Goal: Information Seeking & Learning: Learn about a topic

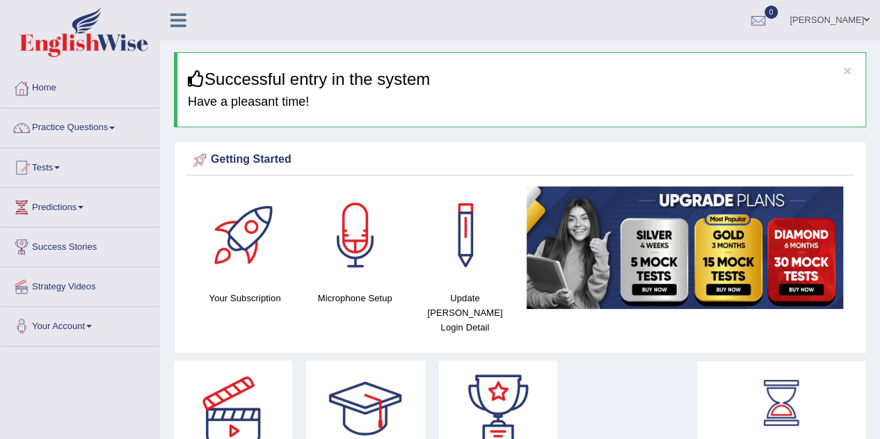
click at [95, 132] on link "Practice Questions" at bounding box center [80, 126] width 159 height 35
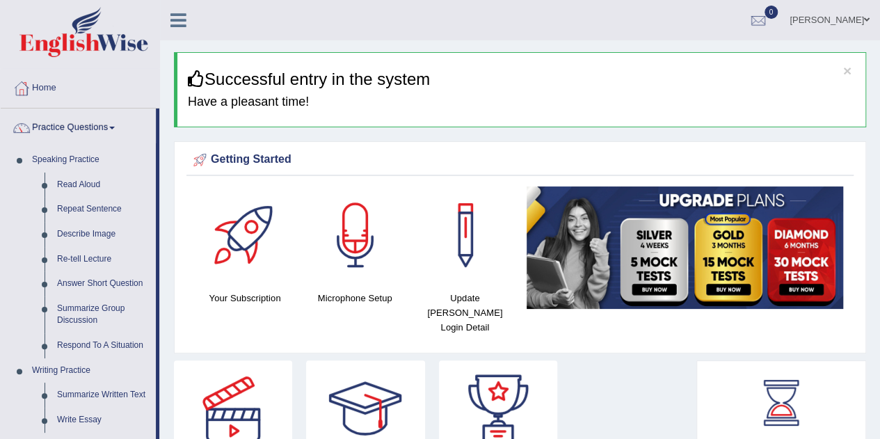
click at [96, 182] on link "Read Aloud" at bounding box center [103, 185] width 105 height 25
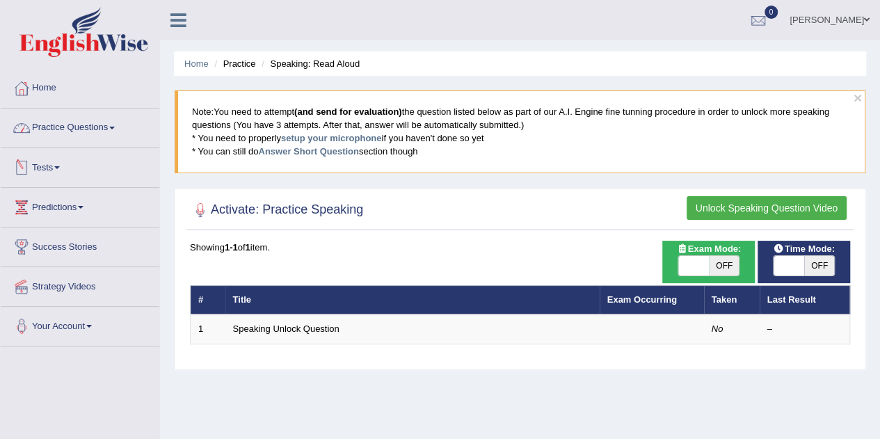
click at [84, 122] on link "Practice Questions" at bounding box center [80, 126] width 159 height 35
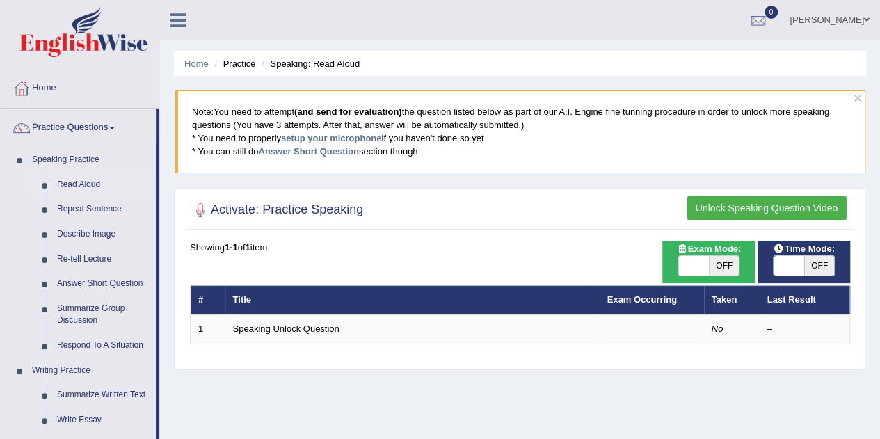
click at [79, 183] on link "Read Aloud" at bounding box center [103, 185] width 105 height 25
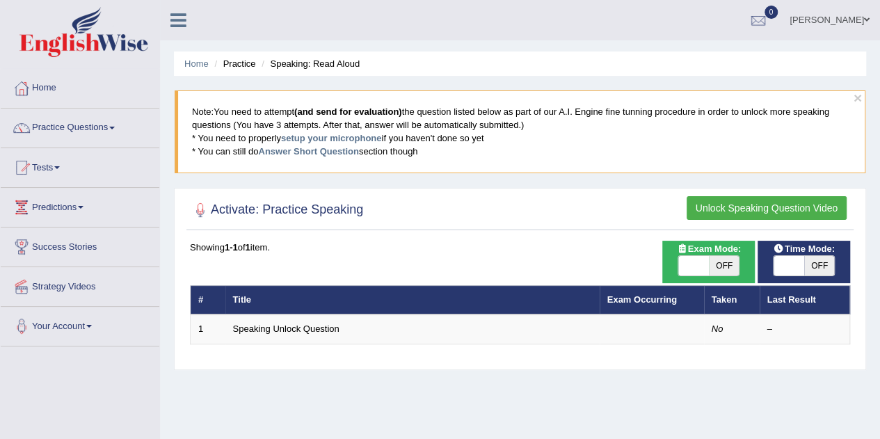
click at [730, 204] on button "Unlock Speaking Question Video" at bounding box center [767, 208] width 160 height 24
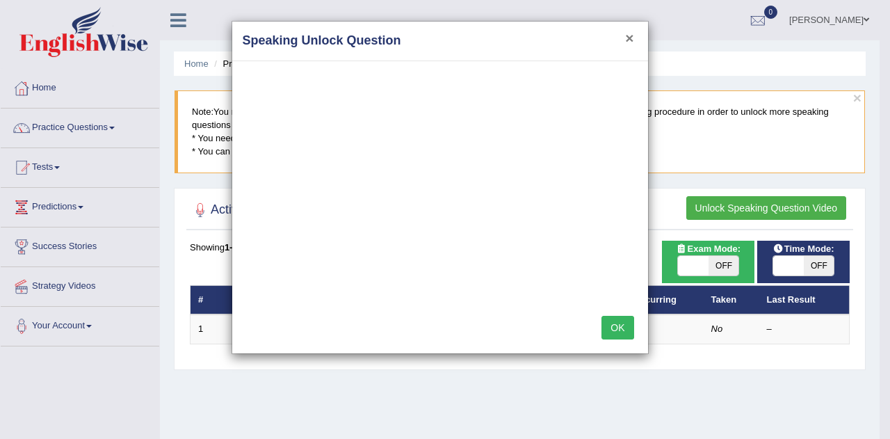
click at [625, 32] on button "×" at bounding box center [629, 38] width 8 height 15
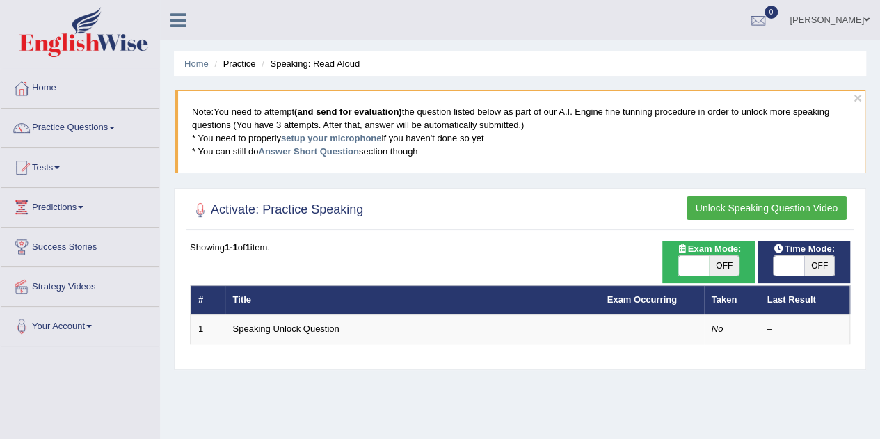
click at [342, 329] on td "Speaking Unlock Question" at bounding box center [412, 328] width 374 height 29
click at [318, 331] on link "Speaking Unlock Question" at bounding box center [286, 328] width 106 height 10
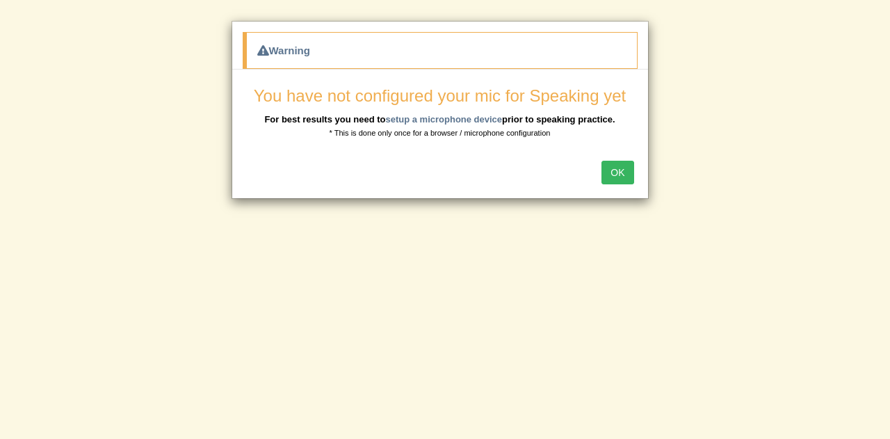
click at [613, 170] on button "OK" at bounding box center [618, 173] width 32 height 24
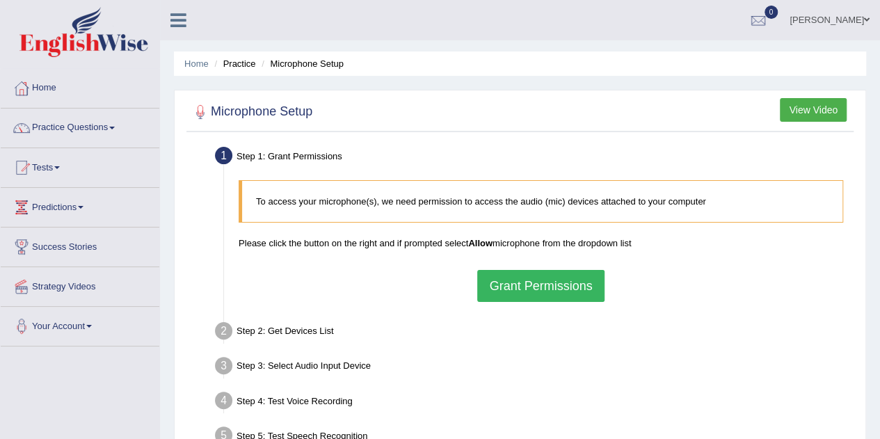
click at [545, 287] on button "Grant Permissions" at bounding box center [540, 286] width 127 height 32
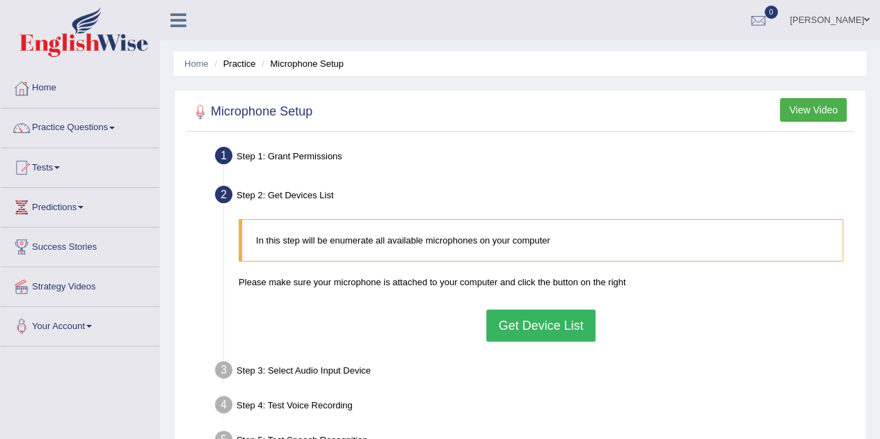
click at [536, 316] on button "Get Device List" at bounding box center [540, 326] width 109 height 32
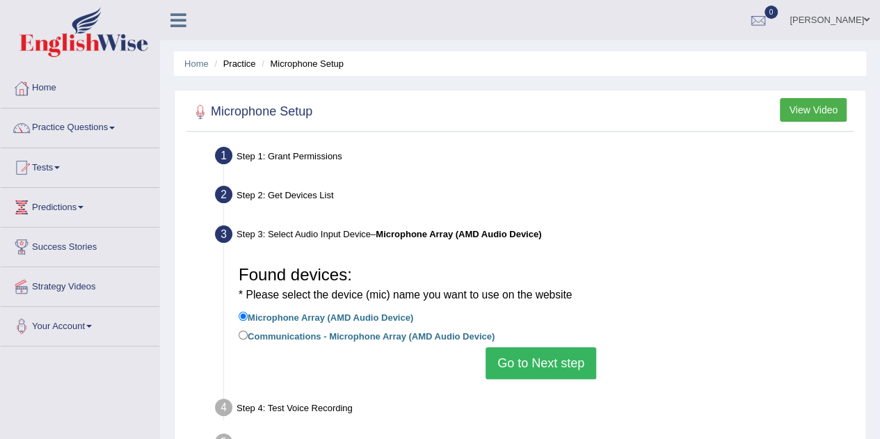
click at [536, 353] on button "Go to Next step" at bounding box center [541, 363] width 111 height 32
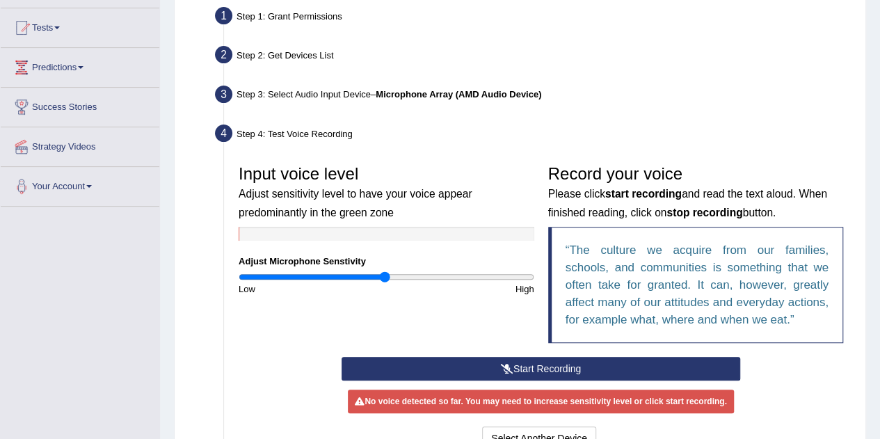
scroll to position [209, 0]
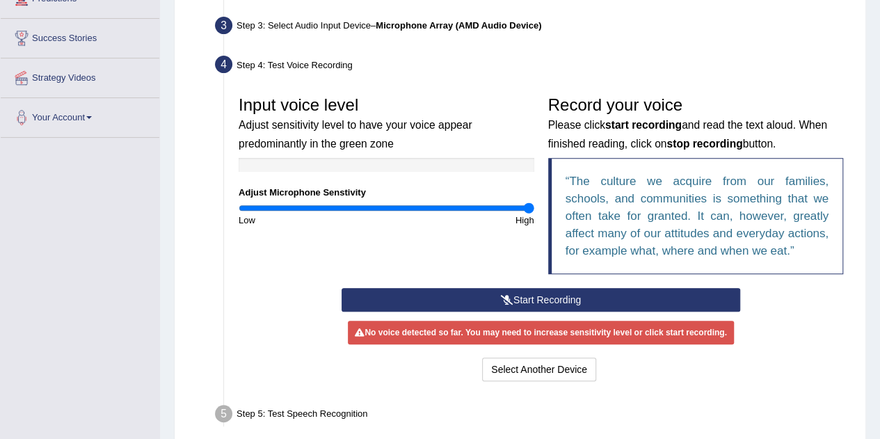
drag, startPoint x: 383, startPoint y: 208, endPoint x: 534, endPoint y: 209, distance: 151.6
click at [534, 209] on input "range" at bounding box center [387, 207] width 296 height 11
click at [522, 287] on div "Input voice level Adjust sensitivity level to have your voice appear predominan…" at bounding box center [541, 188] width 618 height 199
click at [524, 290] on button "Start Recording" at bounding box center [541, 300] width 399 height 24
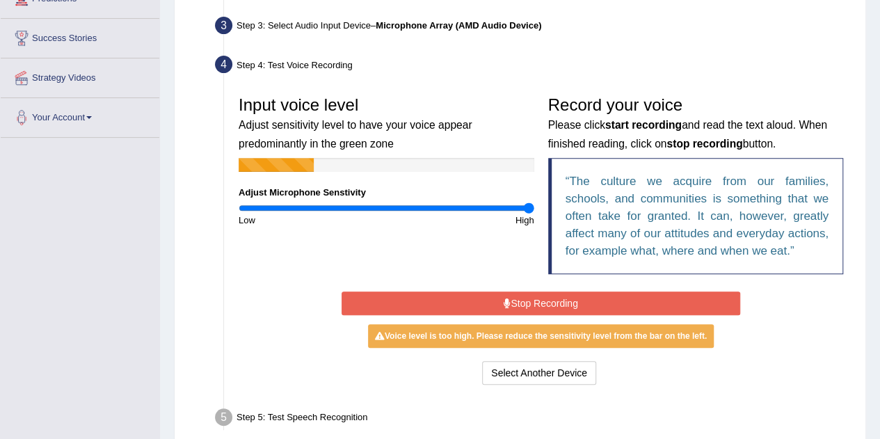
click at [522, 303] on button "Stop Recording" at bounding box center [541, 303] width 399 height 24
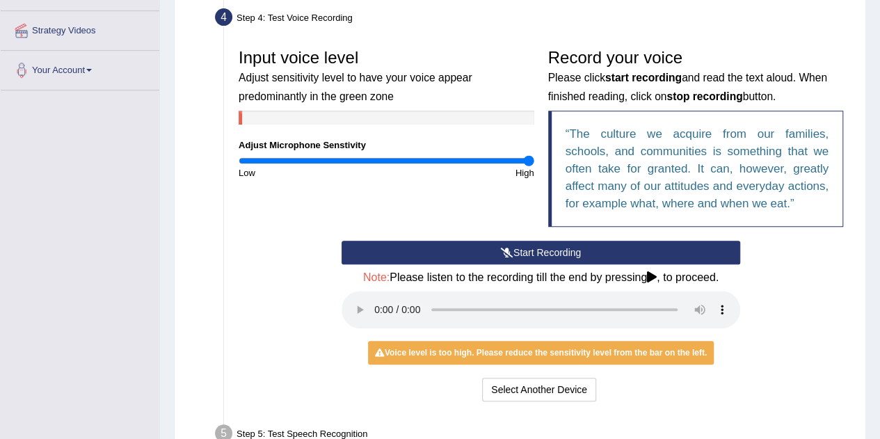
scroll to position [278, 0]
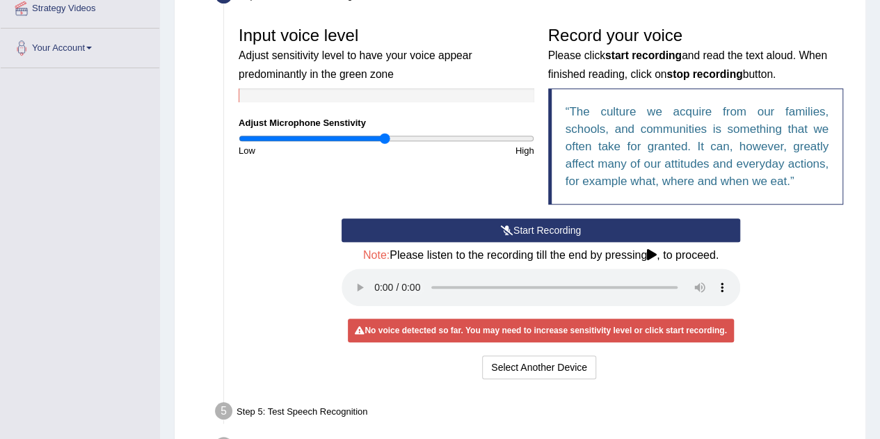
drag, startPoint x: 527, startPoint y: 140, endPoint x: 385, endPoint y: 147, distance: 142.1
click at [385, 144] on input "range" at bounding box center [387, 138] width 296 height 11
drag, startPoint x: 387, startPoint y: 143, endPoint x: 407, endPoint y: 142, distance: 19.5
type input "1.16"
click at [407, 142] on input "range" at bounding box center [387, 138] width 296 height 11
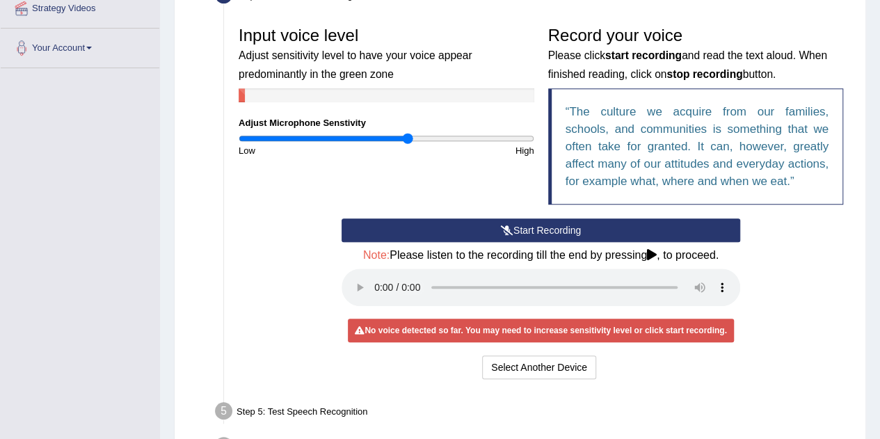
click at [508, 222] on button "Start Recording" at bounding box center [541, 230] width 399 height 24
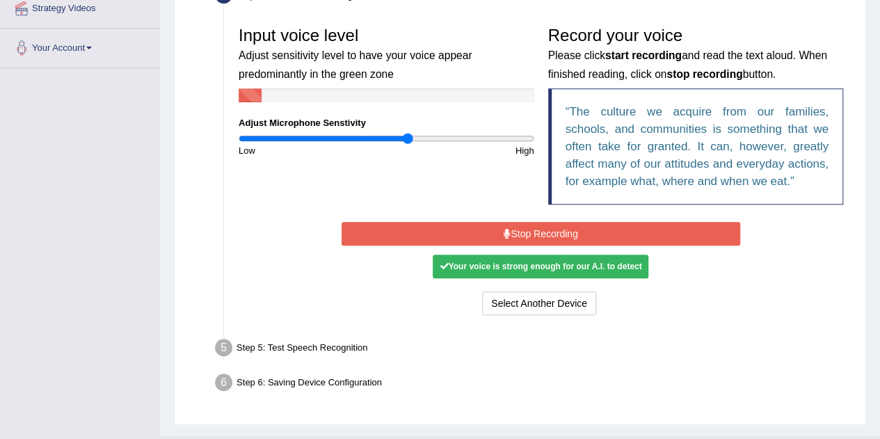
click at [496, 221] on div "Start Recording Stop Recording Note: Please listen to the recording till the en…" at bounding box center [541, 268] width 412 height 100
click at [501, 227] on button "Stop Recording" at bounding box center [541, 234] width 399 height 24
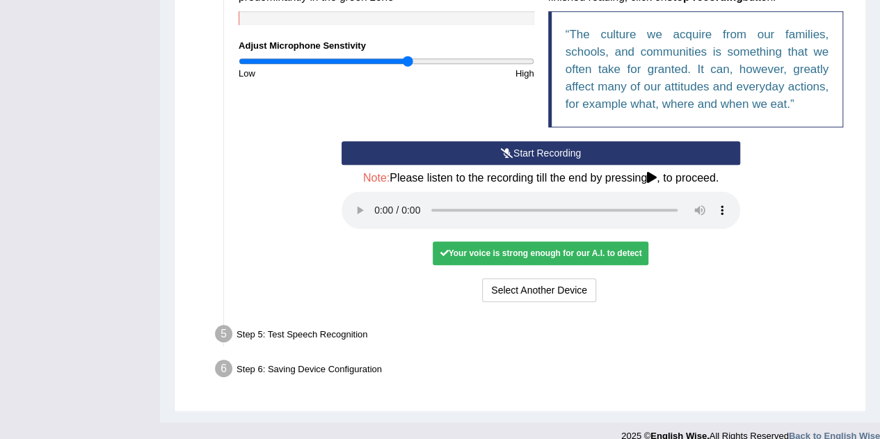
scroll to position [371, 0]
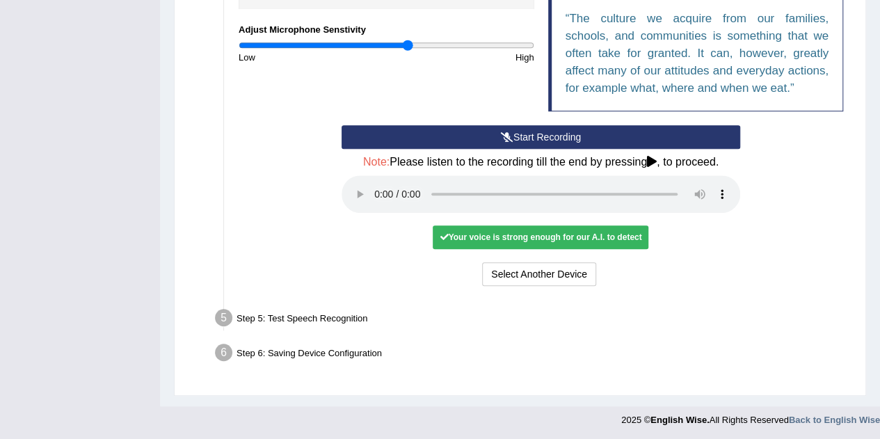
click at [502, 233] on div "Your voice is strong enough for our A.I. to detect" at bounding box center [541, 237] width 216 height 24
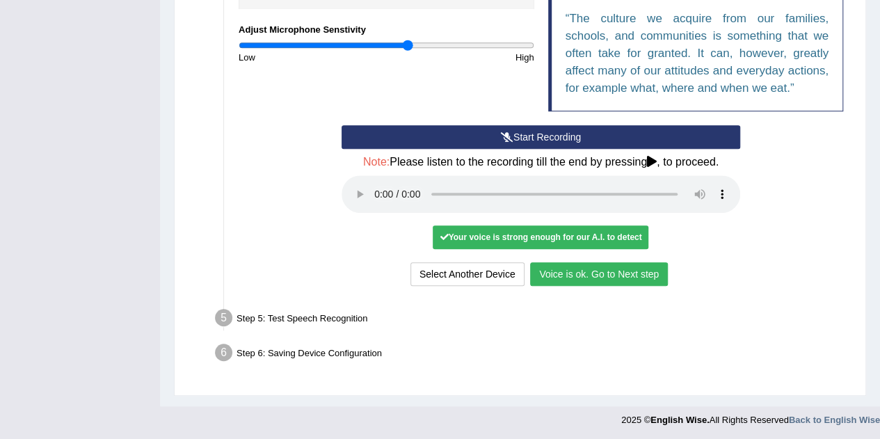
click at [629, 278] on button "Voice is ok. Go to Next step" at bounding box center [599, 274] width 138 height 24
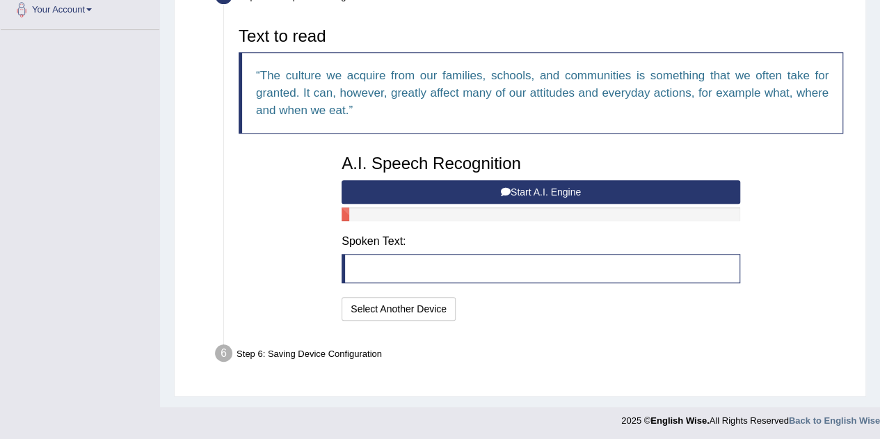
scroll to position [247, 0]
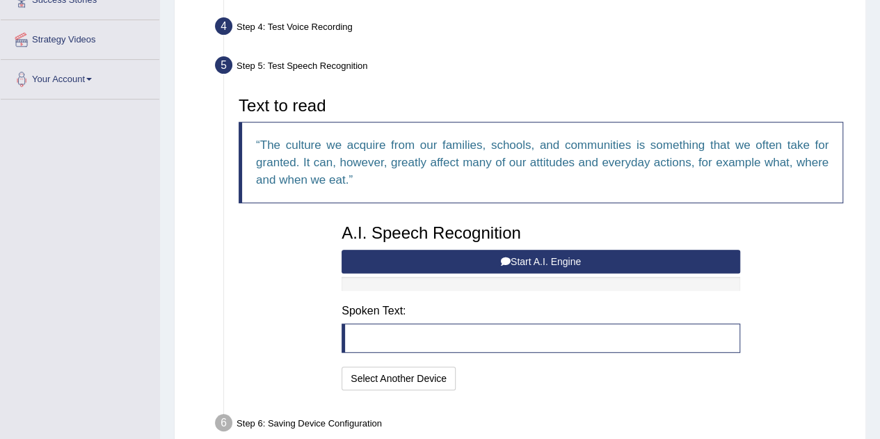
click at [555, 254] on button "Start A.I. Engine" at bounding box center [541, 262] width 399 height 24
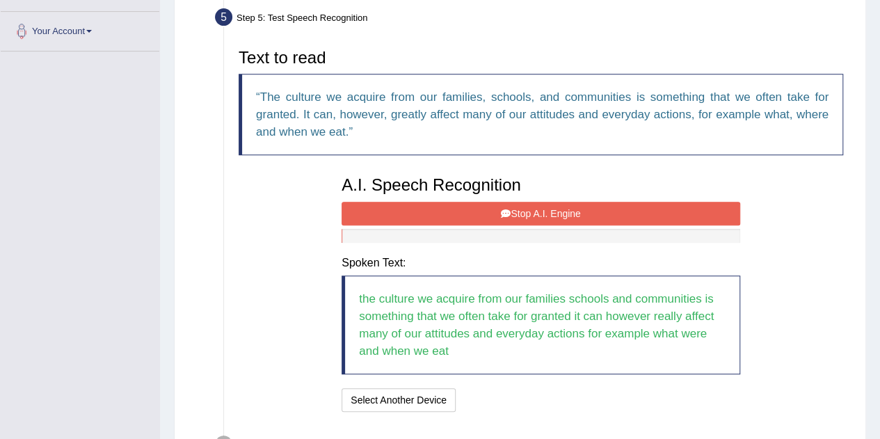
scroll to position [316, 0]
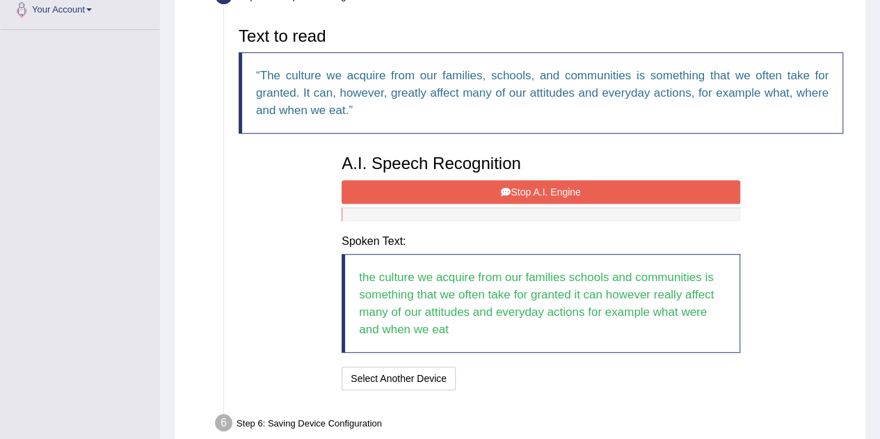
click at [559, 186] on button "Stop A.I. Engine" at bounding box center [541, 192] width 399 height 24
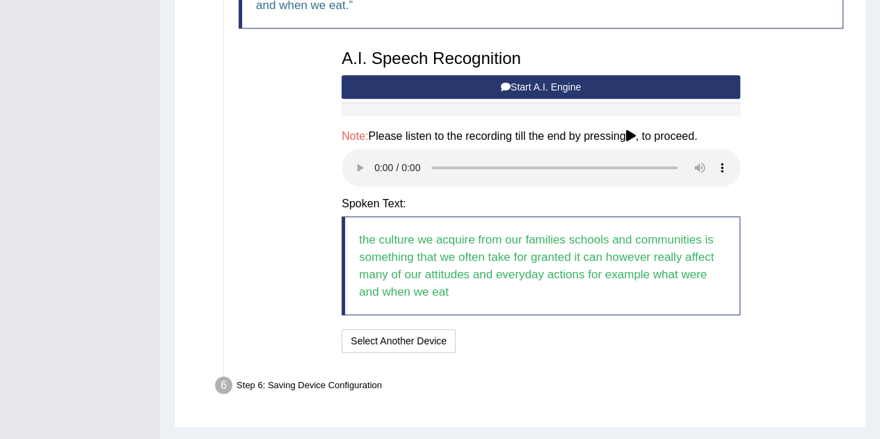
scroll to position [454, 0]
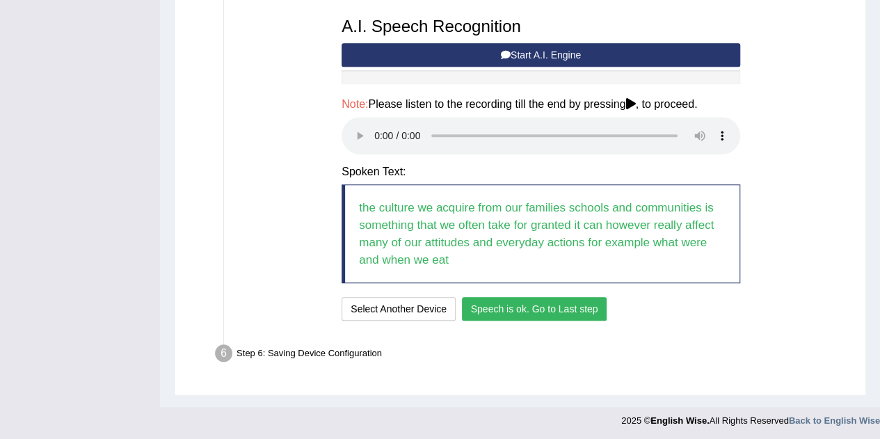
click at [524, 308] on button "Speech is ok. Go to Last step" at bounding box center [534, 309] width 145 height 24
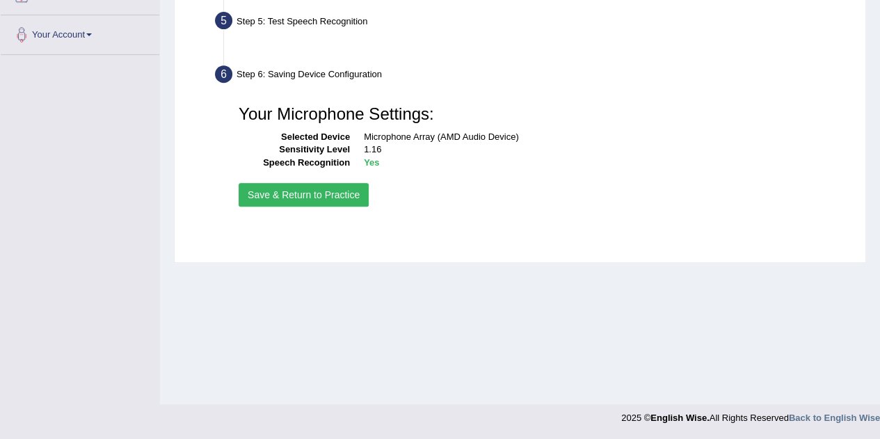
scroll to position [291, 0]
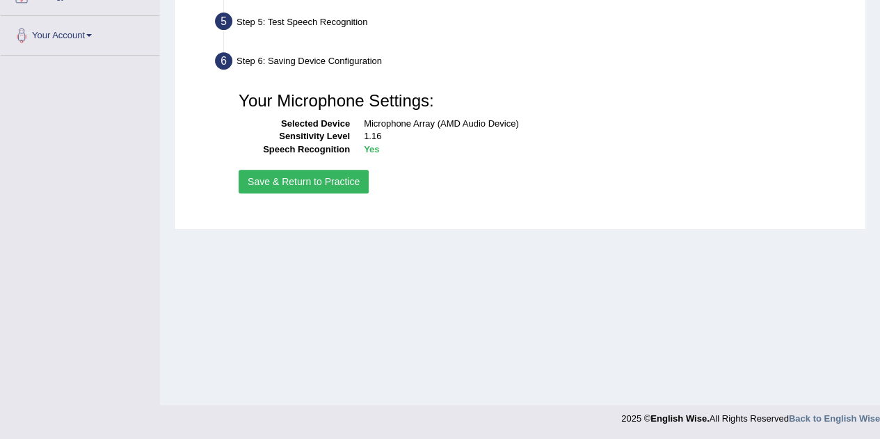
click at [314, 179] on button "Save & Return to Practice" at bounding box center [304, 182] width 130 height 24
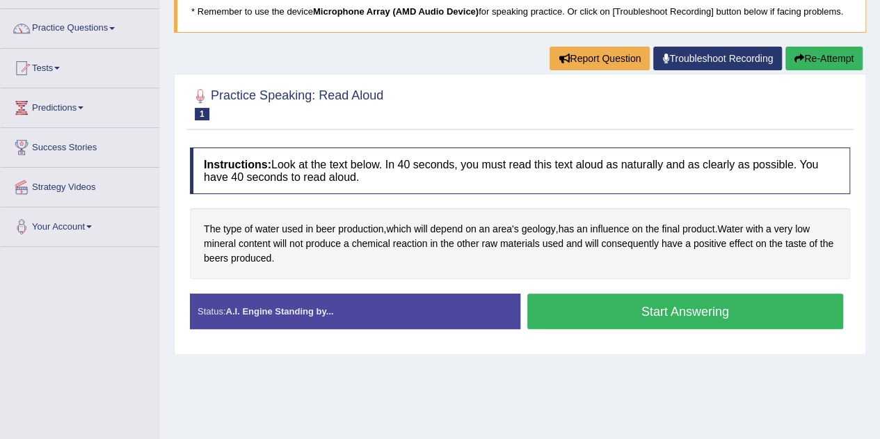
scroll to position [70, 0]
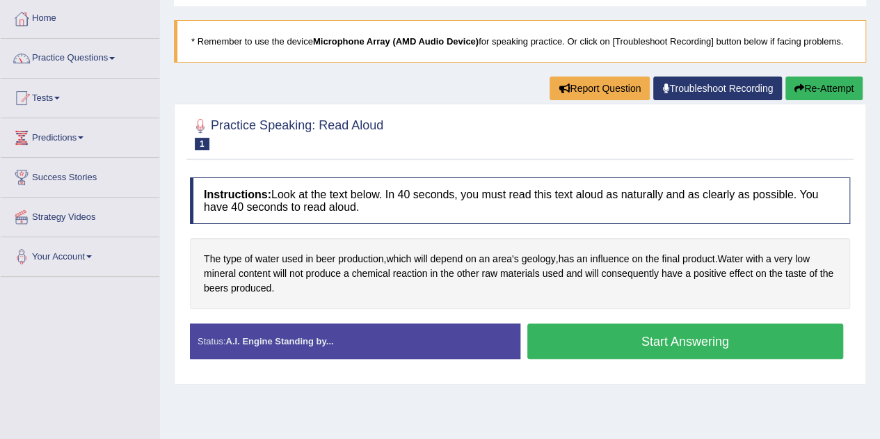
click at [634, 342] on button "Start Answering" at bounding box center [685, 340] width 316 height 35
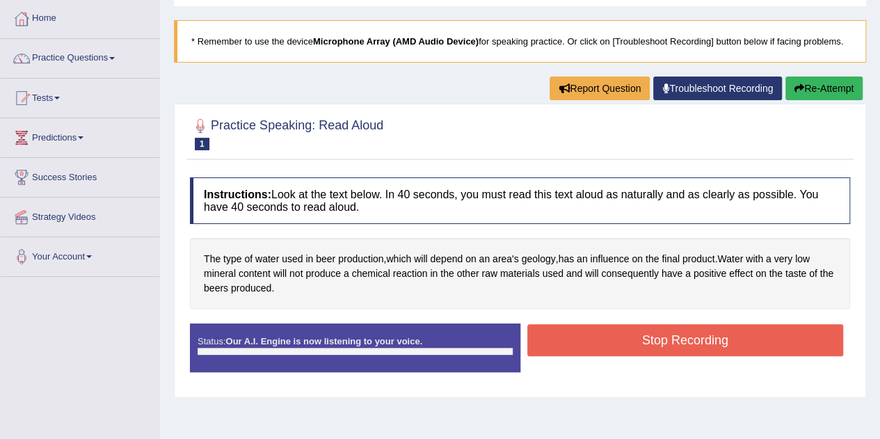
scroll to position [139, 0]
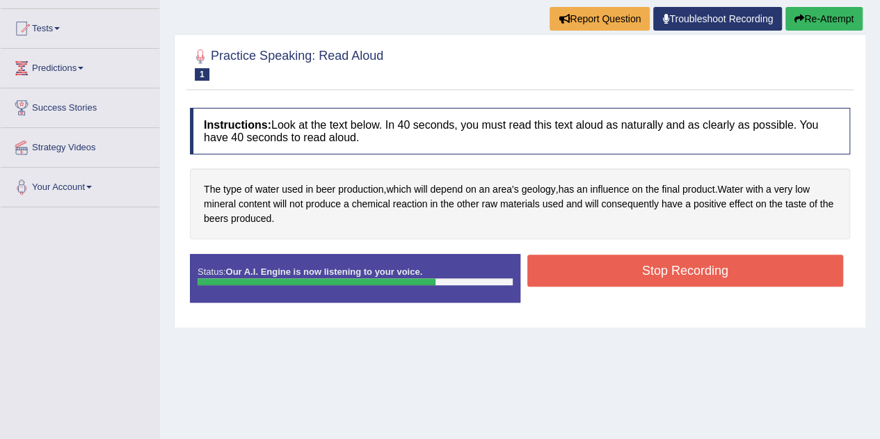
click at [600, 261] on button "Stop Recording" at bounding box center [685, 271] width 316 height 32
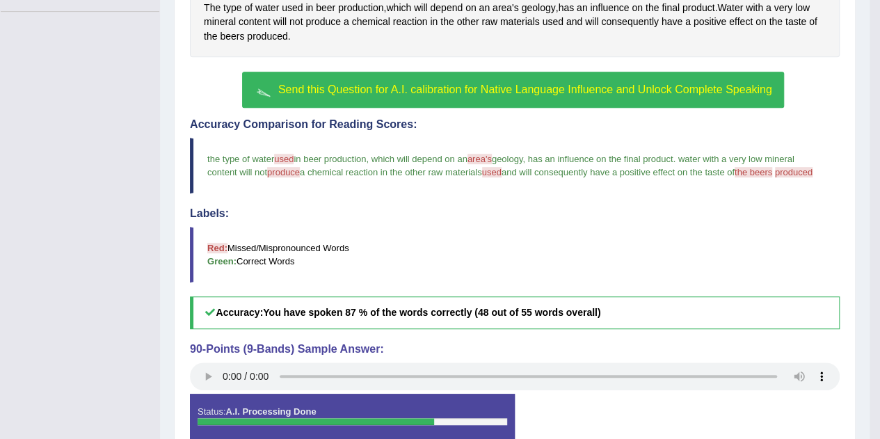
scroll to position [404, 0]
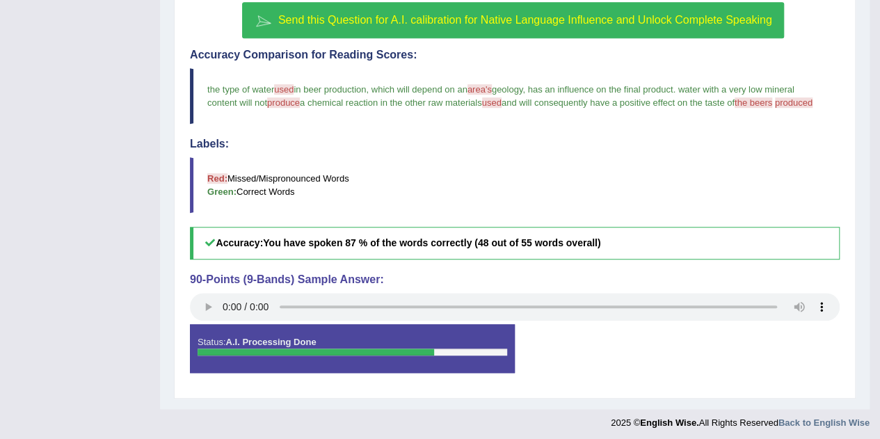
click at [282, 87] on span "used" at bounding box center [283, 89] width 19 height 10
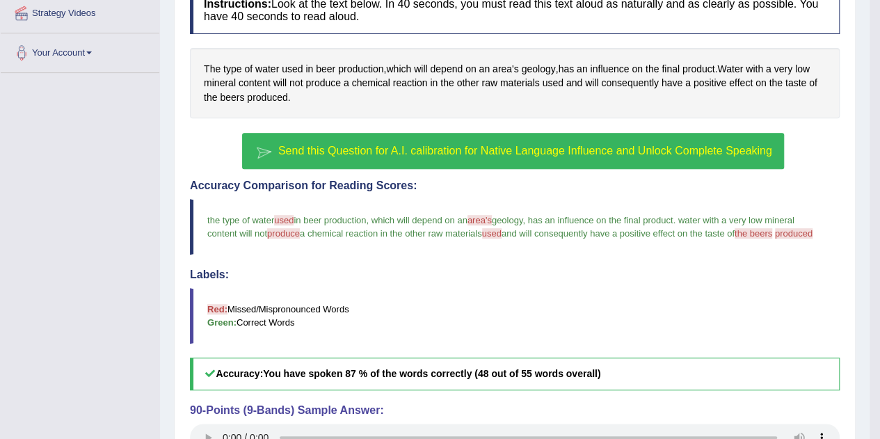
scroll to position [195, 0]
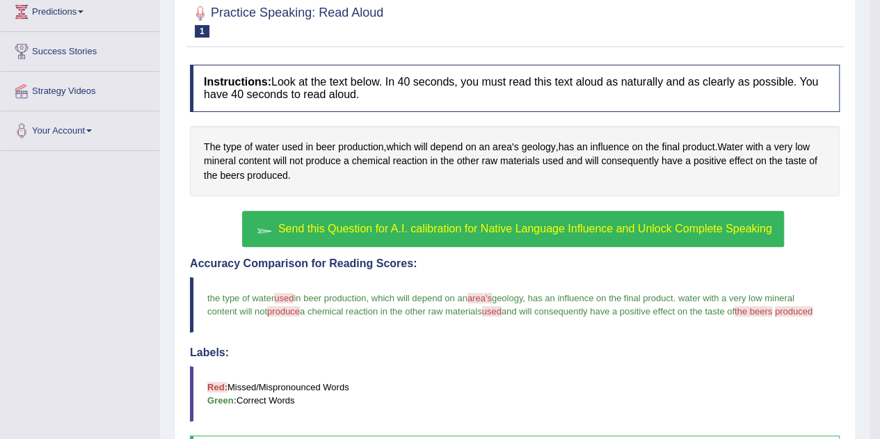
click at [295, 143] on span "used" at bounding box center [292, 147] width 21 height 15
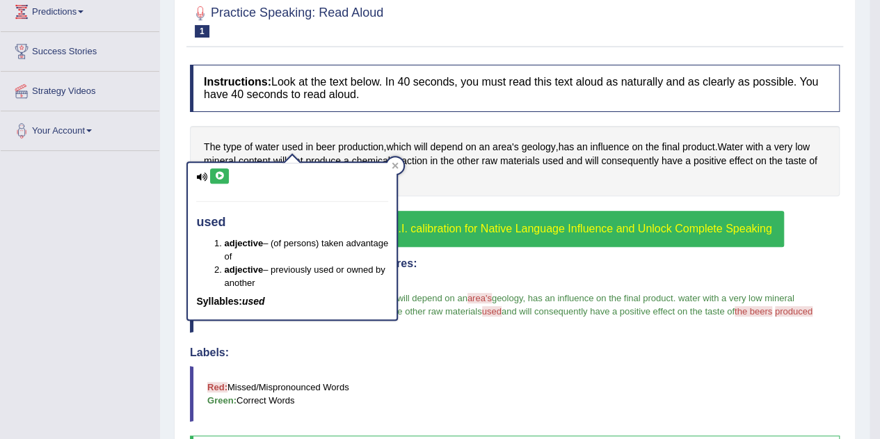
click at [212, 175] on button at bounding box center [219, 175] width 19 height 15
click at [222, 180] on button at bounding box center [219, 175] width 19 height 15
click at [220, 177] on icon at bounding box center [219, 176] width 10 height 8
click at [206, 175] on icon at bounding box center [201, 177] width 11 height 9
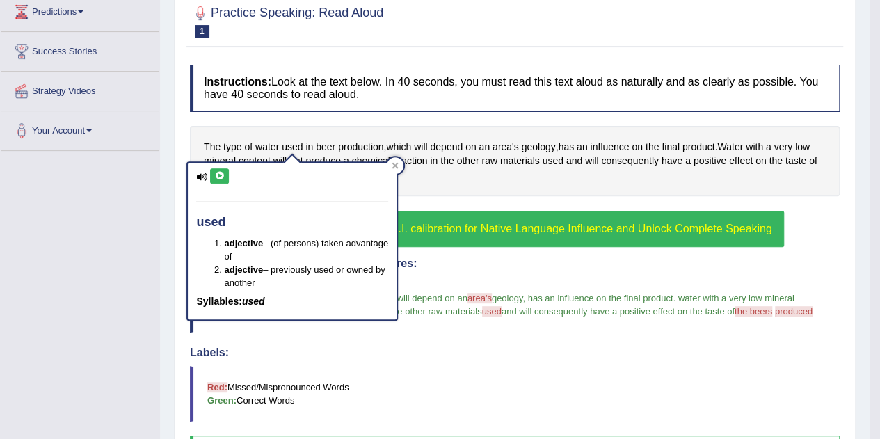
click at [214, 180] on button at bounding box center [219, 175] width 19 height 15
click at [390, 161] on div at bounding box center [395, 165] width 17 height 17
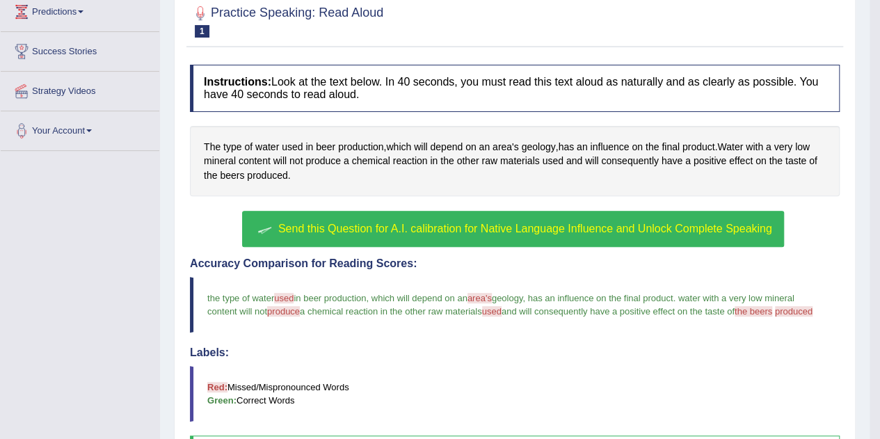
click at [417, 218] on button "Send this Question for A.I. calibration for Native Language Influence and Unloc…" at bounding box center [512, 229] width 541 height 36
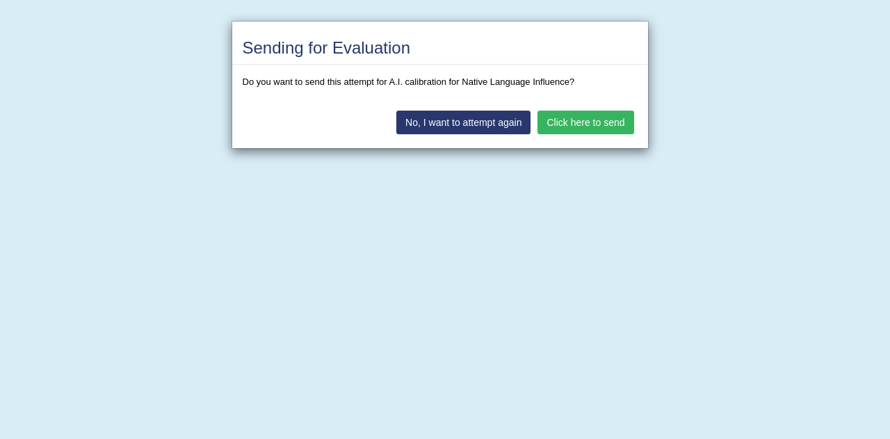
click at [561, 127] on button "Click here to send" at bounding box center [586, 123] width 96 height 24
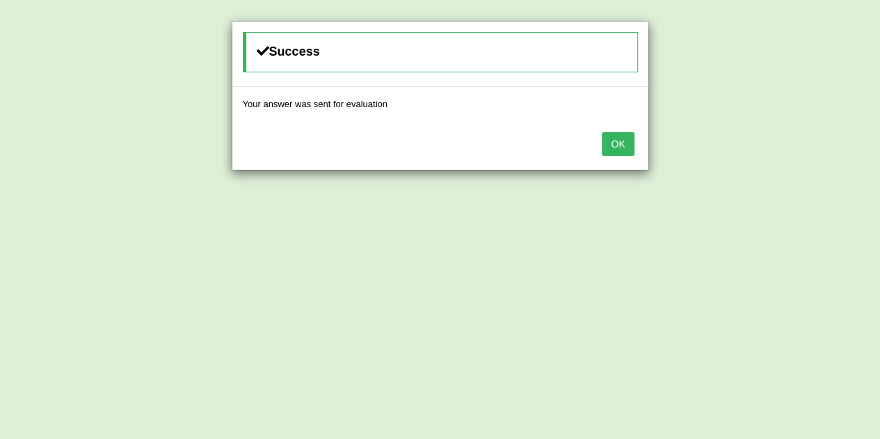
click at [605, 146] on button "OK" at bounding box center [618, 144] width 32 height 24
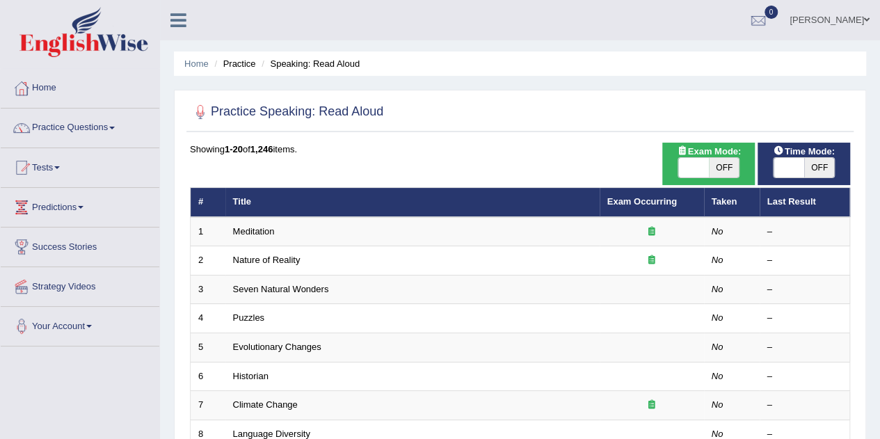
click at [716, 167] on span "OFF" at bounding box center [724, 167] width 31 height 19
checkbox input "true"
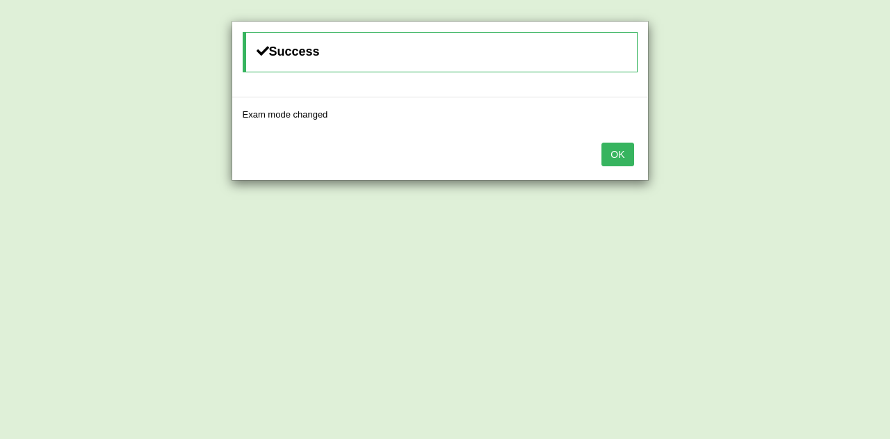
click at [599, 159] on div "OK" at bounding box center [440, 155] width 416 height 49
click at [613, 159] on button "OK" at bounding box center [618, 155] width 32 height 24
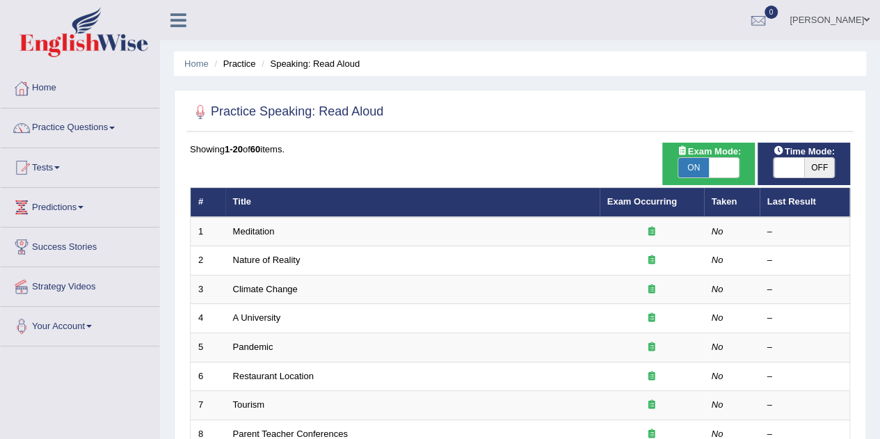
click at [819, 172] on span "OFF" at bounding box center [819, 167] width 31 height 19
checkbox input "true"
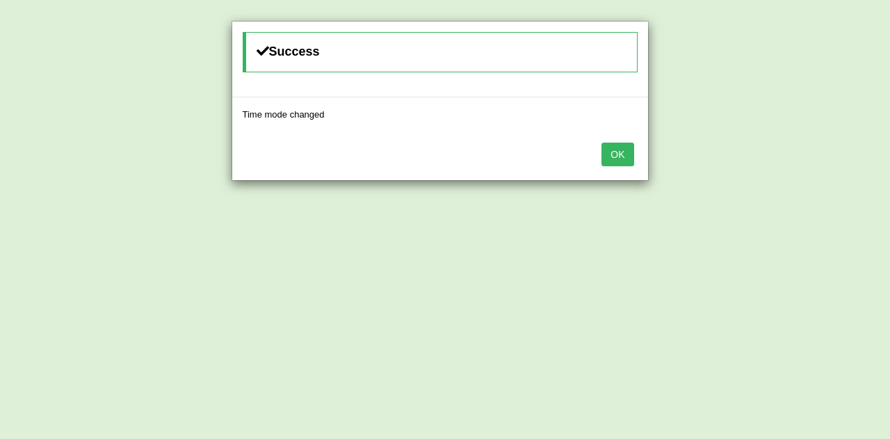
click at [616, 150] on button "OK" at bounding box center [618, 155] width 32 height 24
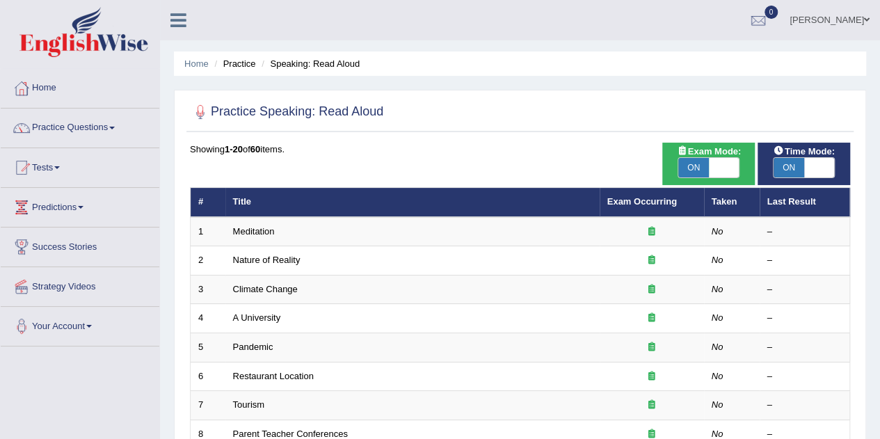
click at [266, 226] on link "Meditation" at bounding box center [254, 231] width 42 height 10
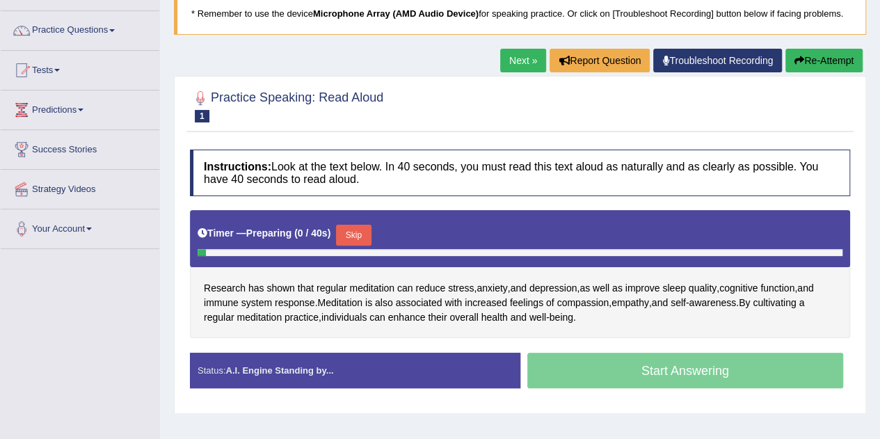
scroll to position [209, 0]
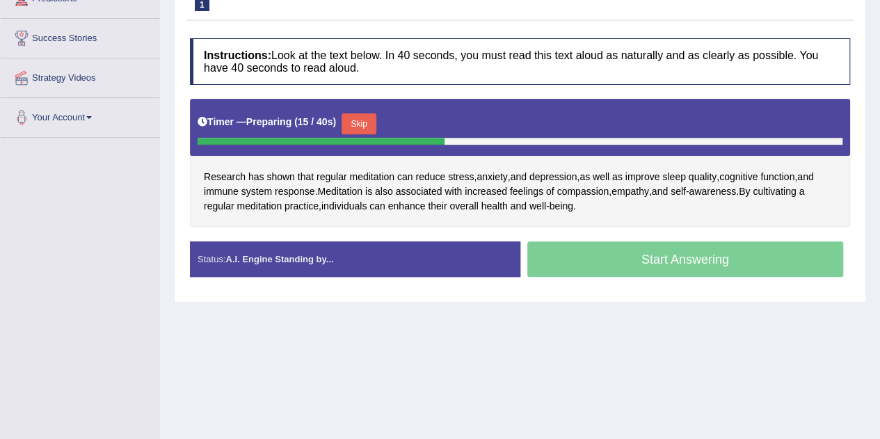
click at [643, 265] on div "Start Answering" at bounding box center [685, 260] width 330 height 39
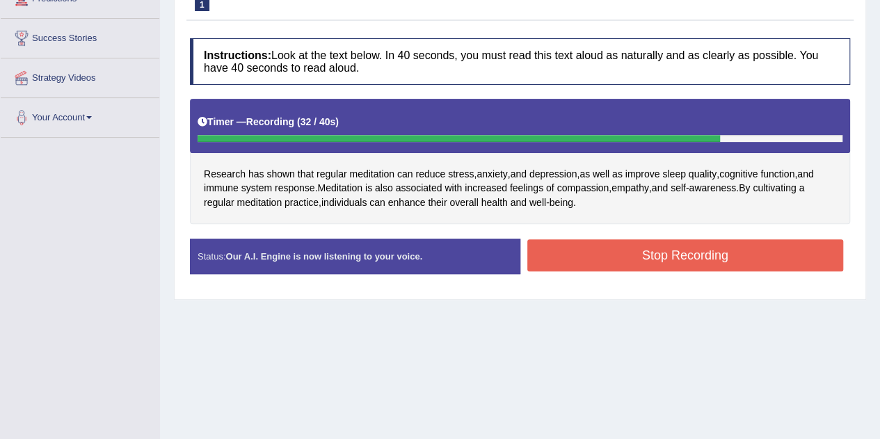
click at [582, 244] on button "Stop Recording" at bounding box center [685, 255] width 316 height 32
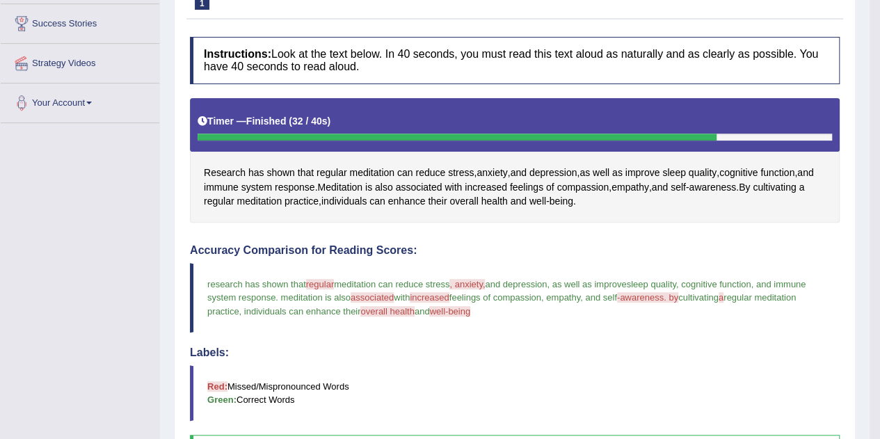
scroll to position [213, 0]
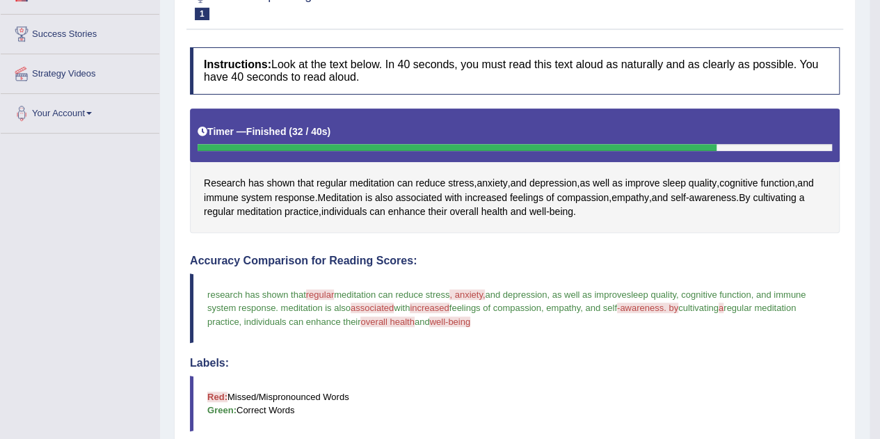
click at [317, 294] on span "regular" at bounding box center [320, 294] width 28 height 10
click at [334, 179] on span "regular" at bounding box center [331, 183] width 31 height 15
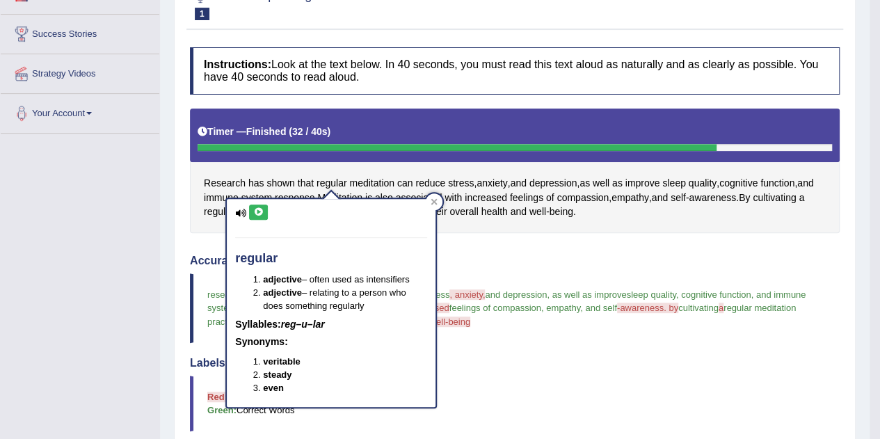
click at [257, 208] on icon at bounding box center [258, 212] width 10 height 8
click at [431, 203] on icon at bounding box center [434, 201] width 7 height 7
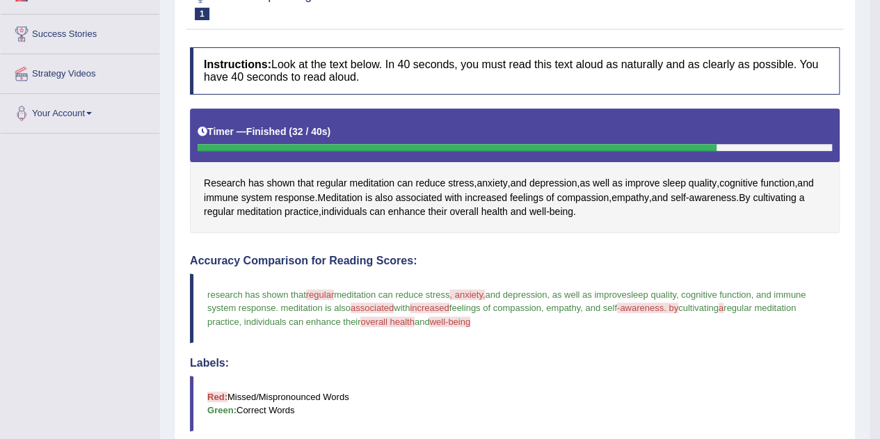
click at [476, 291] on span ", anxiety," at bounding box center [466, 294] width 35 height 10
click at [497, 180] on span "anxiety" at bounding box center [491, 183] width 31 height 15
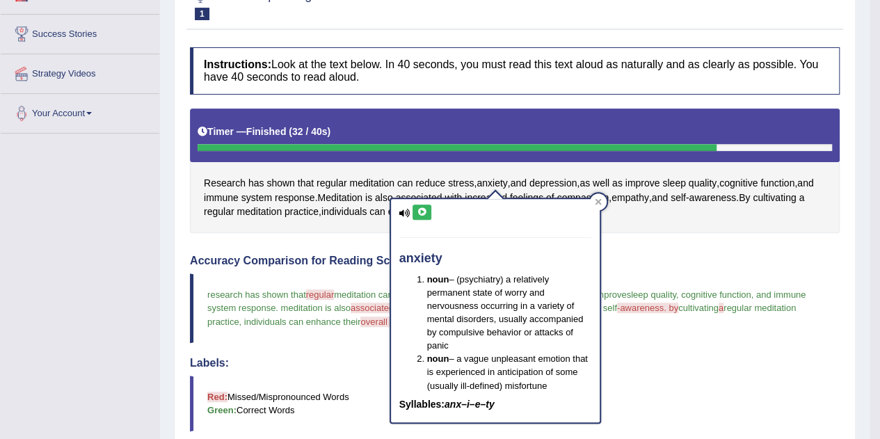
click at [427, 213] on icon at bounding box center [422, 212] width 10 height 8
click at [597, 202] on icon at bounding box center [598, 201] width 6 height 6
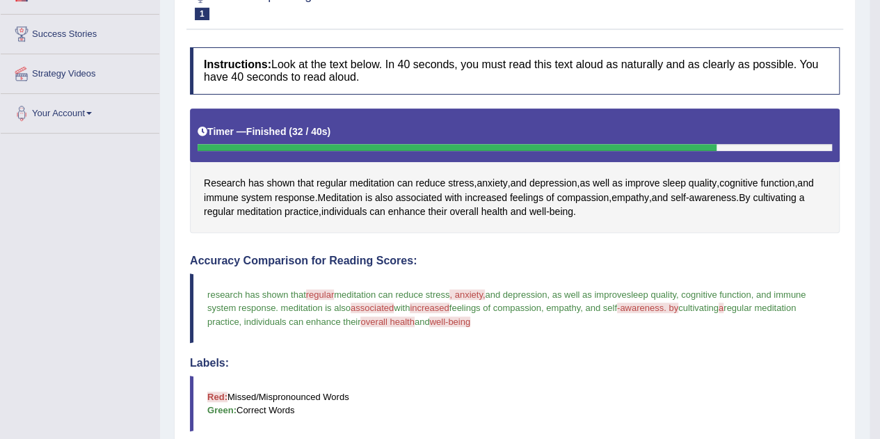
click at [733, 200] on span "awareness" at bounding box center [712, 198] width 47 height 15
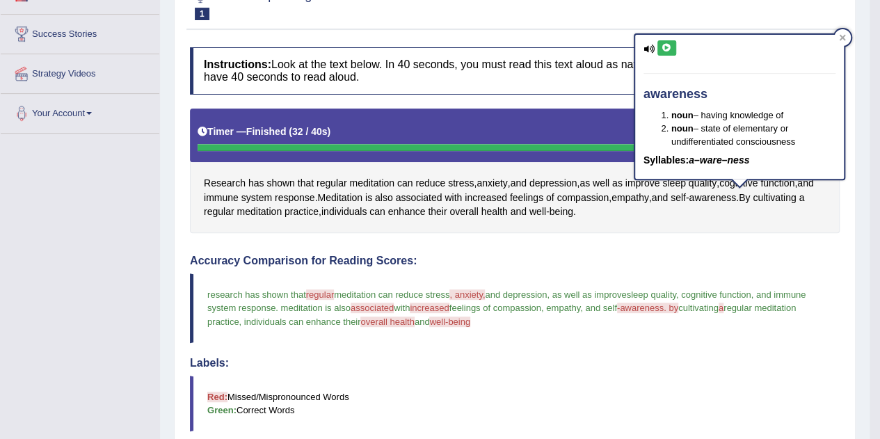
click at [668, 47] on icon at bounding box center [667, 48] width 10 height 8
click at [837, 38] on div at bounding box center [842, 37] width 17 height 17
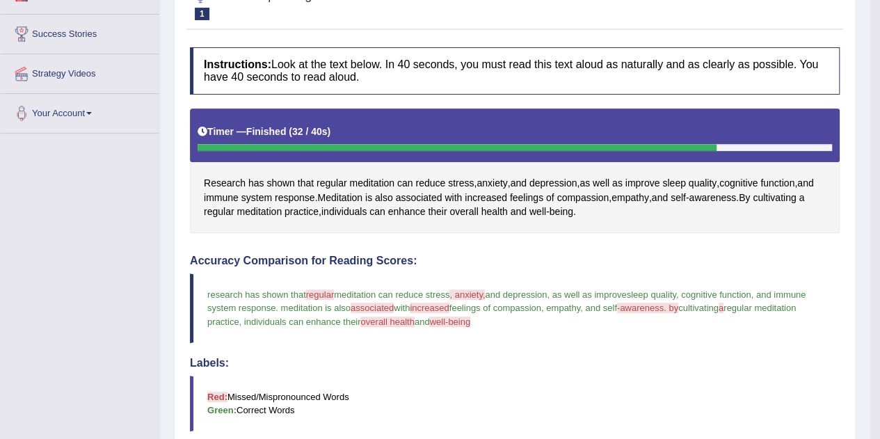
scroll to position [4, 0]
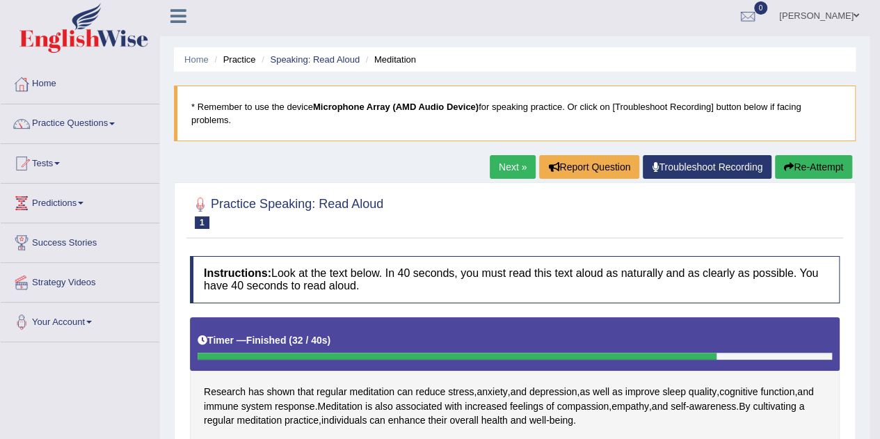
click at [807, 175] on button "Re-Attempt" at bounding box center [813, 167] width 77 height 24
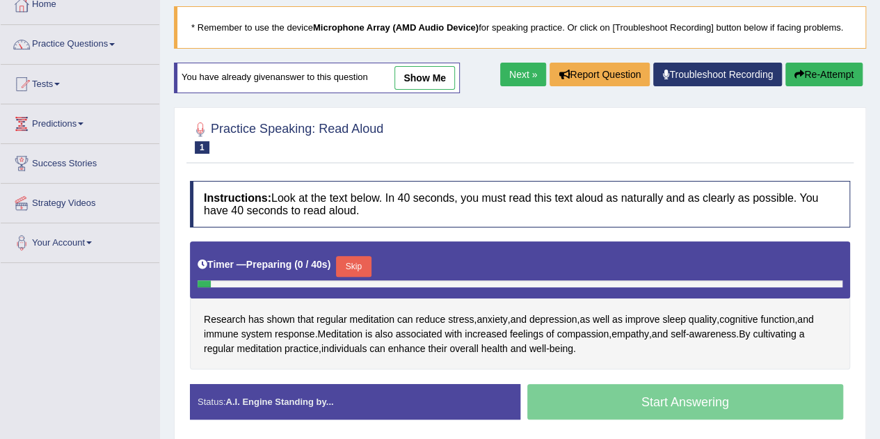
scroll to position [143, 0]
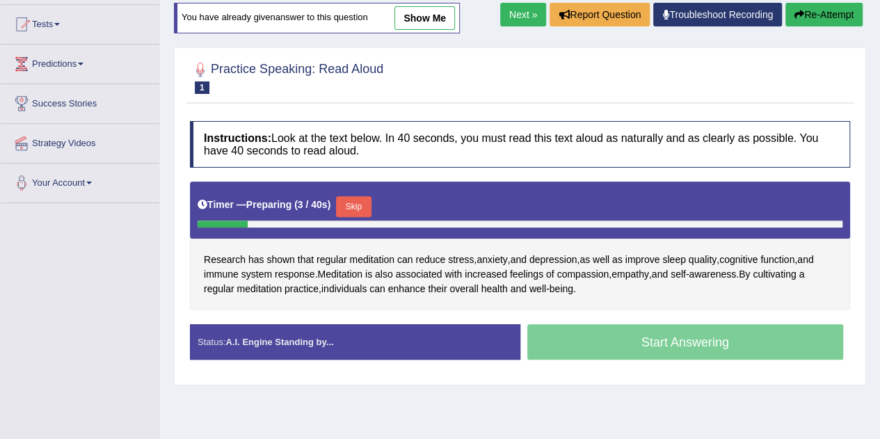
click at [360, 201] on button "Skip" at bounding box center [353, 206] width 35 height 21
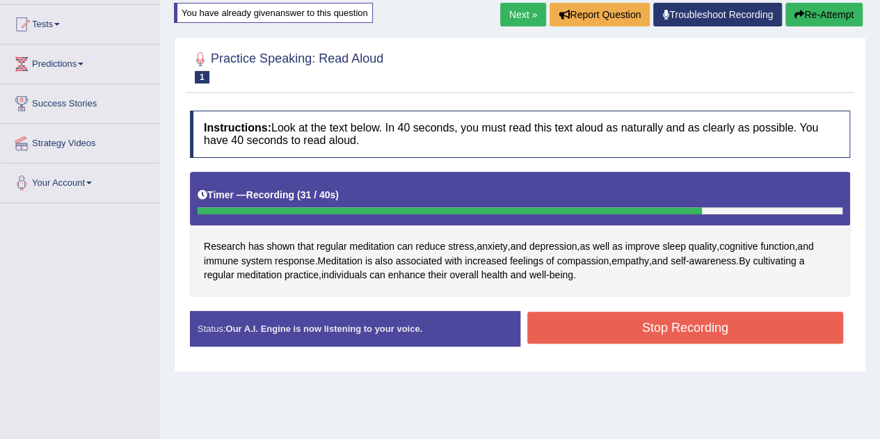
click at [655, 320] on button "Stop Recording" at bounding box center [685, 328] width 316 height 32
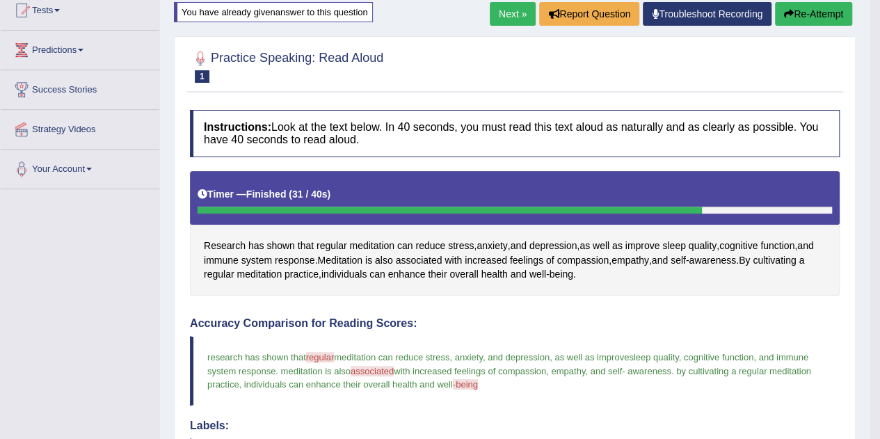
scroll to position [150, 0]
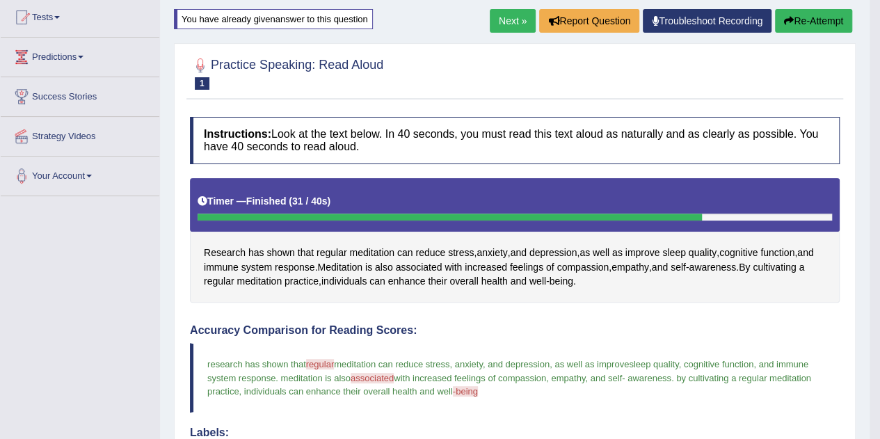
click at [835, 20] on button "Re-Attempt" at bounding box center [813, 21] width 77 height 24
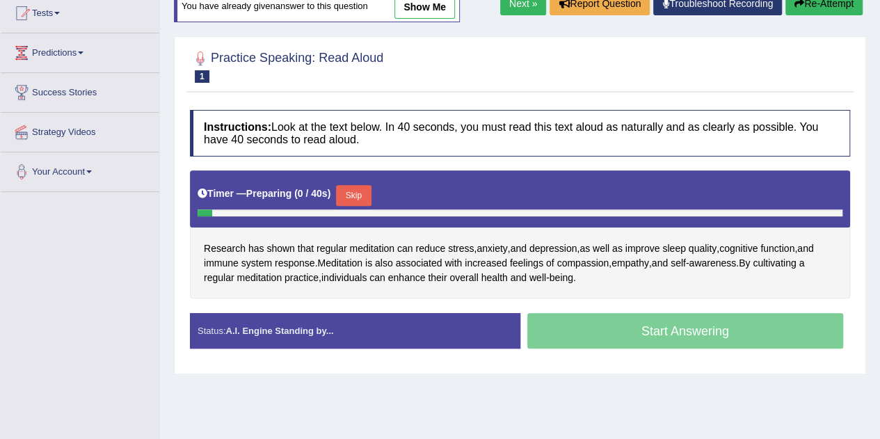
click at [662, 321] on div "Start Answering" at bounding box center [685, 332] width 330 height 39
click at [351, 194] on button "Skip" at bounding box center [353, 195] width 35 height 21
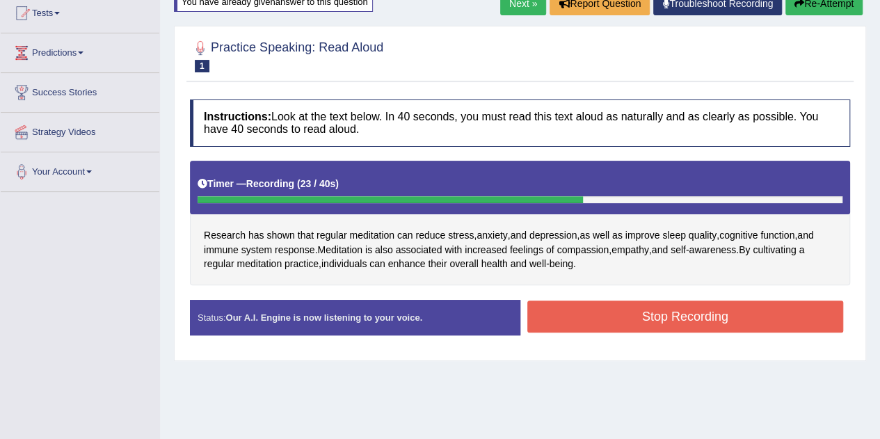
click at [629, 302] on button "Stop Recording" at bounding box center [685, 316] width 316 height 32
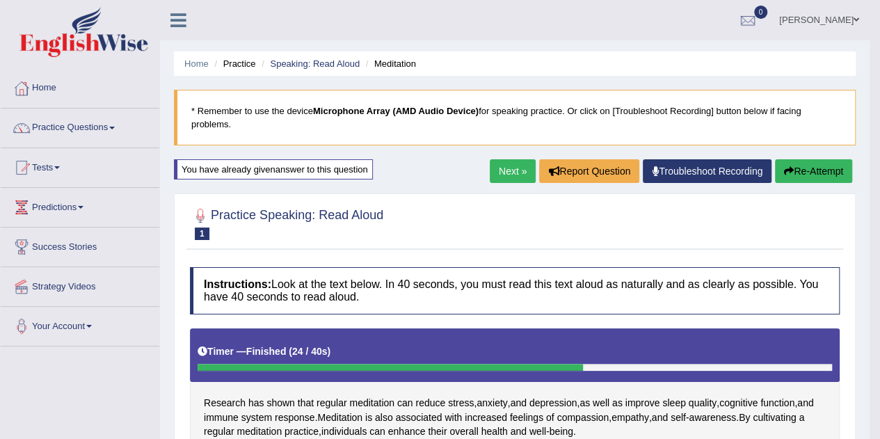
click at [506, 169] on link "Next »" at bounding box center [513, 171] width 46 height 24
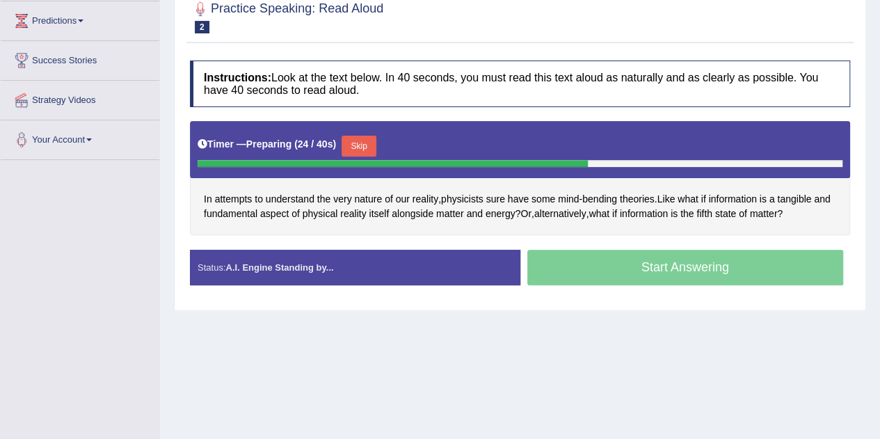
scroll to position [209, 0]
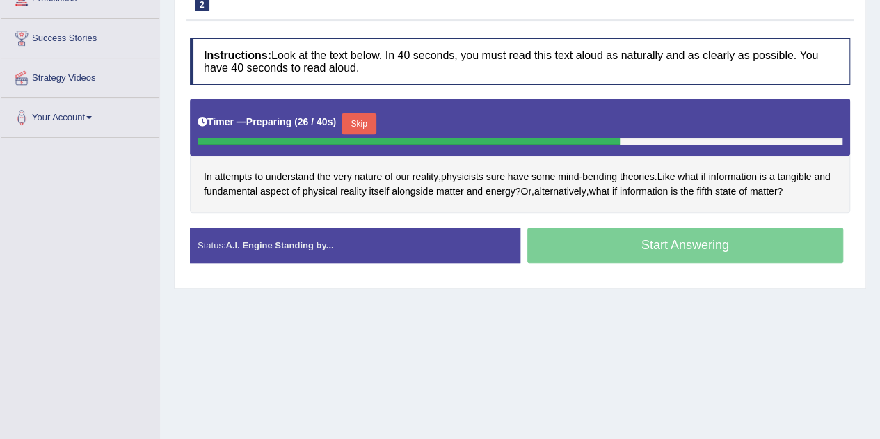
click at [355, 125] on button "Skip" at bounding box center [359, 123] width 35 height 21
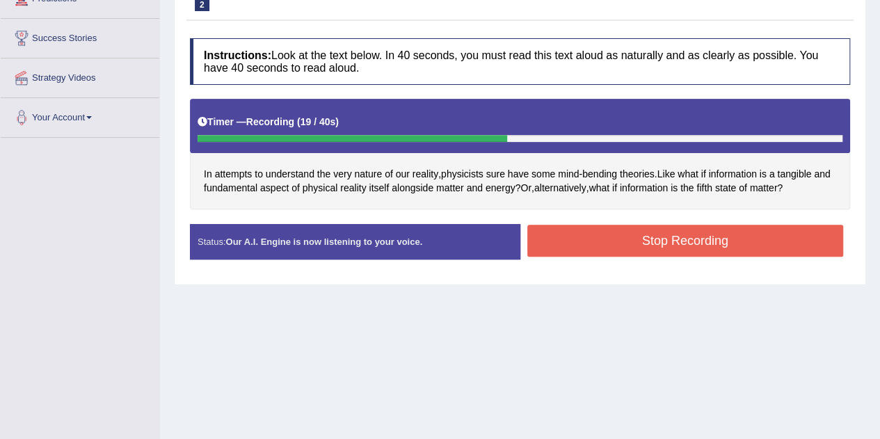
click at [618, 247] on button "Stop Recording" at bounding box center [685, 241] width 316 height 32
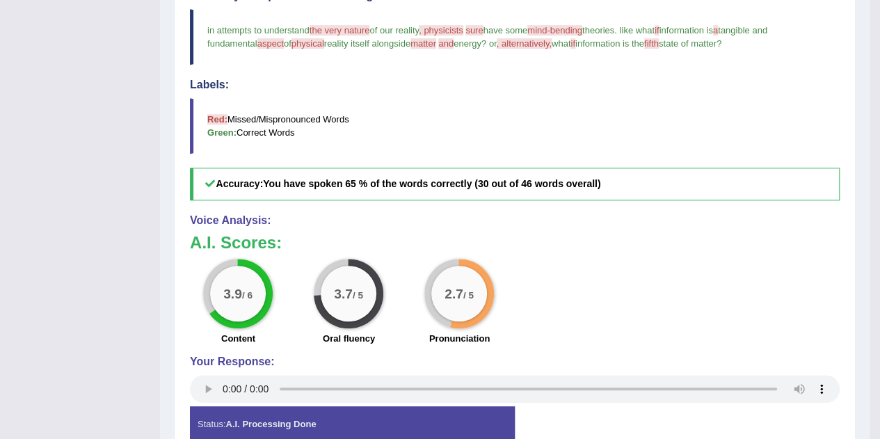
scroll to position [115, 0]
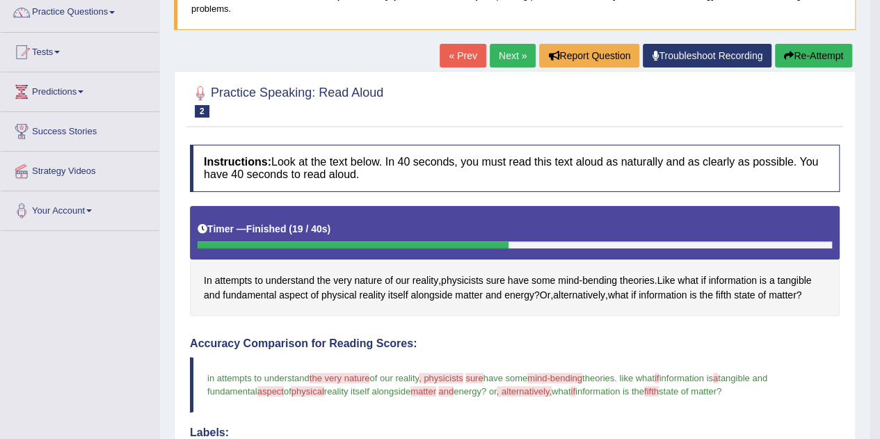
click at [784, 55] on icon "button" at bounding box center [789, 56] width 10 height 10
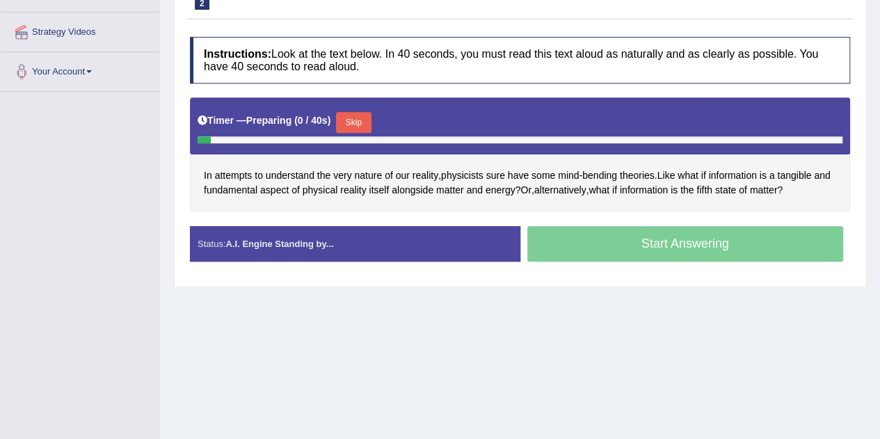
scroll to position [259, 0]
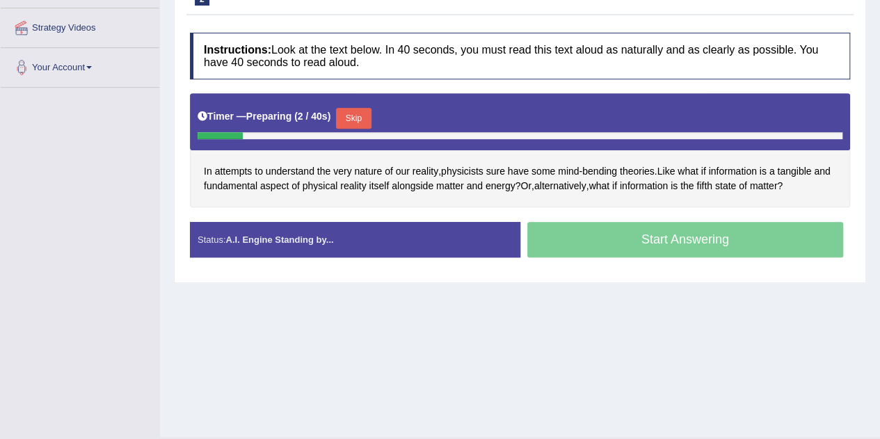
click at [352, 116] on button "Skip" at bounding box center [353, 118] width 35 height 21
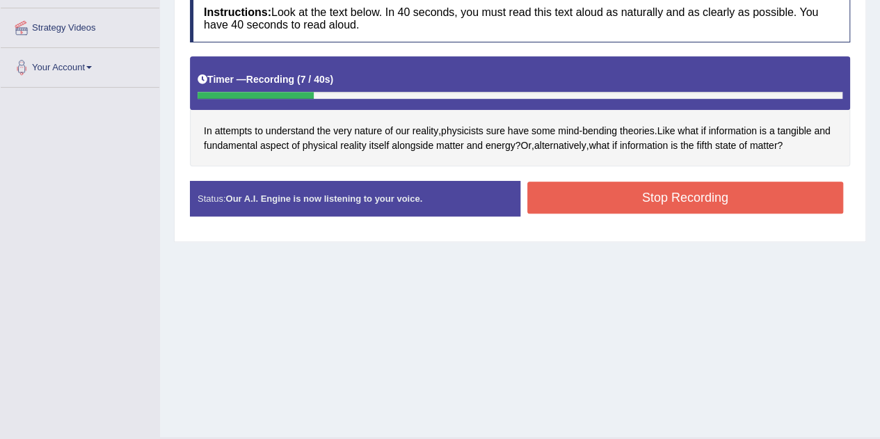
click at [622, 195] on button "Stop Recording" at bounding box center [685, 198] width 316 height 32
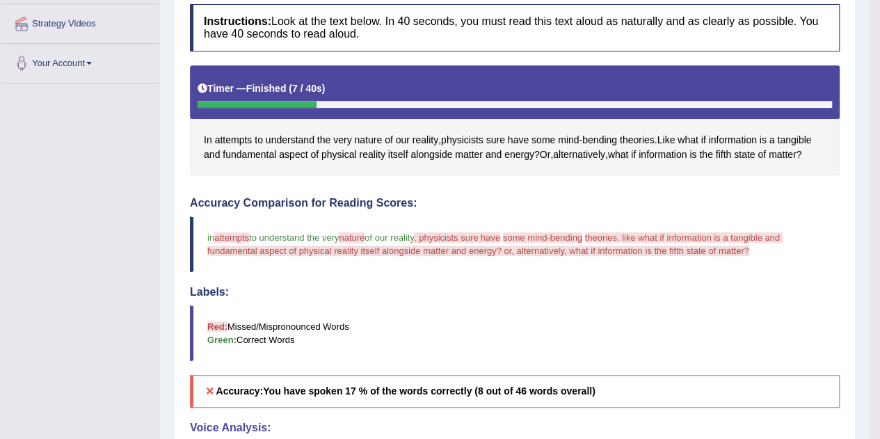
scroll to position [120, 0]
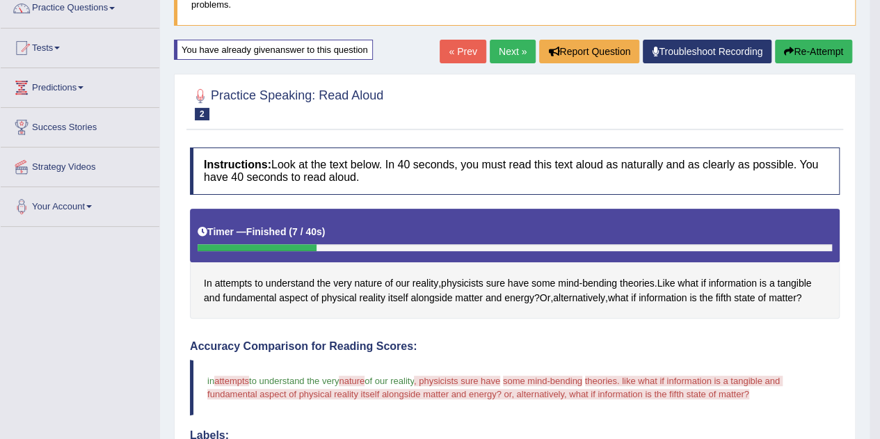
click at [808, 47] on button "Re-Attempt" at bounding box center [813, 52] width 77 height 24
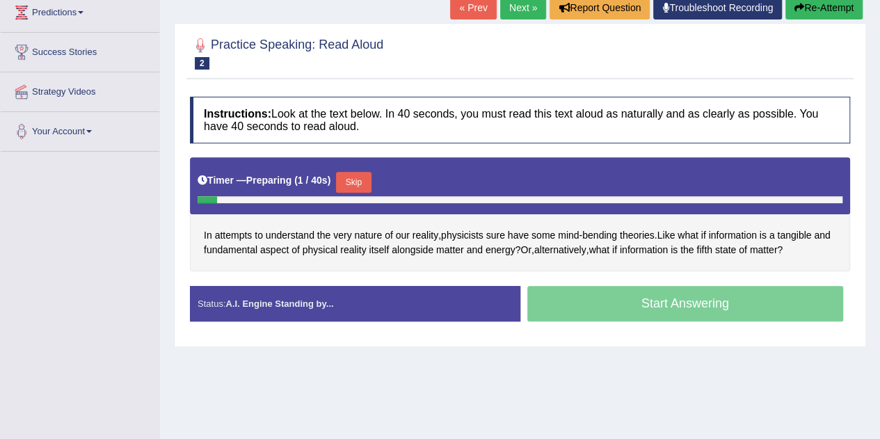
scroll to position [259, 0]
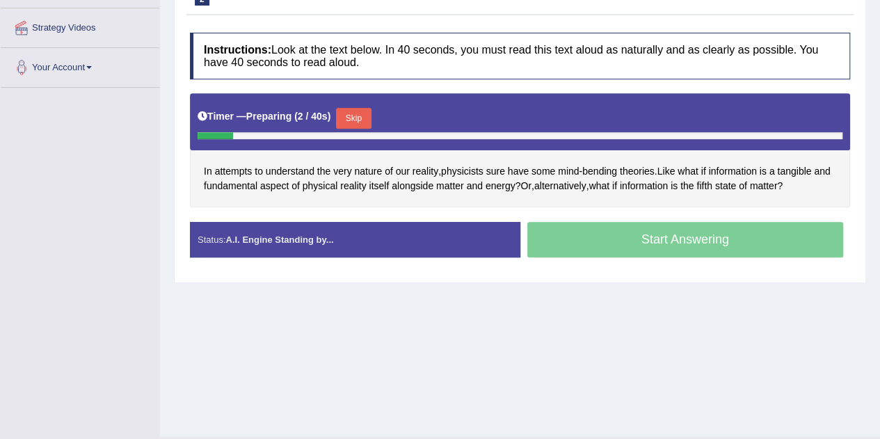
click at [360, 109] on button "Skip" at bounding box center [353, 118] width 35 height 21
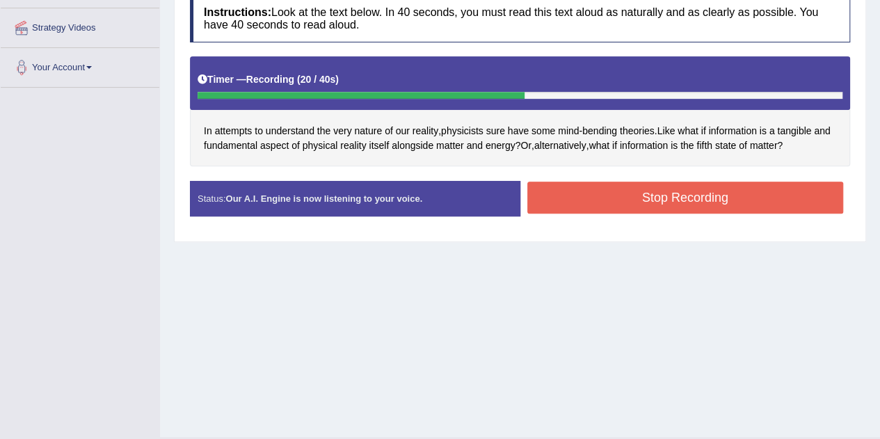
click at [666, 204] on button "Stop Recording" at bounding box center [685, 198] width 316 height 32
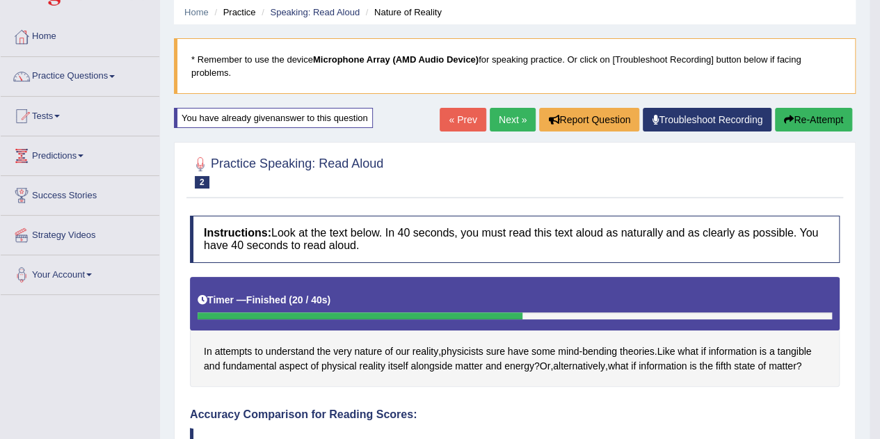
scroll to position [50, 0]
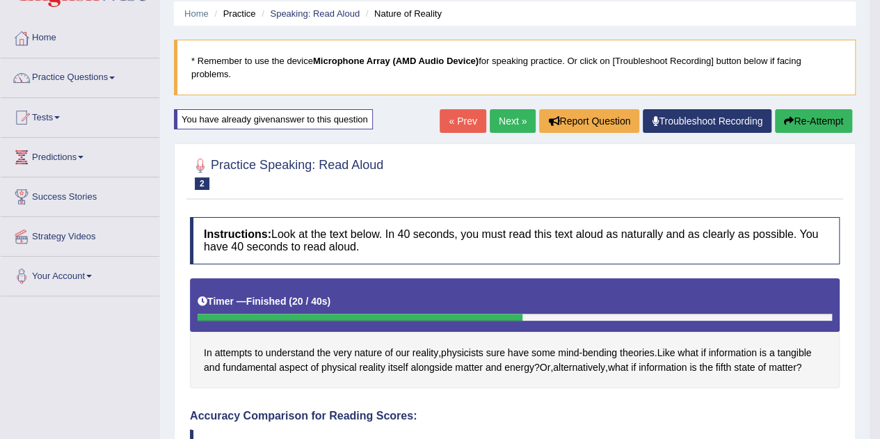
click at [491, 121] on link "Next »" at bounding box center [513, 121] width 46 height 24
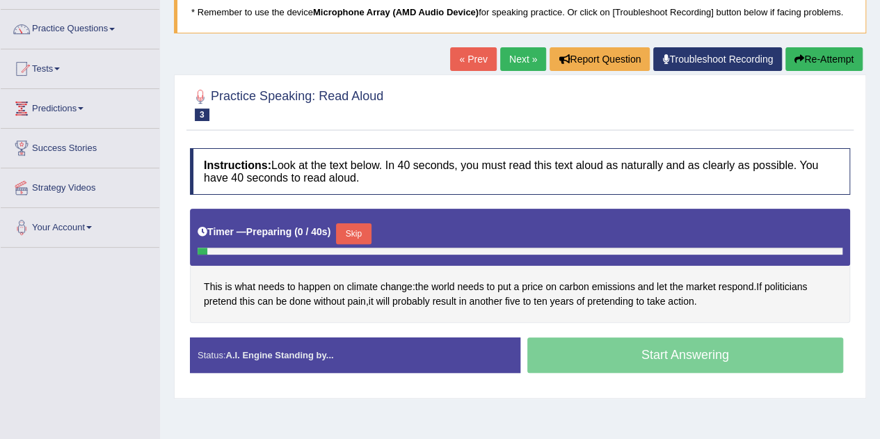
scroll to position [139, 0]
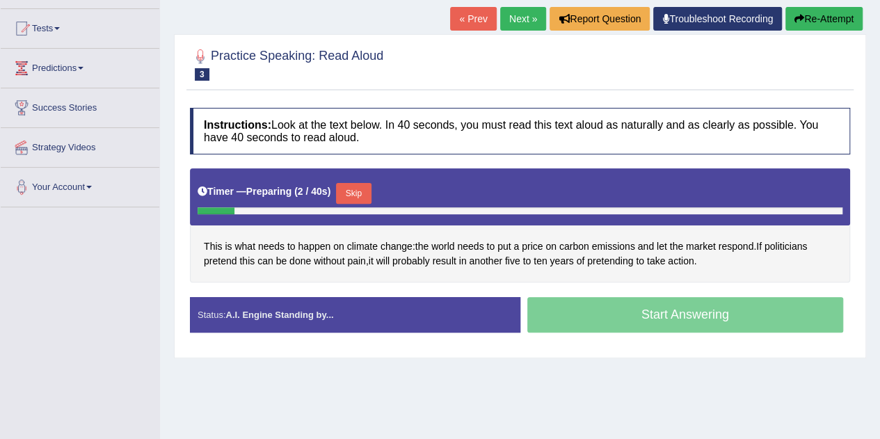
click at [355, 195] on button "Skip" at bounding box center [353, 193] width 35 height 21
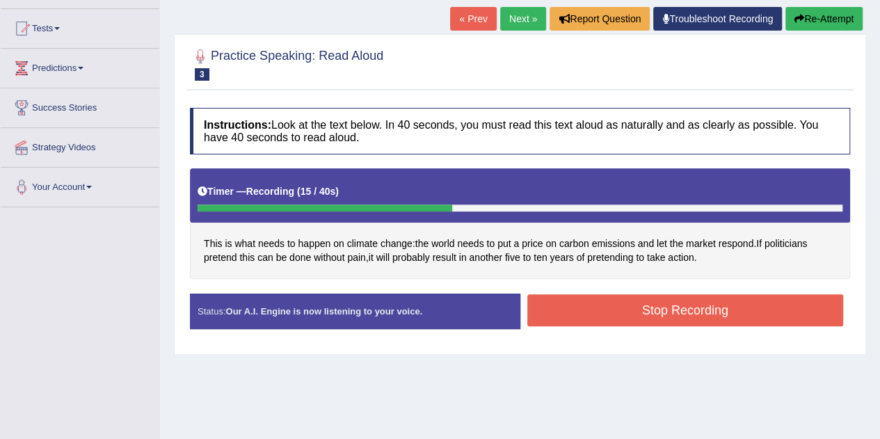
click at [618, 307] on button "Stop Recording" at bounding box center [685, 310] width 316 height 32
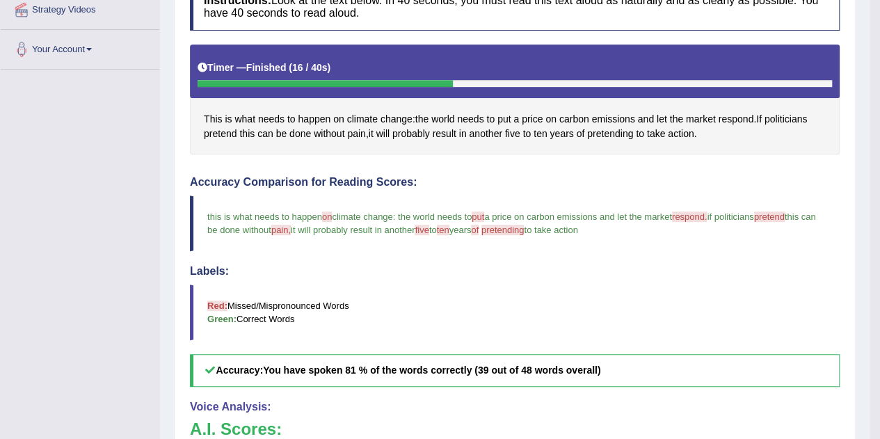
scroll to position [46, 0]
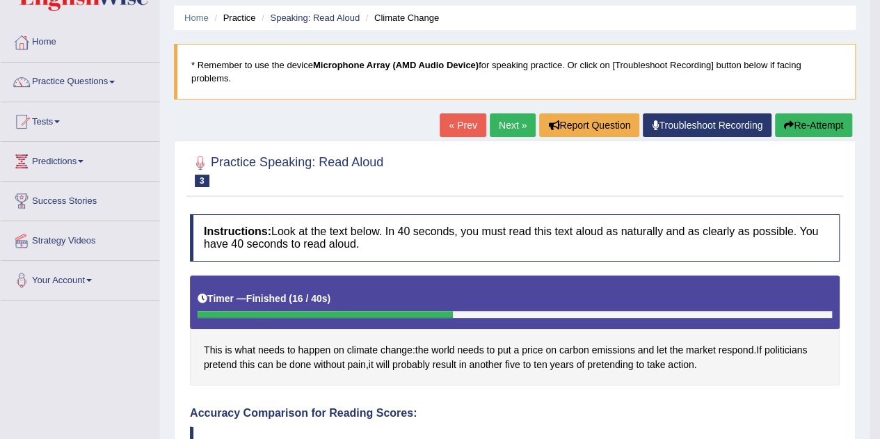
click at [506, 131] on link "Next »" at bounding box center [513, 125] width 46 height 24
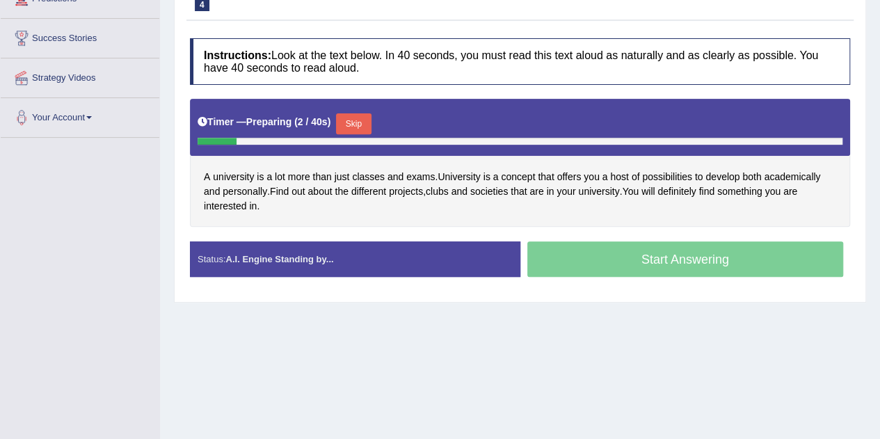
scroll to position [139, 0]
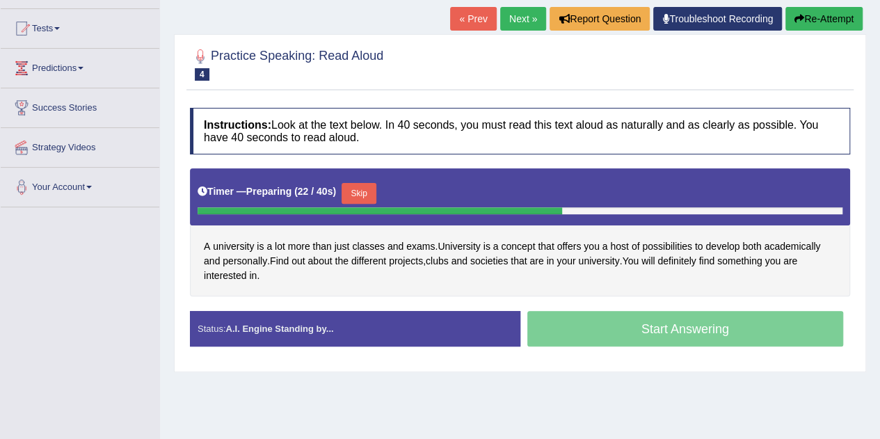
click at [358, 197] on button "Skip" at bounding box center [359, 193] width 35 height 21
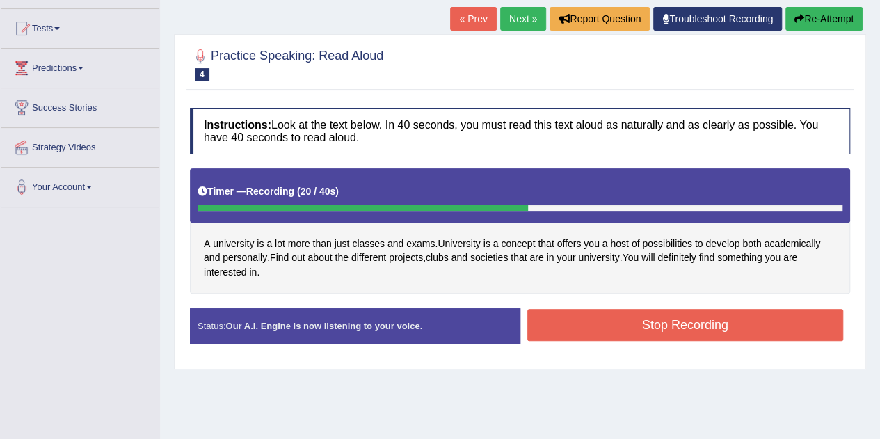
click at [572, 323] on button "Stop Recording" at bounding box center [685, 325] width 316 height 32
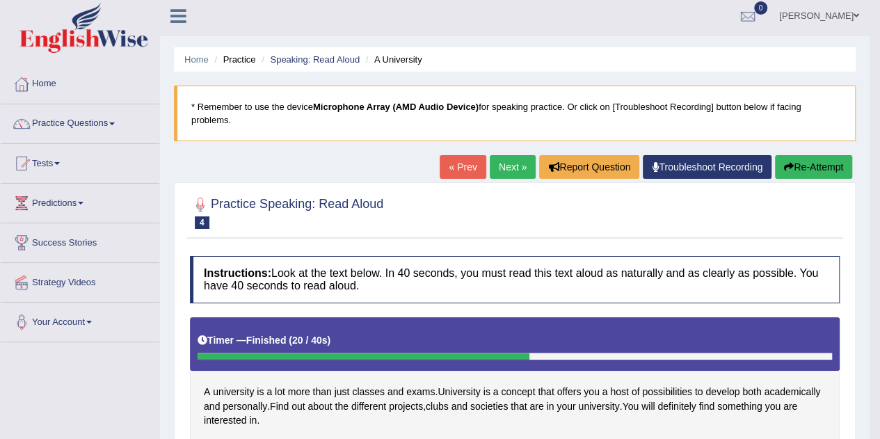
scroll to position [0, 0]
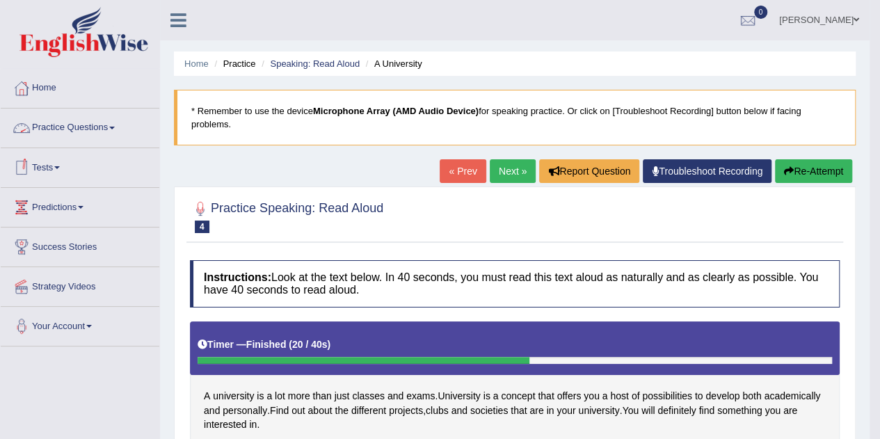
click at [71, 131] on link "Practice Questions" at bounding box center [80, 126] width 159 height 35
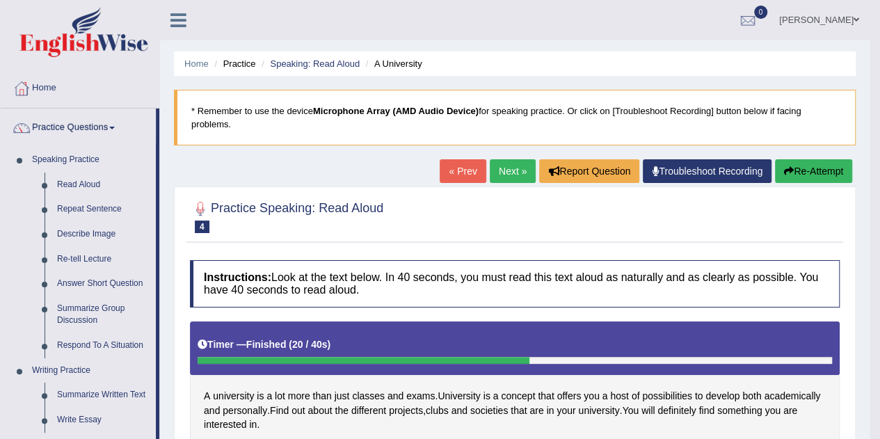
click at [65, 176] on link "Read Aloud" at bounding box center [103, 185] width 105 height 25
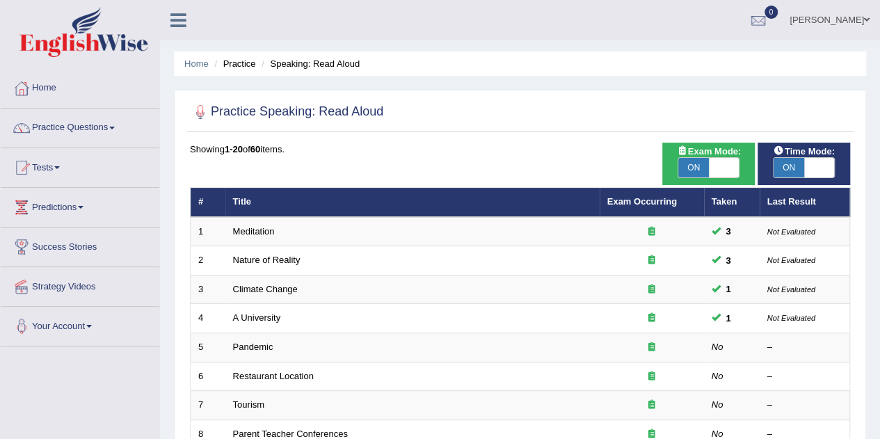
click at [804, 232] on small "Not Evaluated" at bounding box center [791, 231] width 48 height 8
click at [620, 201] on link "Exam Occurring" at bounding box center [642, 201] width 70 height 10
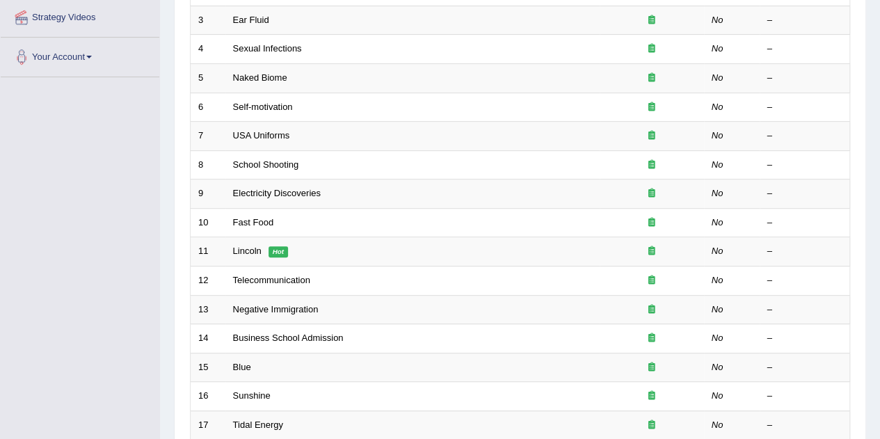
scroll to position [417, 0]
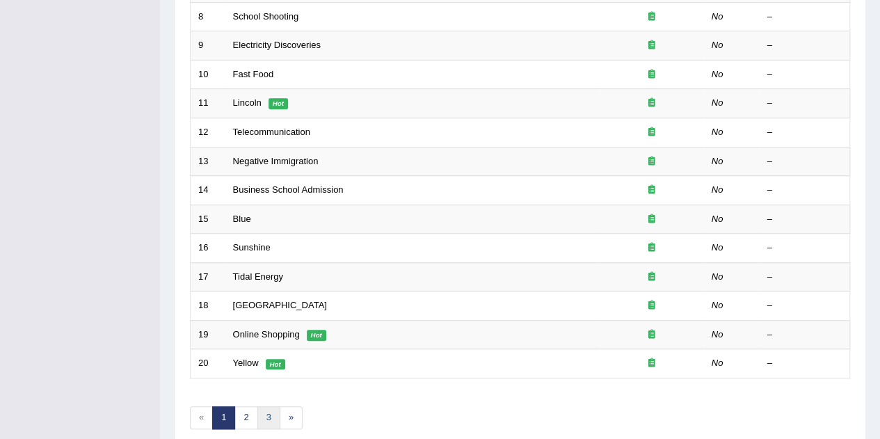
click at [273, 417] on link "3" at bounding box center [268, 417] width 23 height 23
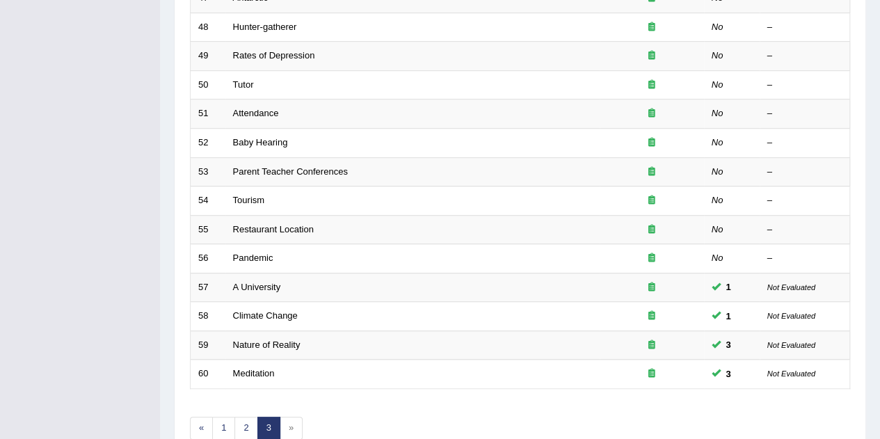
scroll to position [475, 0]
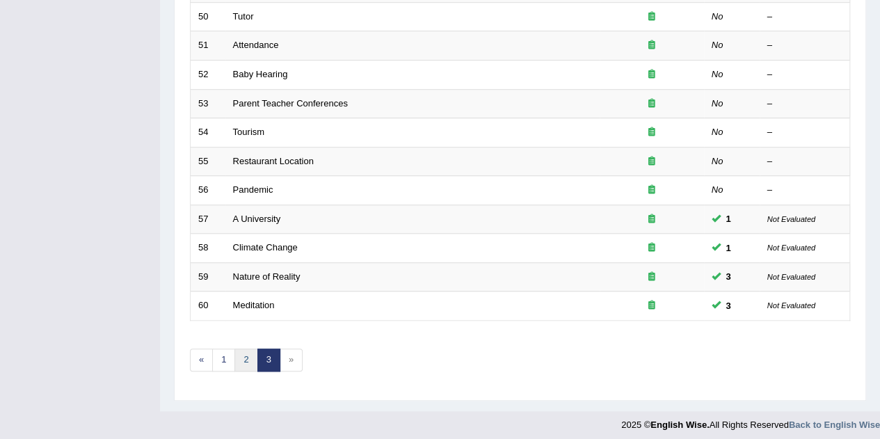
click at [252, 355] on link "2" at bounding box center [245, 359] width 23 height 23
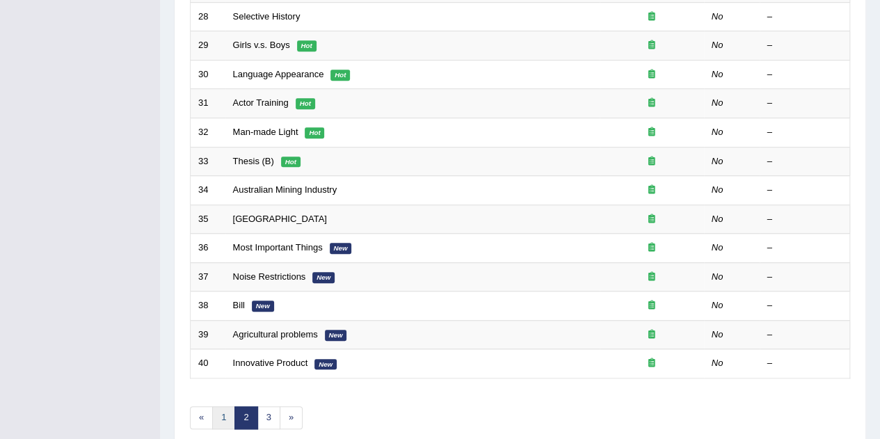
click at [229, 406] on link "1" at bounding box center [223, 417] width 23 height 23
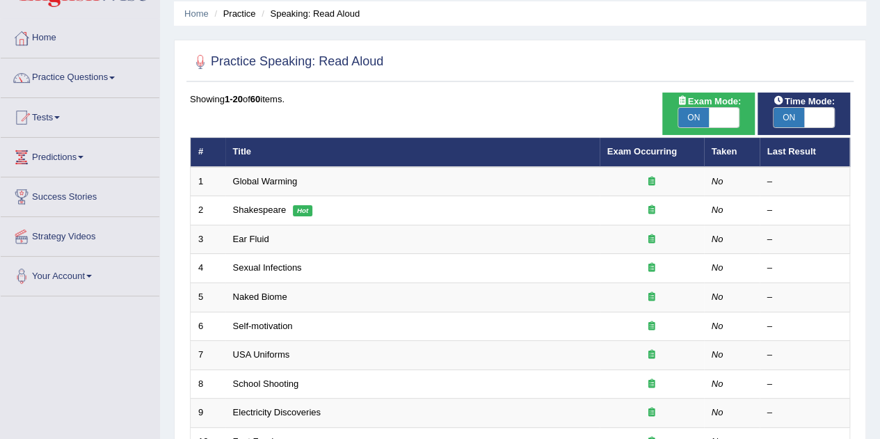
scroll to position [70, 0]
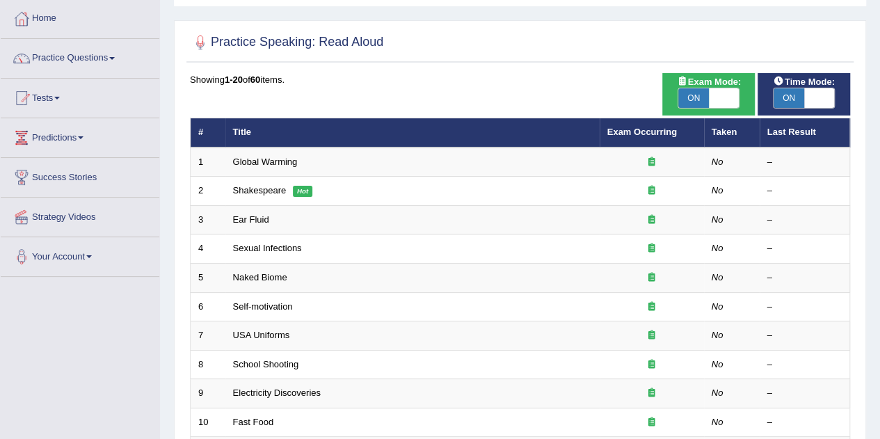
click at [273, 161] on link "Global Warming" at bounding box center [265, 162] width 65 height 10
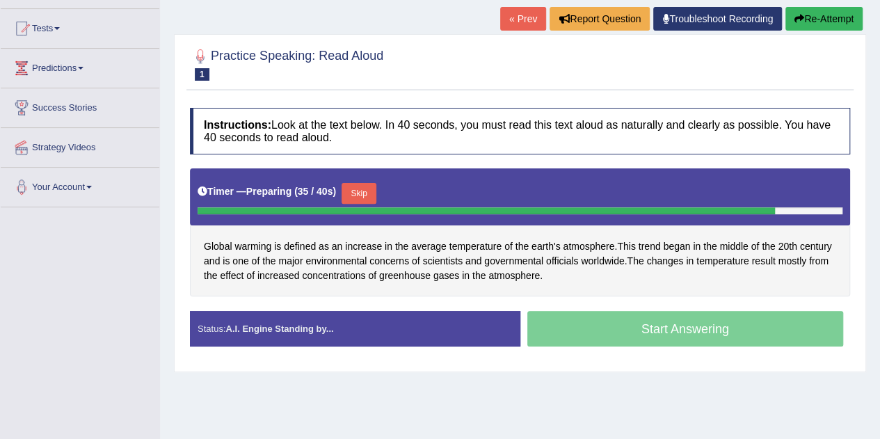
click at [364, 191] on button "Skip" at bounding box center [359, 193] width 35 height 21
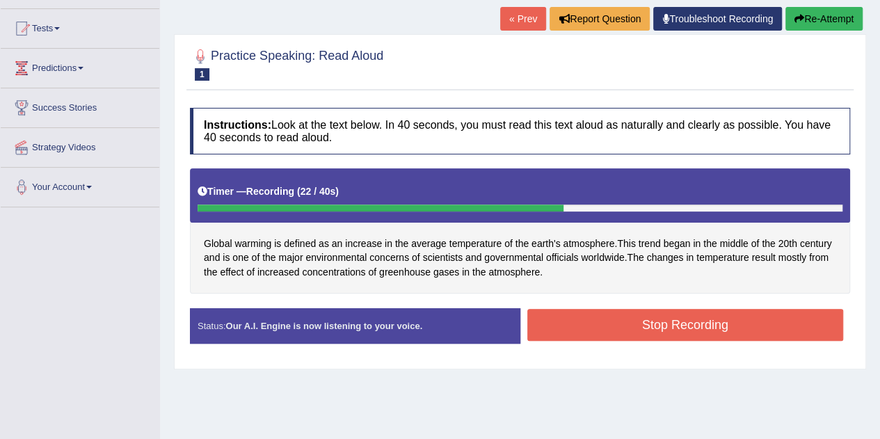
click at [630, 314] on button "Stop Recording" at bounding box center [685, 325] width 316 height 32
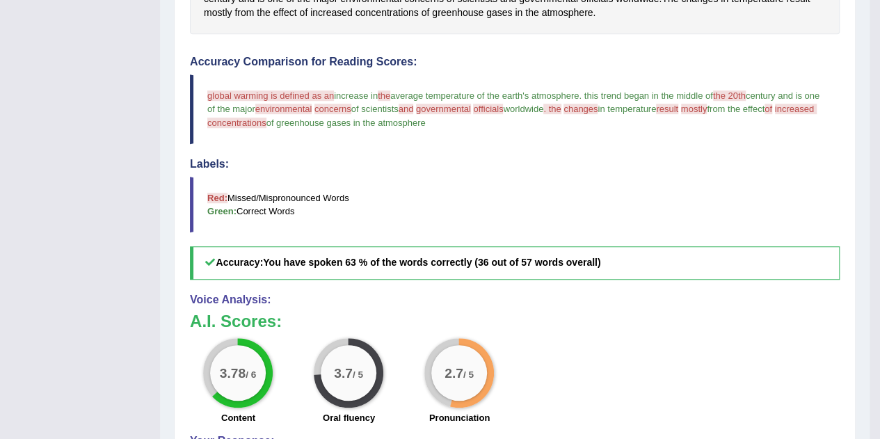
scroll to position [139, 0]
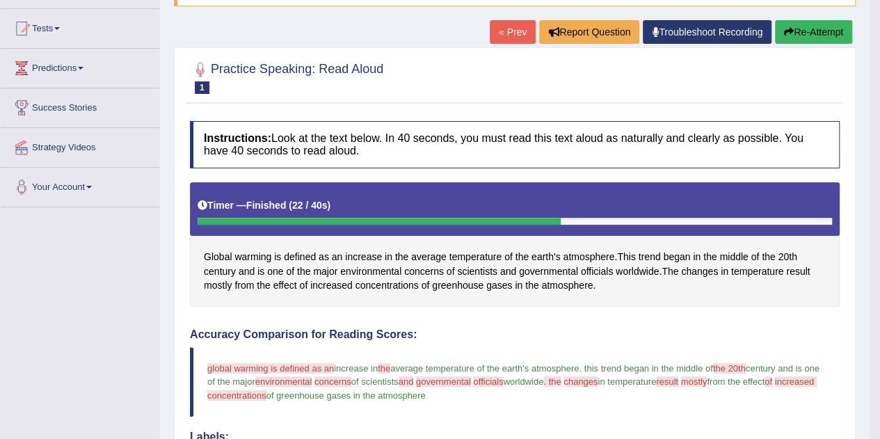
click at [214, 250] on span "Global" at bounding box center [218, 257] width 28 height 15
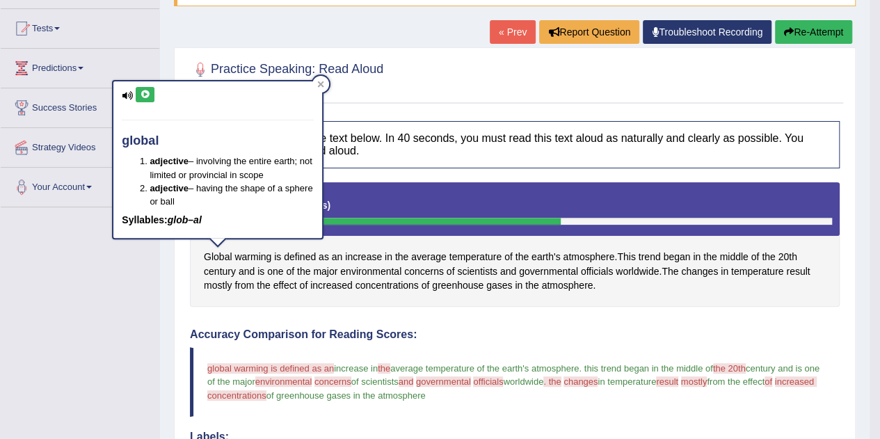
click at [152, 88] on button at bounding box center [145, 94] width 19 height 15
click at [141, 93] on icon at bounding box center [145, 94] width 10 height 8
click at [143, 93] on icon at bounding box center [145, 94] width 10 height 8
click at [138, 94] on button at bounding box center [145, 94] width 19 height 15
click at [153, 86] on div "global adjective – involving the entire earth; not limited or provincial in sco…" at bounding box center [217, 159] width 209 height 157
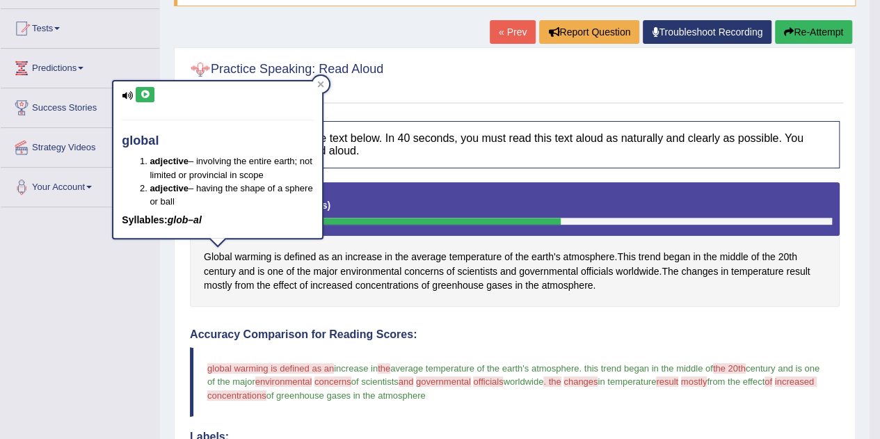
click at [147, 91] on icon at bounding box center [145, 94] width 10 height 8
click at [319, 86] on icon at bounding box center [321, 84] width 6 height 6
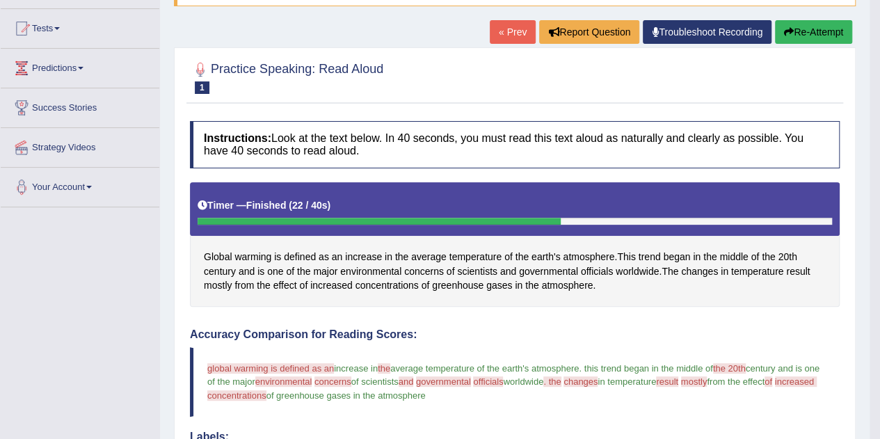
click at [245, 250] on span "warming" at bounding box center [252, 257] width 37 height 15
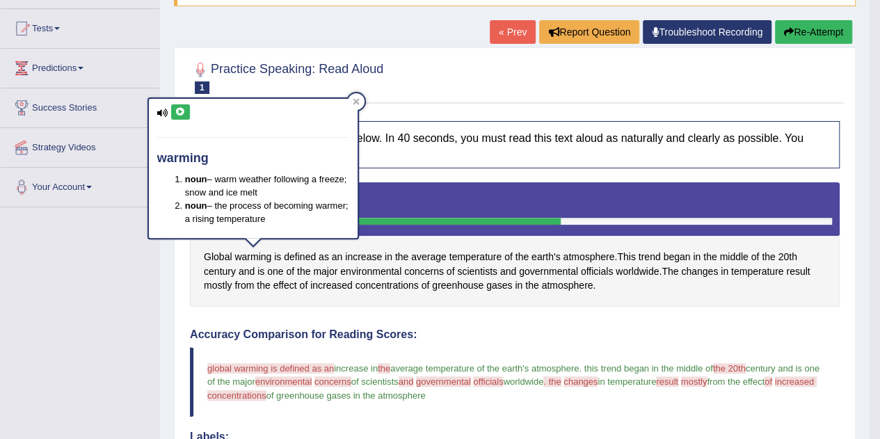
click at [174, 105] on button at bounding box center [180, 111] width 19 height 15
click at [352, 97] on div at bounding box center [356, 101] width 17 height 17
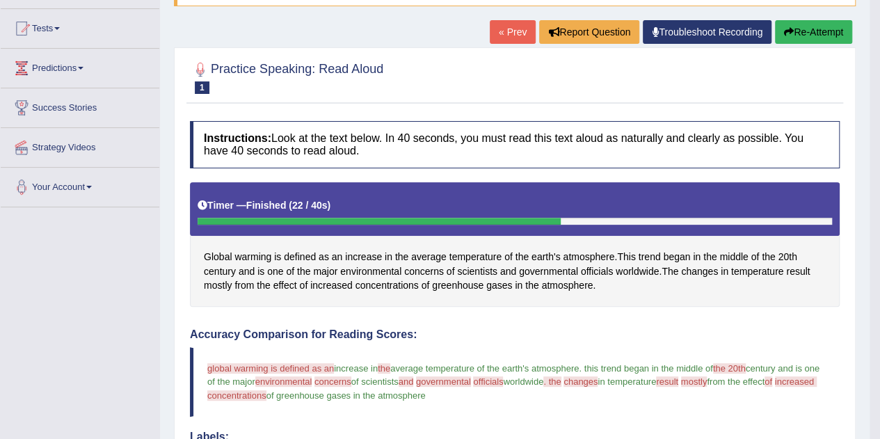
click at [302, 252] on span "defined" at bounding box center [300, 257] width 32 height 15
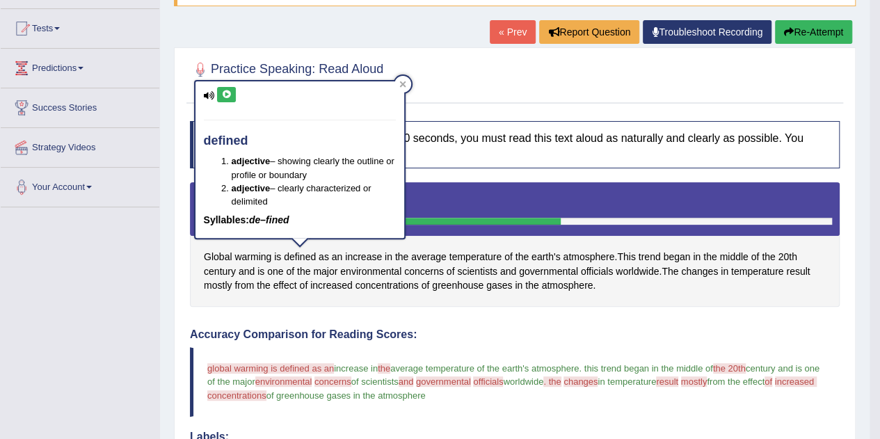
click at [228, 97] on icon at bounding box center [226, 94] width 10 height 8
click at [402, 84] on icon at bounding box center [402, 84] width 6 height 6
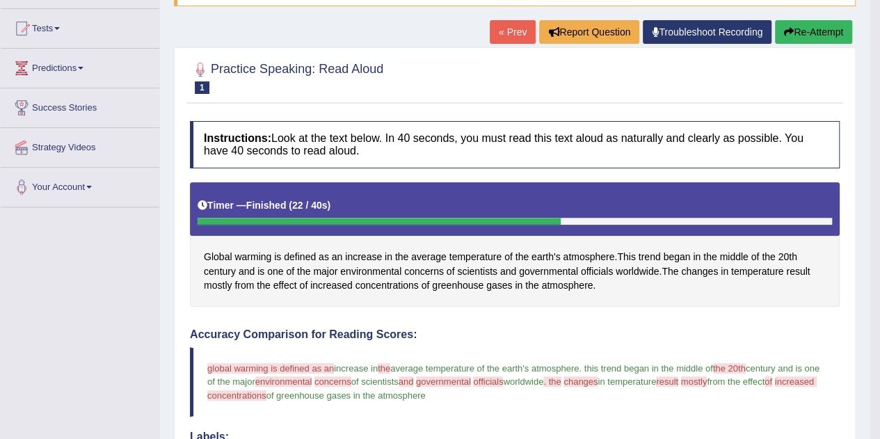
click at [262, 250] on span "warming" at bounding box center [252, 257] width 37 height 15
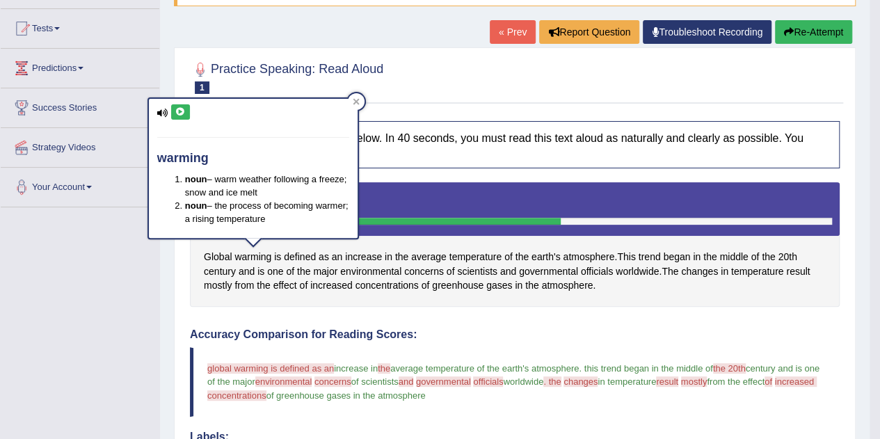
click at [187, 108] on button at bounding box center [180, 111] width 19 height 15
click at [358, 101] on icon at bounding box center [356, 102] width 6 height 6
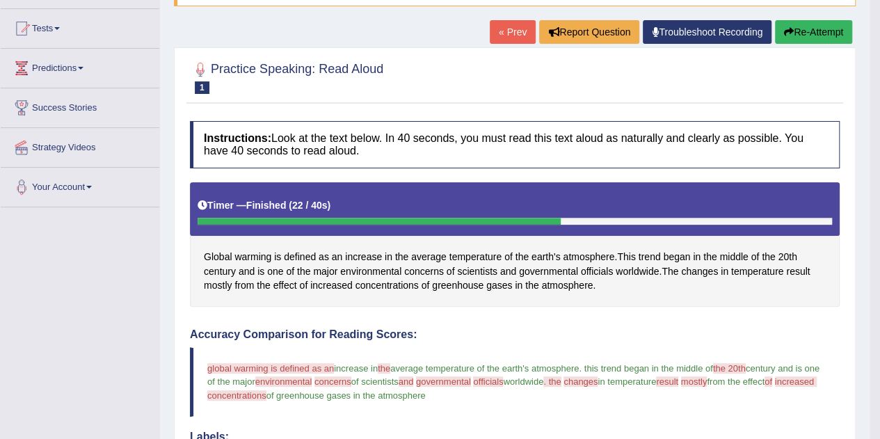
click at [355, 264] on span "environmental" at bounding box center [370, 271] width 61 height 15
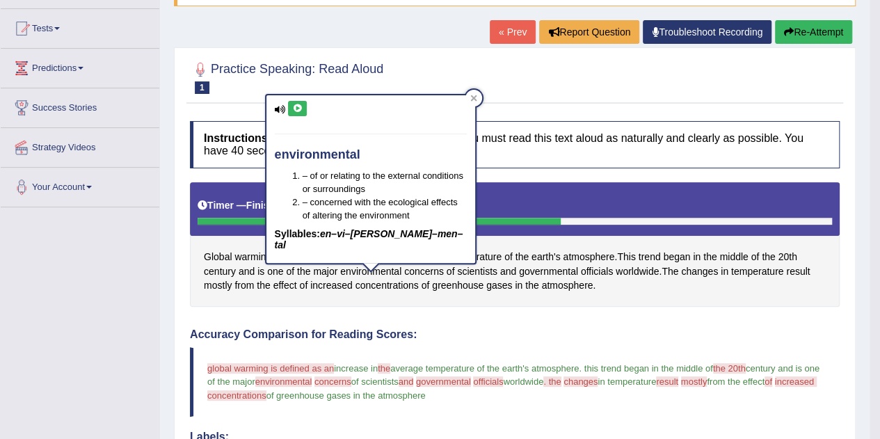
click at [299, 111] on icon at bounding box center [297, 108] width 10 height 8
click at [479, 95] on div at bounding box center [473, 98] width 17 height 17
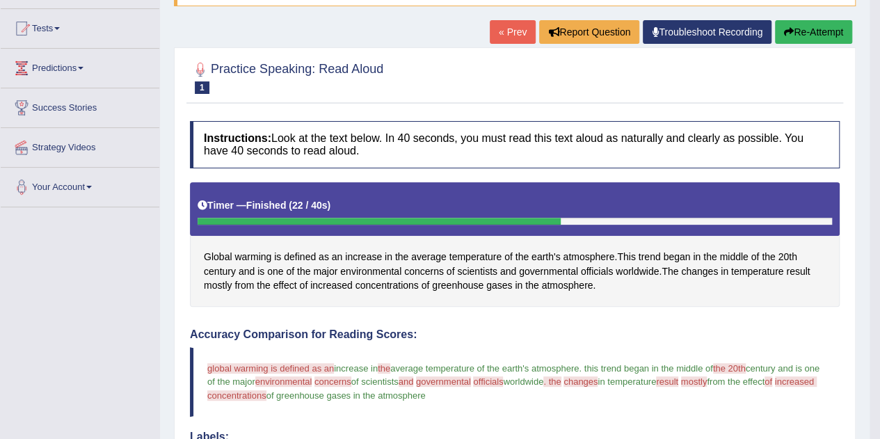
click at [431, 266] on span "concerns" at bounding box center [424, 271] width 40 height 15
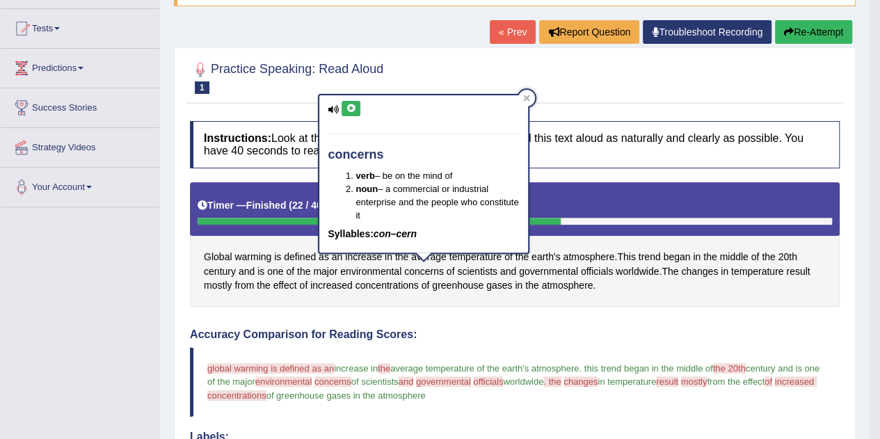
click at [353, 109] on icon at bounding box center [351, 108] width 10 height 8
click at [526, 104] on div at bounding box center [526, 98] width 17 height 17
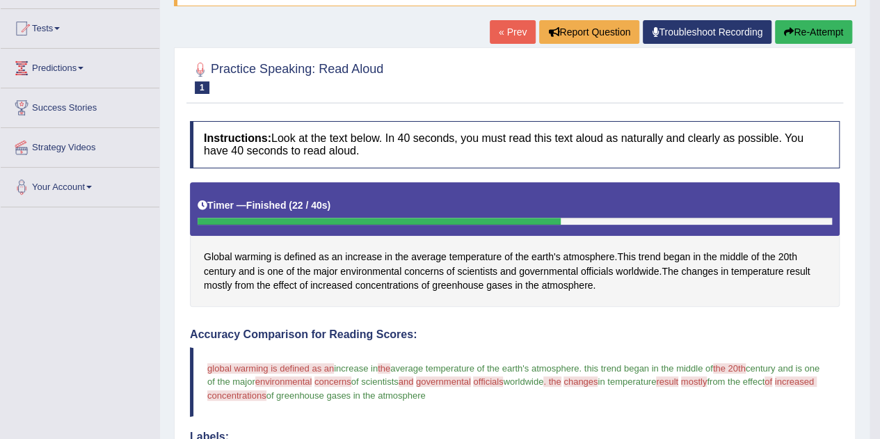
click at [541, 269] on span "governmental" at bounding box center [548, 271] width 59 height 15
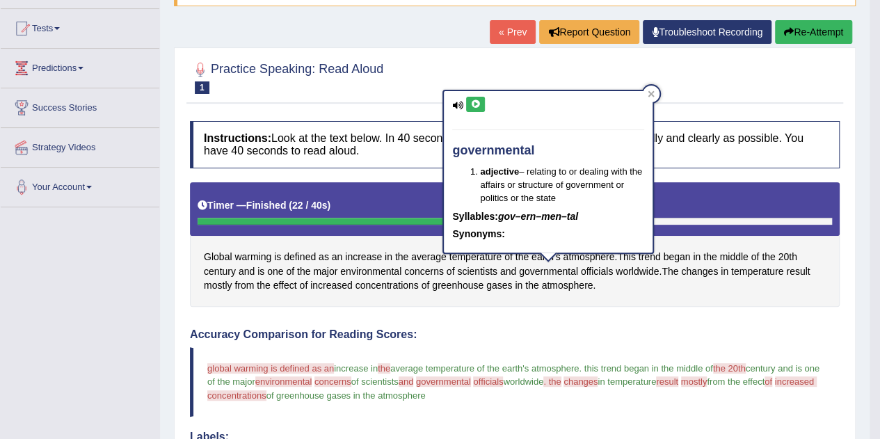
click at [470, 97] on button at bounding box center [475, 104] width 19 height 15
click at [652, 99] on div at bounding box center [651, 94] width 17 height 17
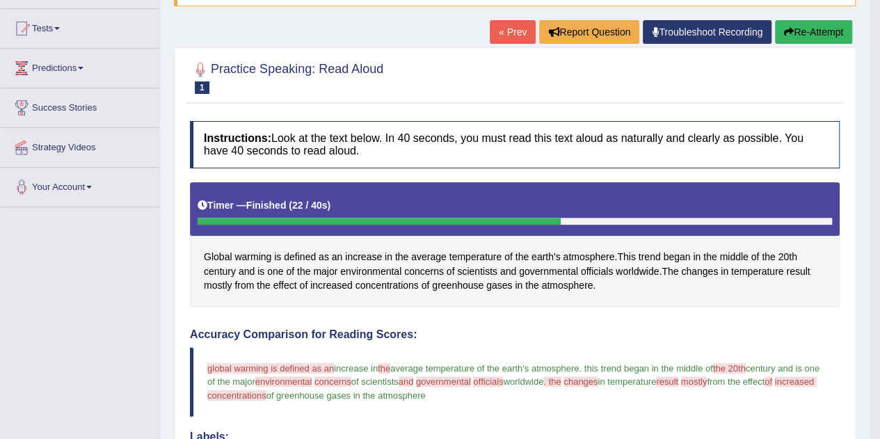
click at [797, 267] on span "result" at bounding box center [798, 271] width 24 height 15
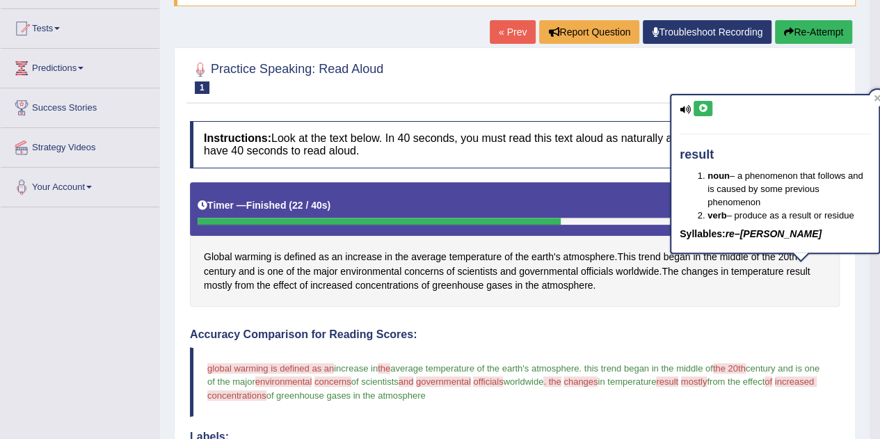
click at [707, 111] on icon at bounding box center [703, 108] width 10 height 8
click at [874, 95] on icon at bounding box center [877, 98] width 7 height 7
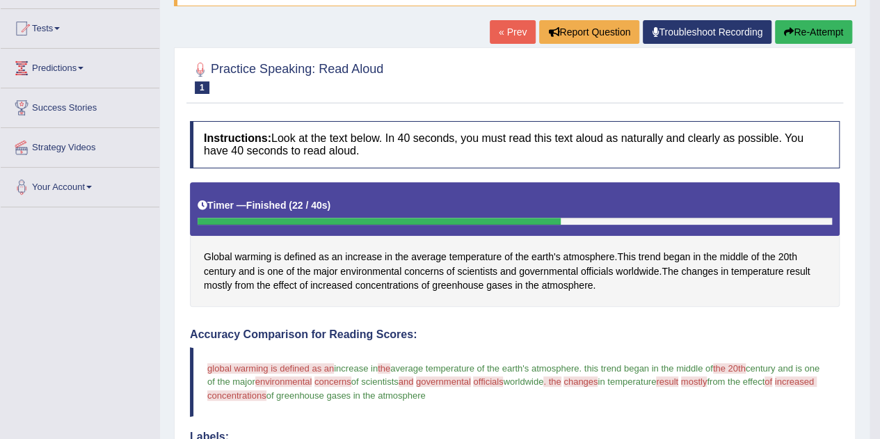
click at [217, 289] on span "mostly" at bounding box center [218, 285] width 28 height 15
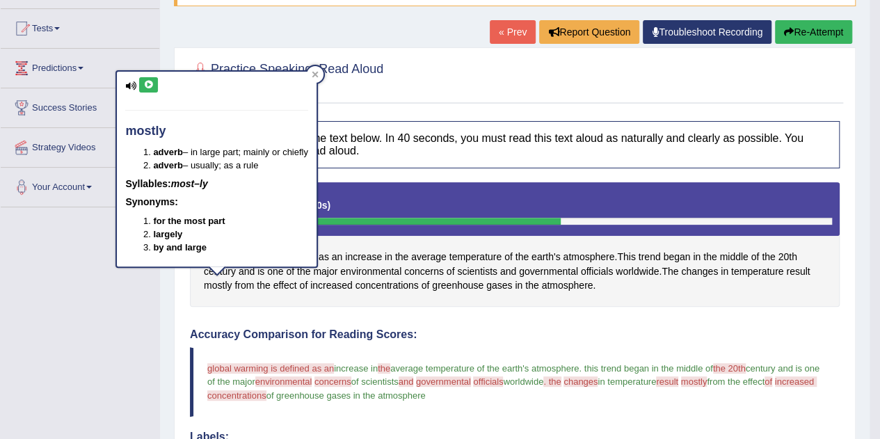
click at [157, 90] on button at bounding box center [148, 84] width 19 height 15
click at [316, 80] on div at bounding box center [315, 74] width 17 height 17
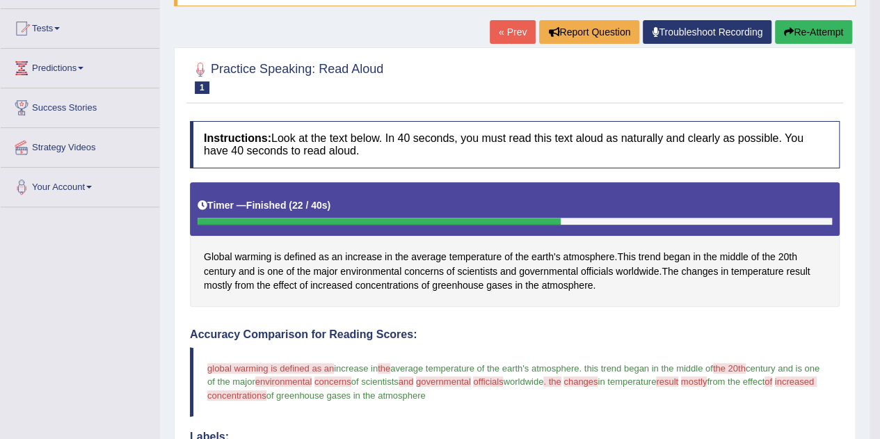
click at [328, 283] on span "increased" at bounding box center [331, 285] width 42 height 15
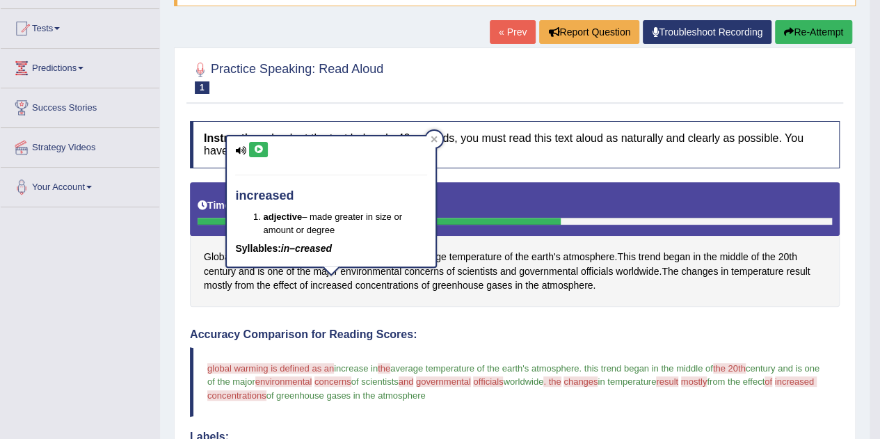
click at [264, 147] on button at bounding box center [258, 149] width 19 height 15
click at [441, 137] on div at bounding box center [434, 139] width 17 height 17
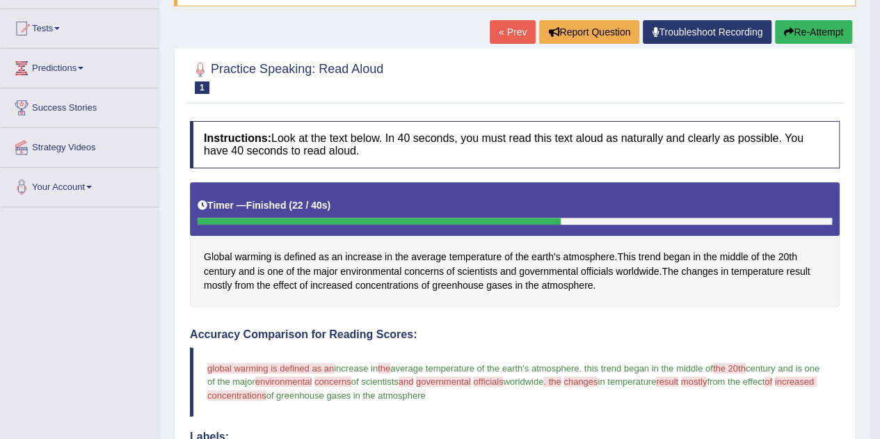
click at [403, 287] on span "concentrations" at bounding box center [386, 285] width 63 height 15
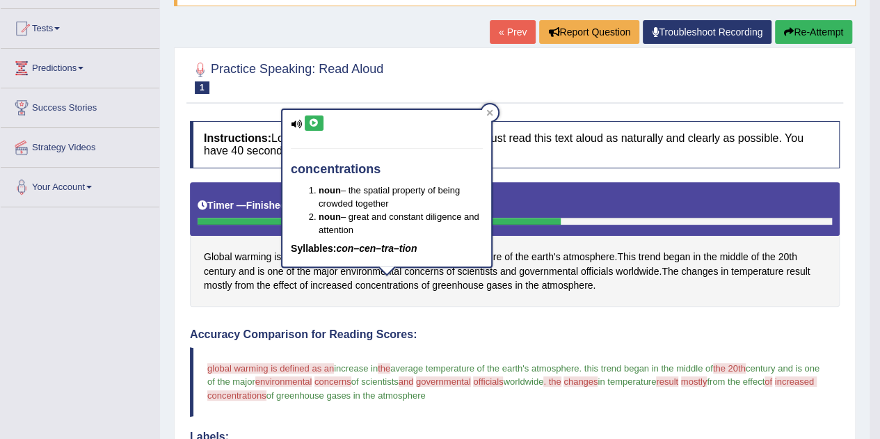
click at [313, 122] on icon at bounding box center [314, 123] width 10 height 8
click at [495, 114] on div at bounding box center [489, 112] width 17 height 17
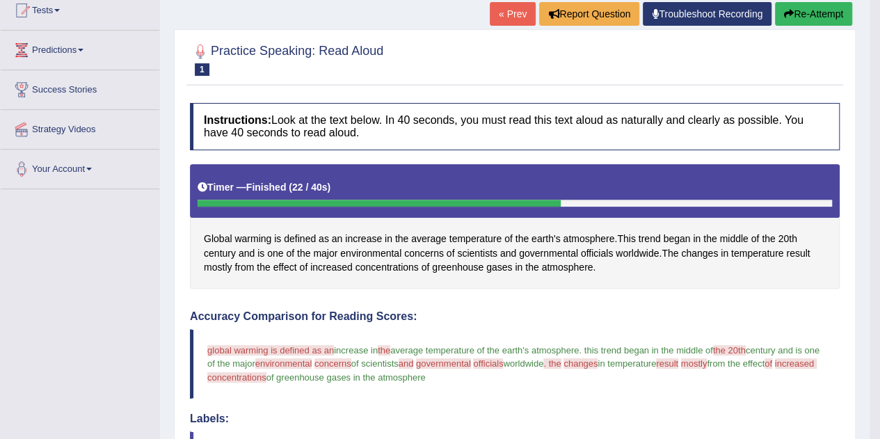
scroll to position [70, 0]
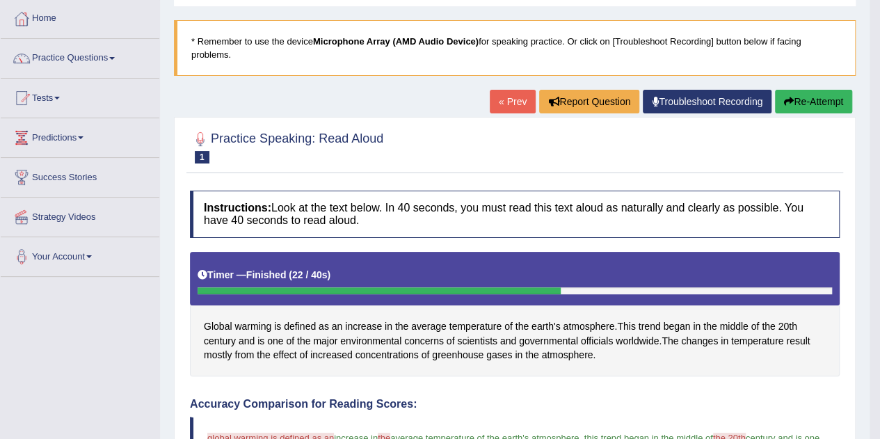
click at [801, 94] on button "Re-Attempt" at bounding box center [813, 102] width 77 height 24
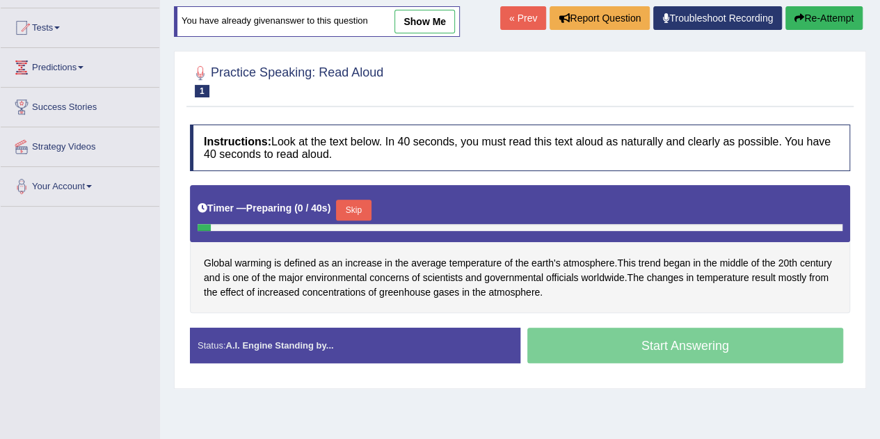
scroll to position [209, 0]
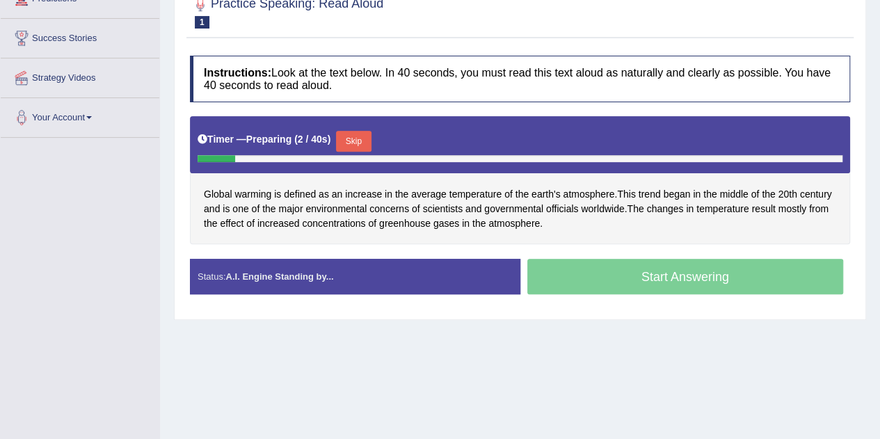
click at [360, 136] on button "Skip" at bounding box center [353, 141] width 35 height 21
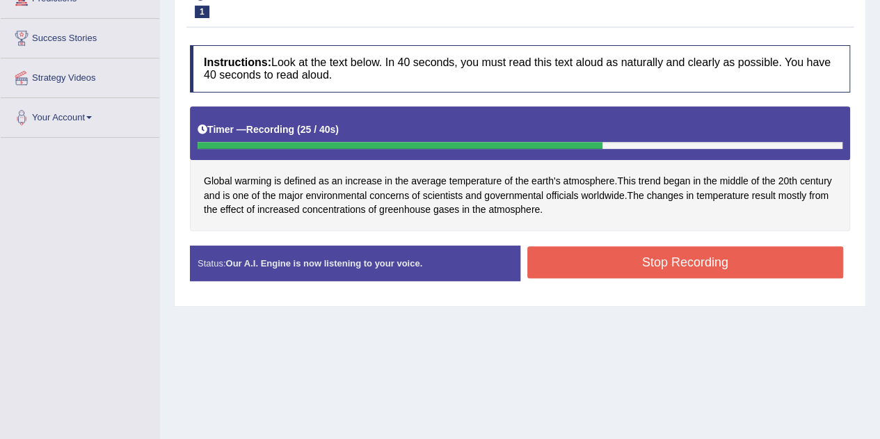
click at [678, 247] on button "Stop Recording" at bounding box center [685, 262] width 316 height 32
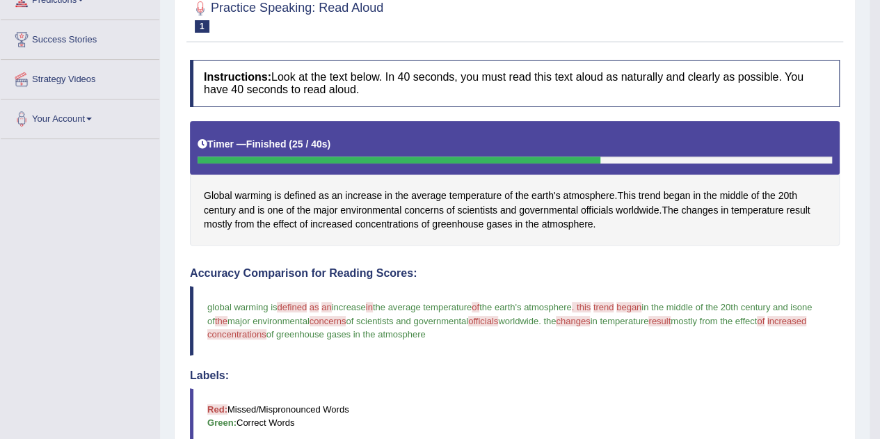
scroll to position [0, 0]
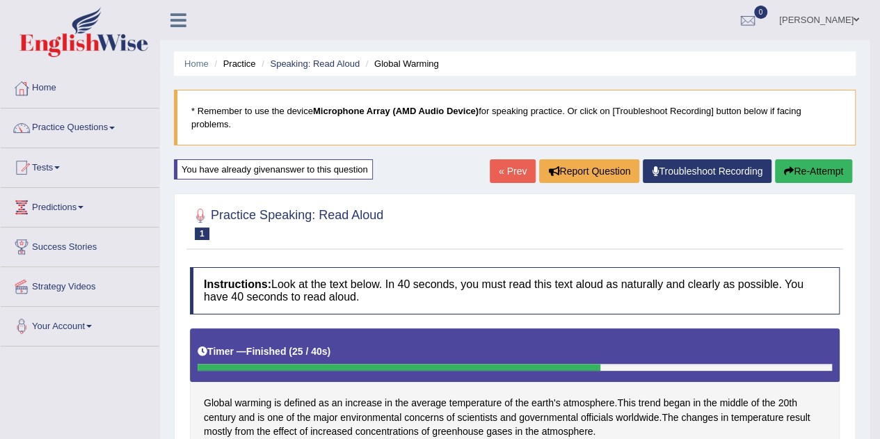
click at [794, 176] on button "Re-Attempt" at bounding box center [813, 171] width 77 height 24
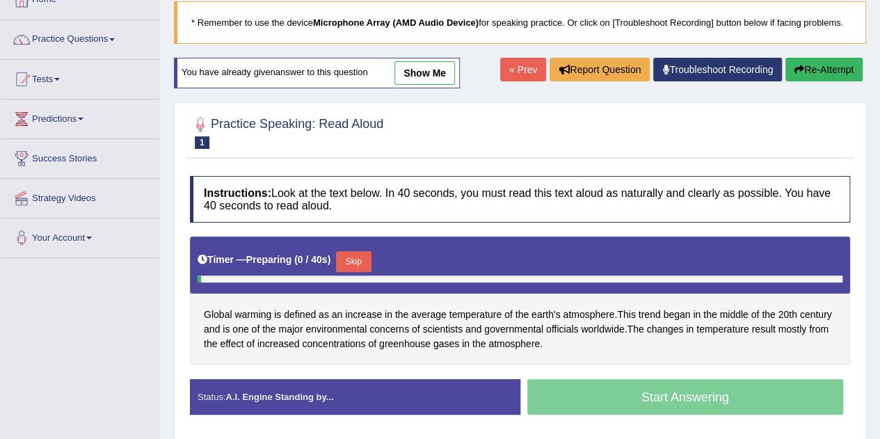
scroll to position [139, 0]
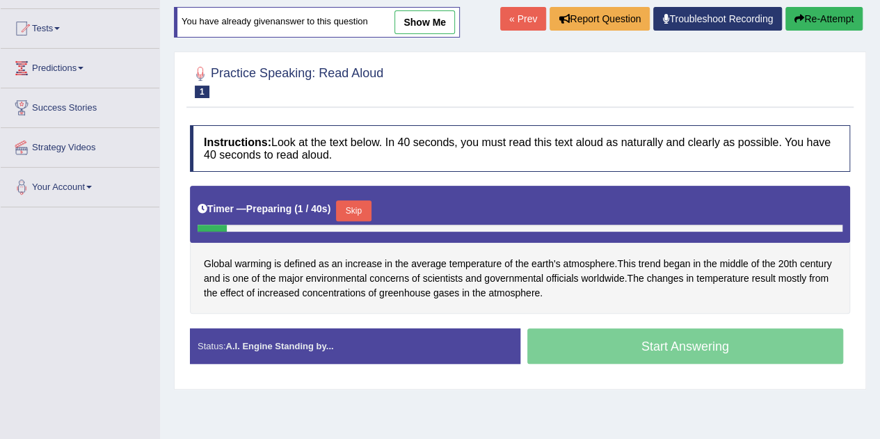
click at [362, 209] on button "Skip" at bounding box center [353, 210] width 35 height 21
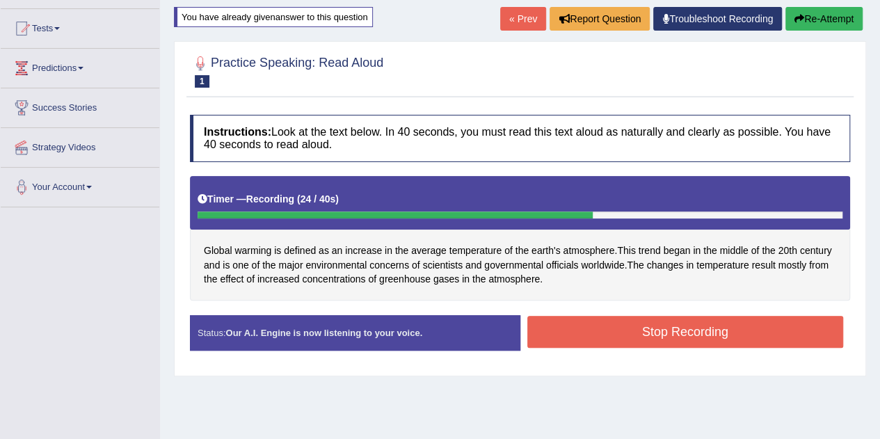
click at [684, 320] on button "Stop Recording" at bounding box center [685, 332] width 316 height 32
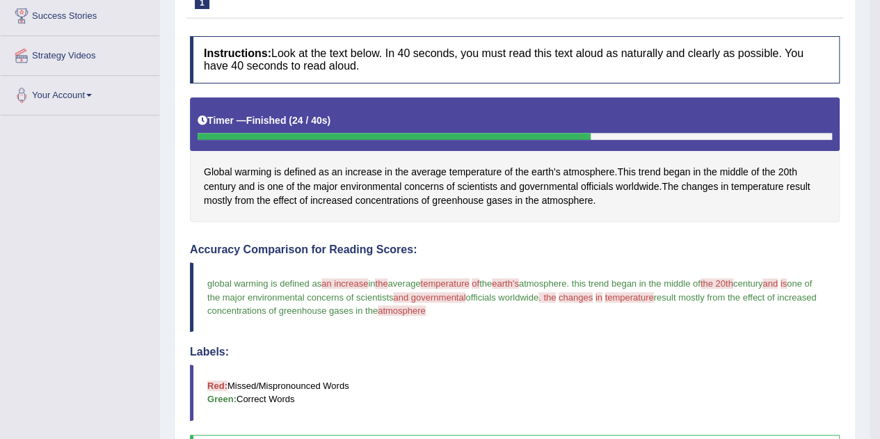
scroll to position [138, 0]
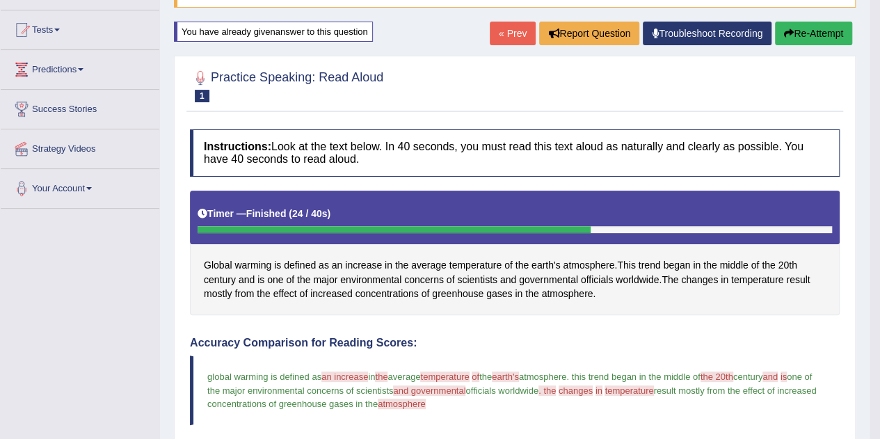
click at [0, 0] on icon at bounding box center [0, 0] width 0 height 0
click at [0, 0] on small "Global Warming" at bounding box center [0, 0] width 0 height 0
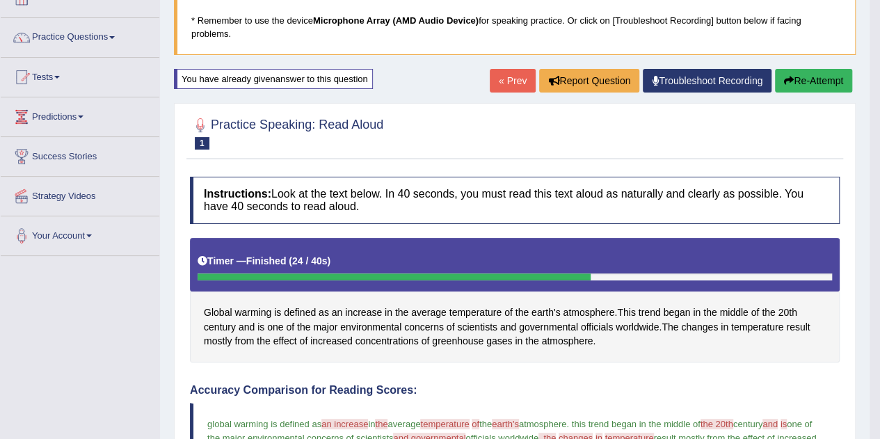
scroll to position [68, 0]
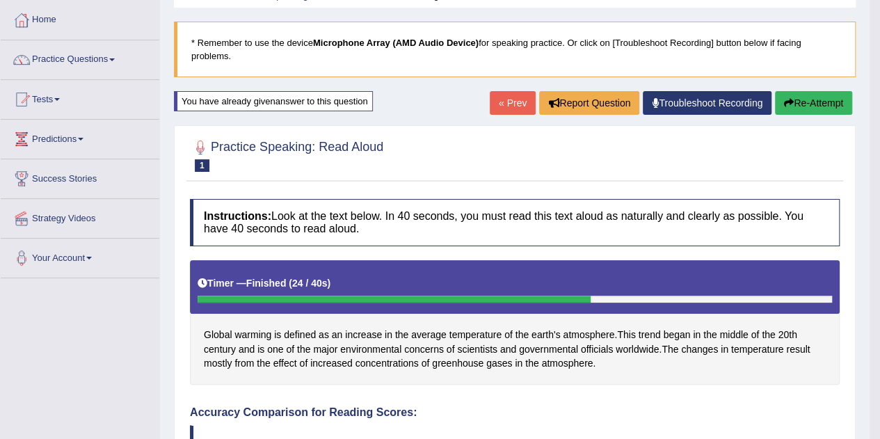
click at [497, 97] on link "« Prev" at bounding box center [513, 103] width 46 height 24
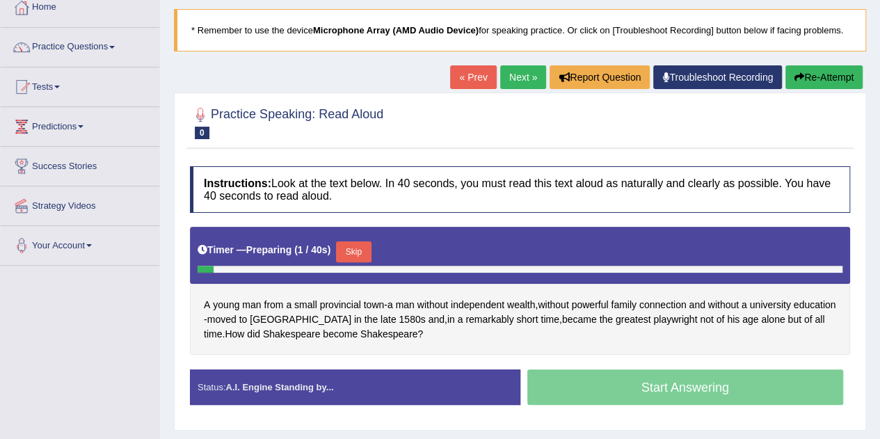
scroll to position [209, 0]
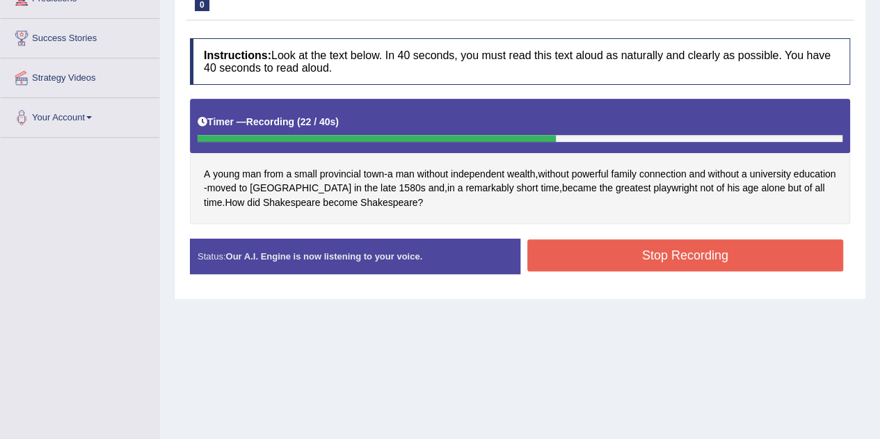
click at [604, 252] on button "Stop Recording" at bounding box center [685, 255] width 316 height 32
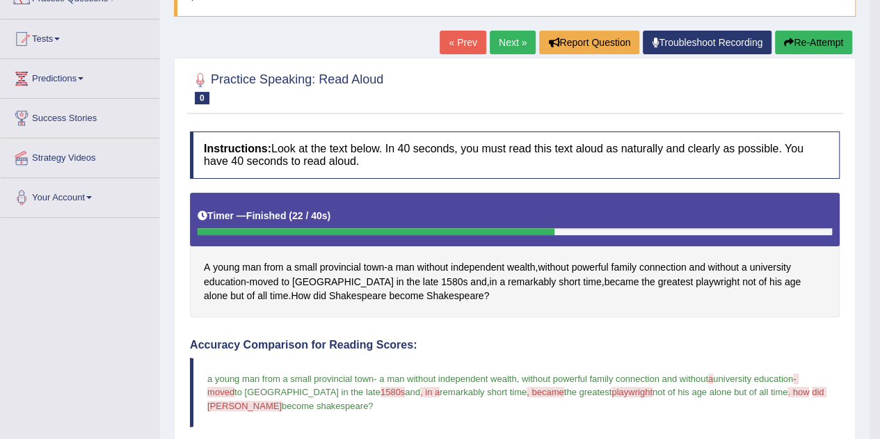
scroll to position [61, 0]
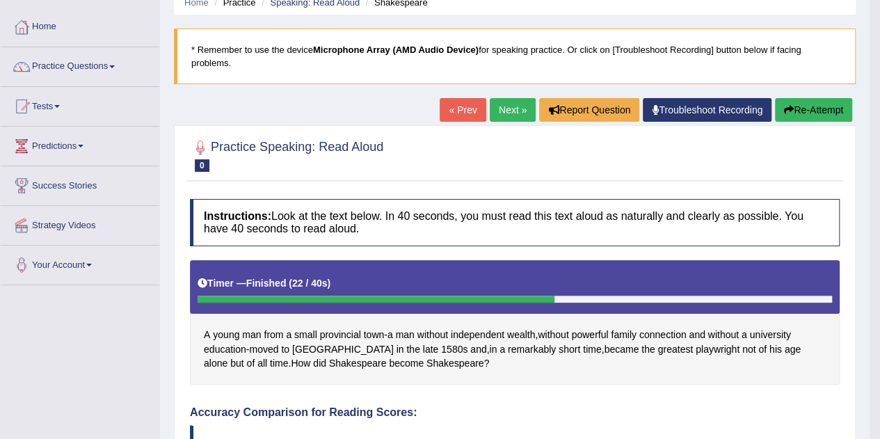
click at [784, 109] on icon "button" at bounding box center [789, 110] width 10 height 10
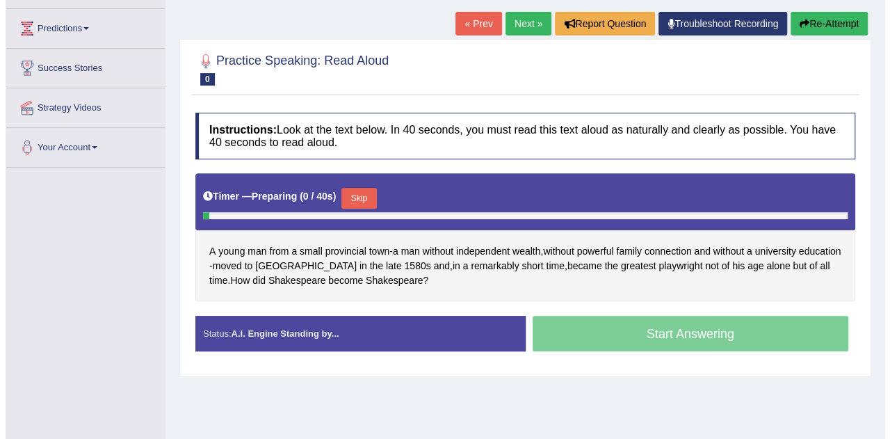
scroll to position [200, 0]
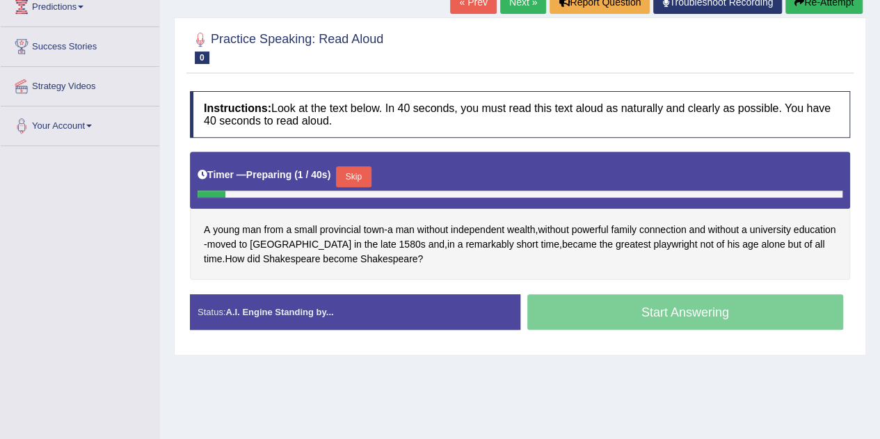
click at [367, 172] on button "Skip" at bounding box center [353, 176] width 35 height 21
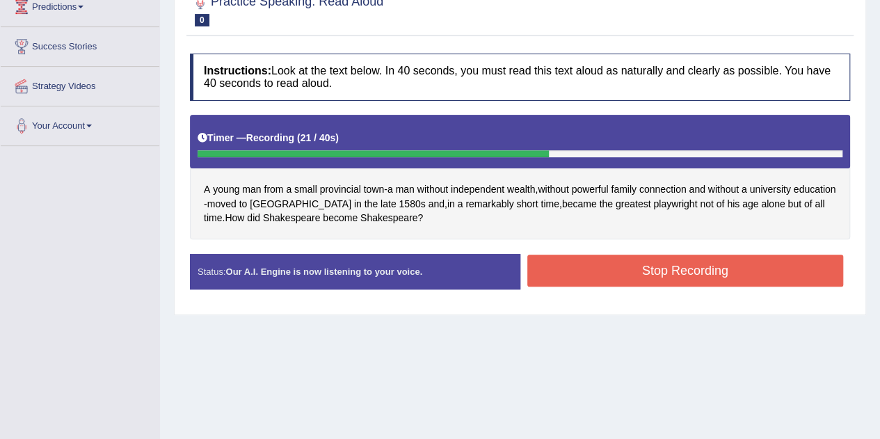
click at [578, 262] on button "Stop Recording" at bounding box center [685, 271] width 316 height 32
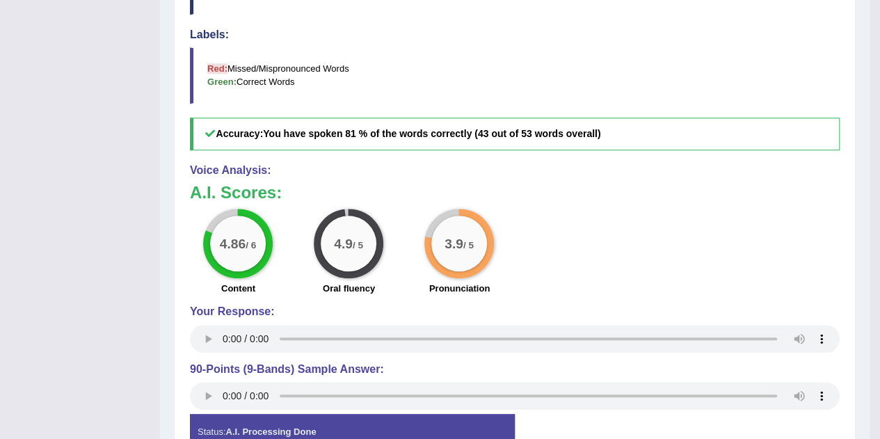
scroll to position [618, 0]
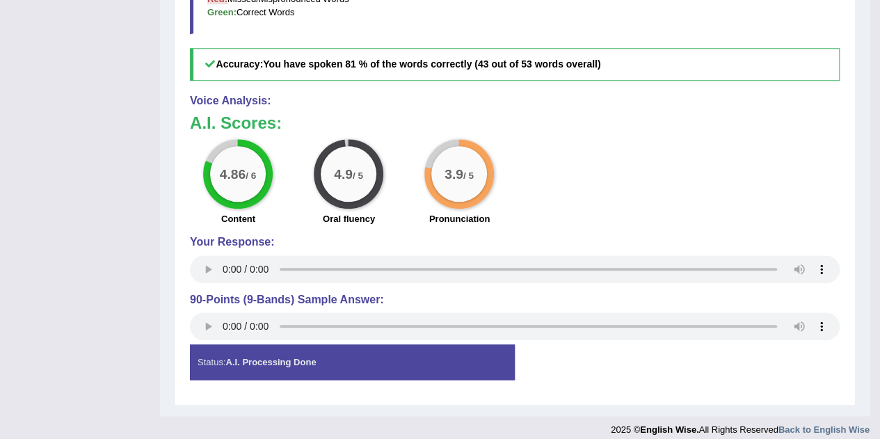
click at [282, 357] on strong "A.I. Processing Done" at bounding box center [270, 362] width 90 height 10
click at [328, 294] on h4 "90-Points (9-Bands) Sample Answer:" at bounding box center [515, 300] width 650 height 13
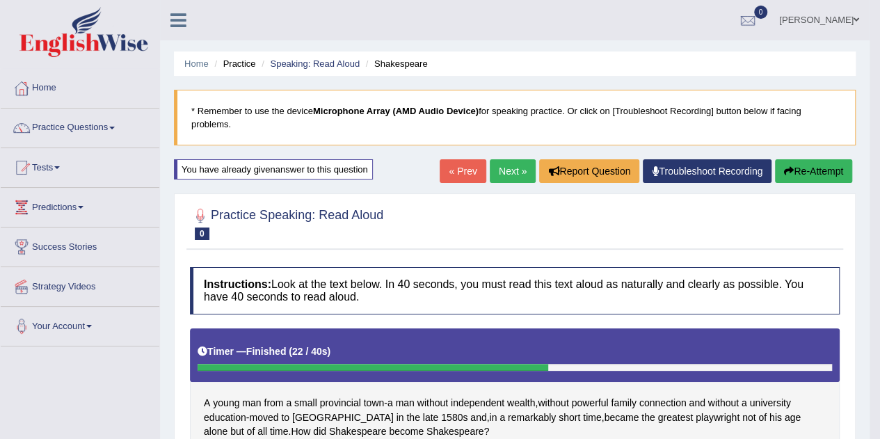
scroll to position [0, 0]
click at [54, 201] on link "Predictions" at bounding box center [80, 205] width 159 height 35
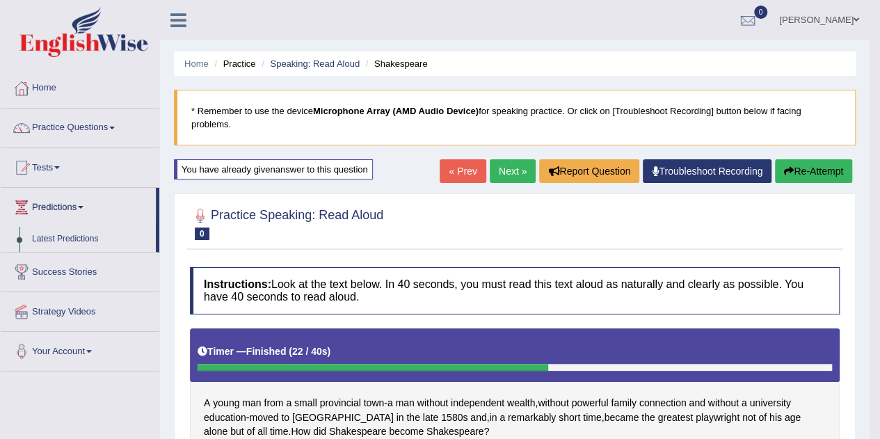
click at [56, 233] on link "Latest Predictions" at bounding box center [91, 239] width 130 height 25
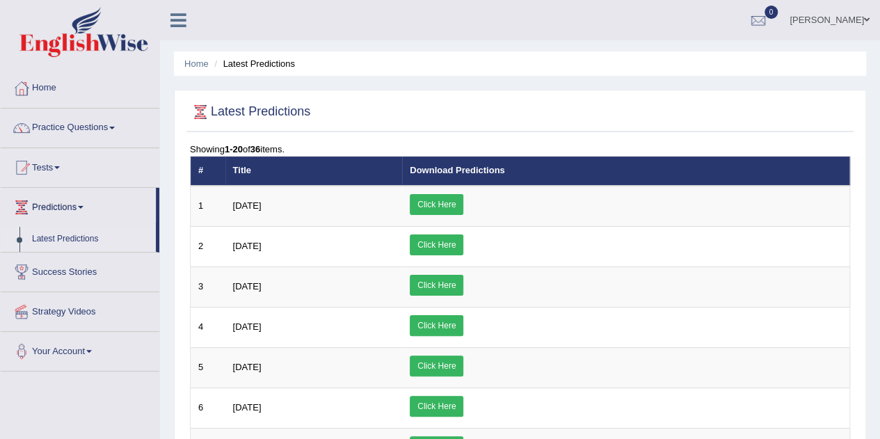
click at [463, 207] on link "Click Here" at bounding box center [437, 204] width 54 height 21
click at [56, 122] on link "Practice Questions" at bounding box center [80, 126] width 159 height 35
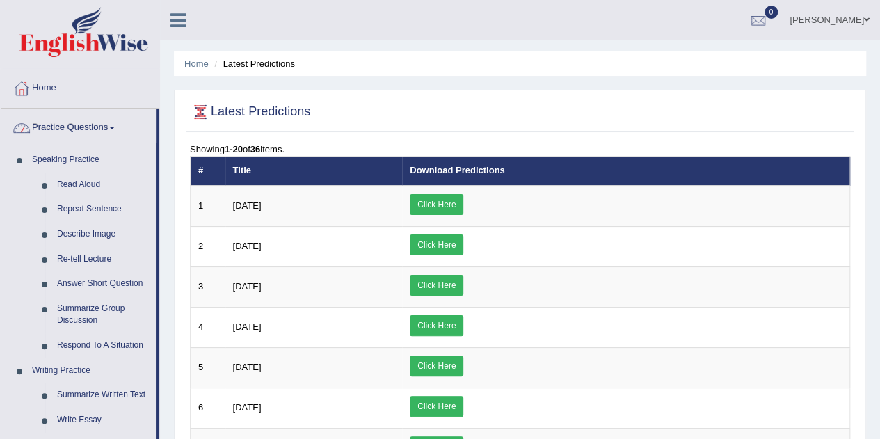
click at [64, 183] on link "Read Aloud" at bounding box center [103, 185] width 105 height 25
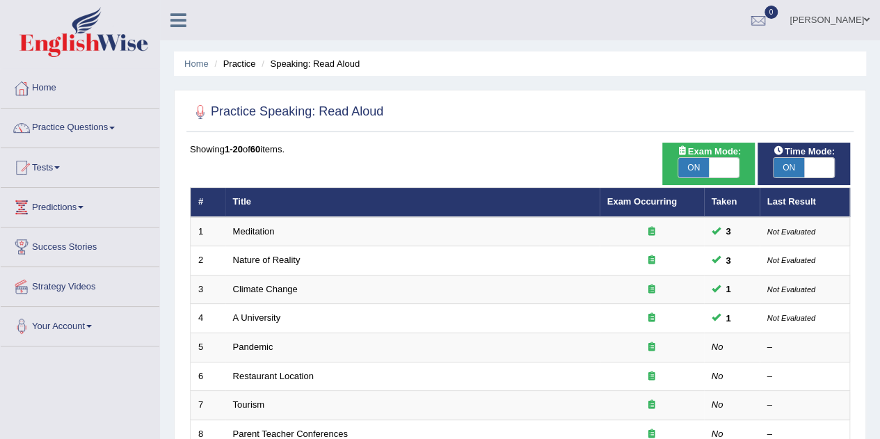
click at [696, 166] on span "ON" at bounding box center [693, 167] width 31 height 19
checkbox input "false"
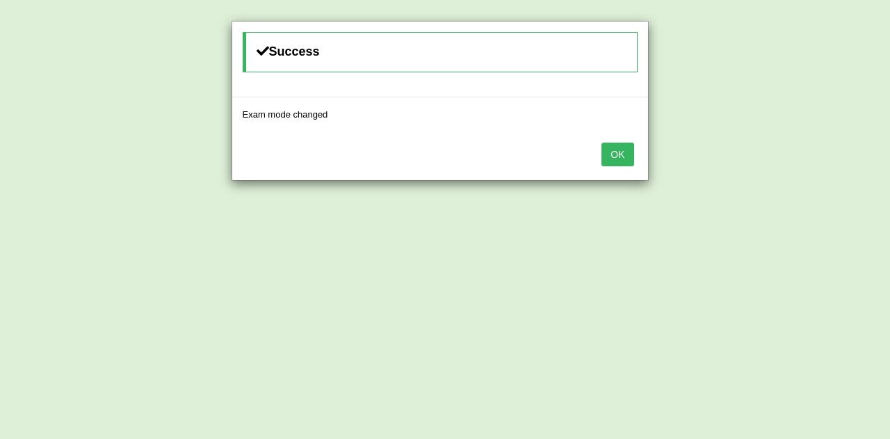
click at [627, 164] on button "OK" at bounding box center [618, 155] width 32 height 24
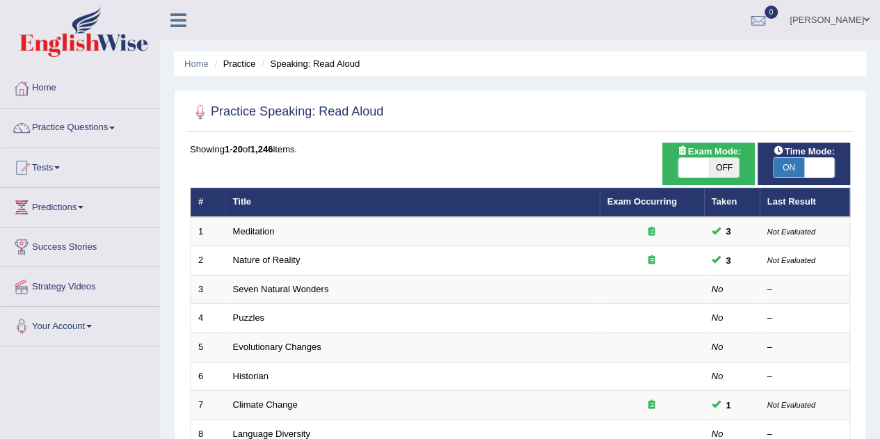
click at [794, 163] on span "ON" at bounding box center [788, 167] width 31 height 19
checkbox input "false"
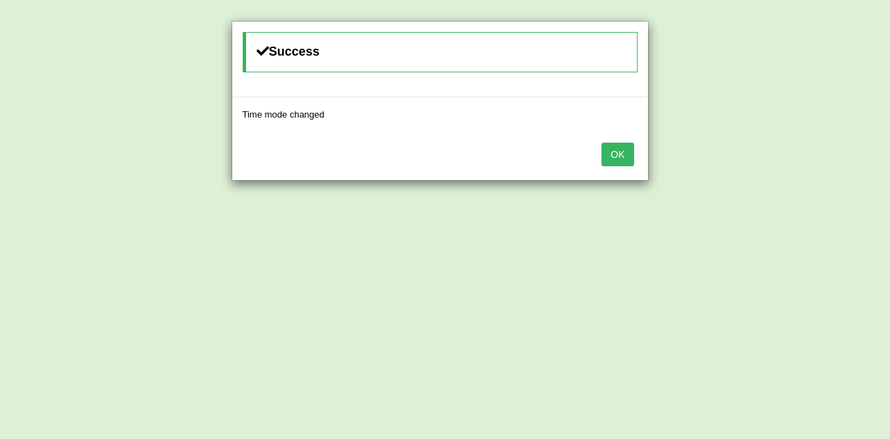
click at [608, 150] on button "OK" at bounding box center [618, 155] width 32 height 24
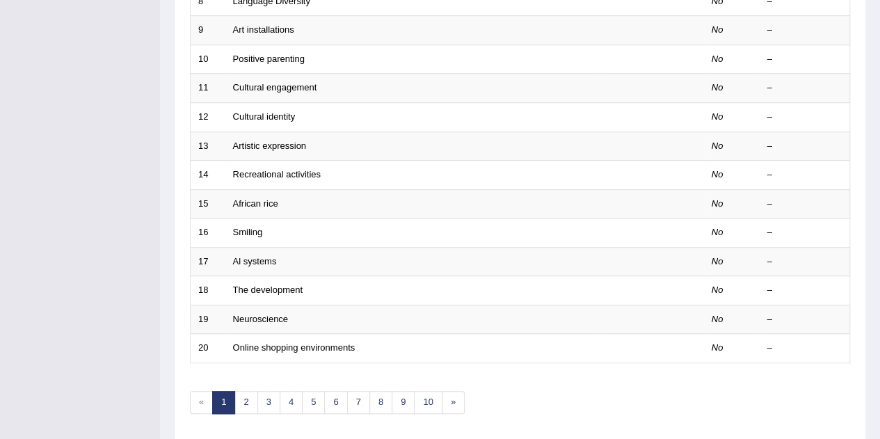
scroll to position [475, 0]
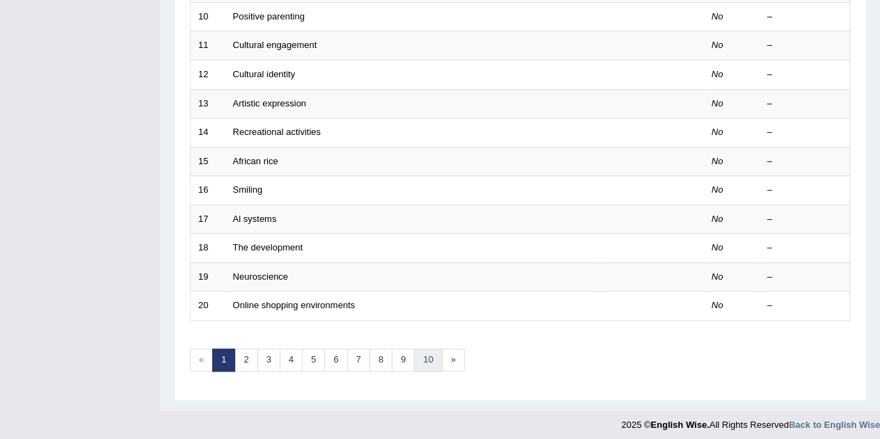
click at [417, 355] on link "10" at bounding box center [428, 359] width 28 height 23
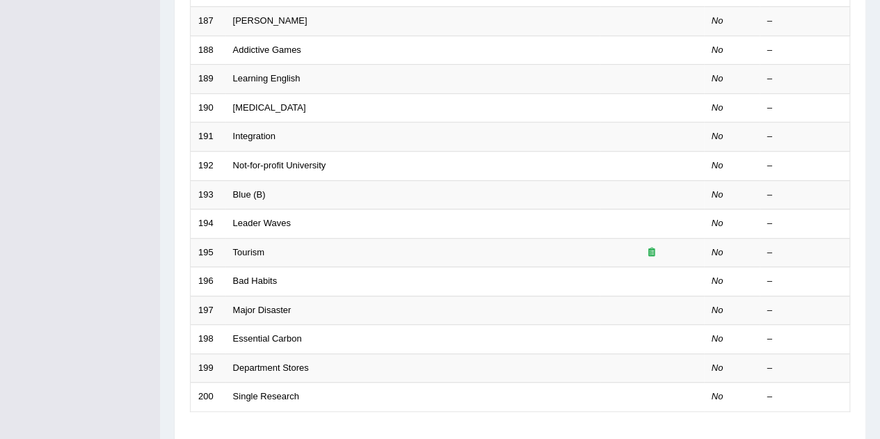
scroll to position [475, 0]
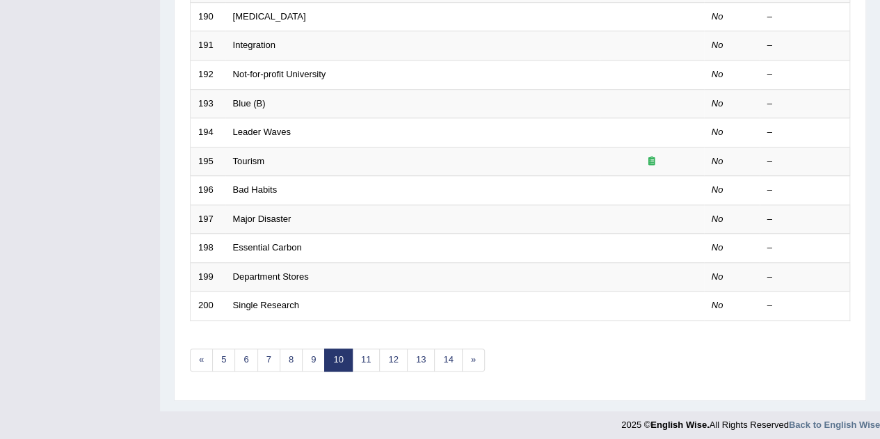
click at [651, 158] on icon at bounding box center [651, 161] width 7 height 9
click at [225, 354] on link "5" at bounding box center [223, 359] width 23 height 23
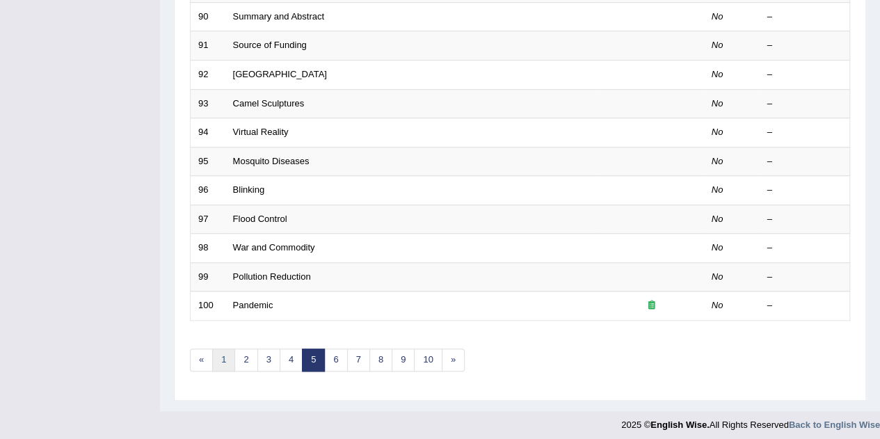
click at [221, 348] on link "1" at bounding box center [223, 359] width 23 height 23
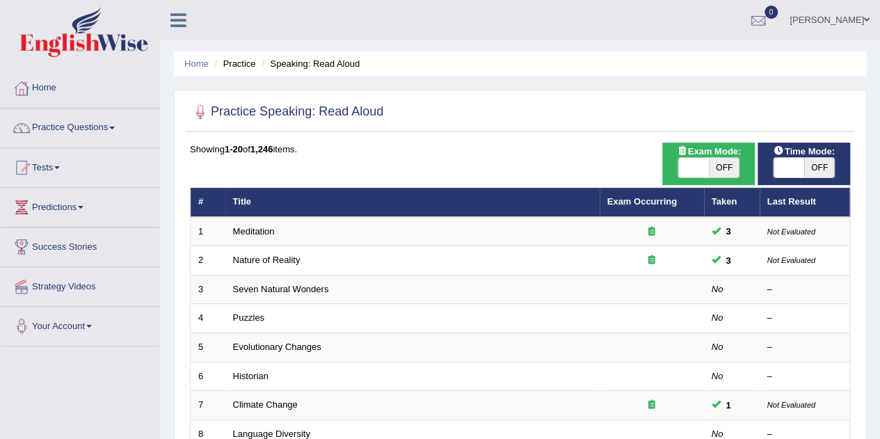
click at [632, 205] on link "Exam Occurring" at bounding box center [642, 201] width 70 height 10
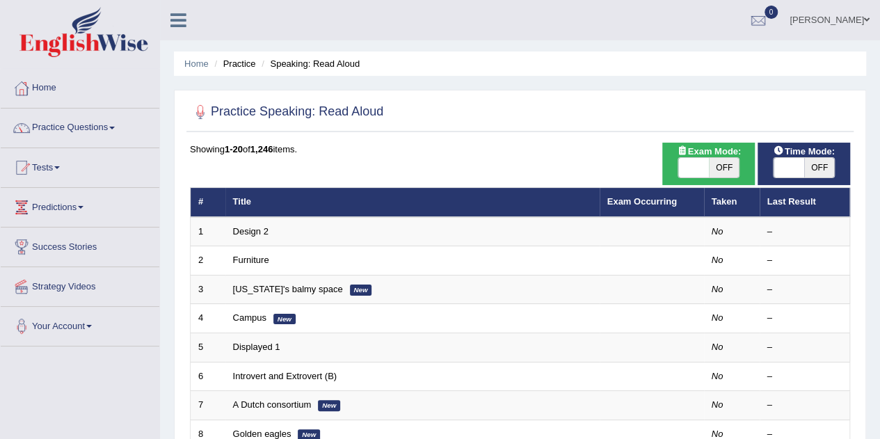
click at [257, 234] on link "Design 2" at bounding box center [250, 231] width 35 height 10
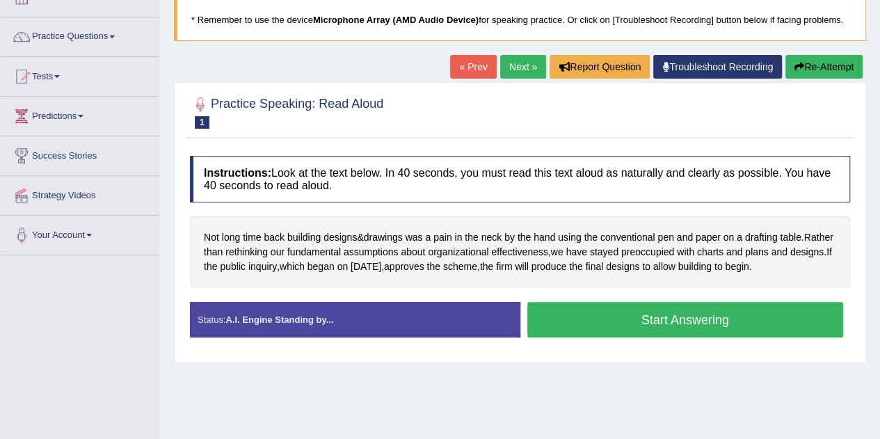
scroll to position [70, 0]
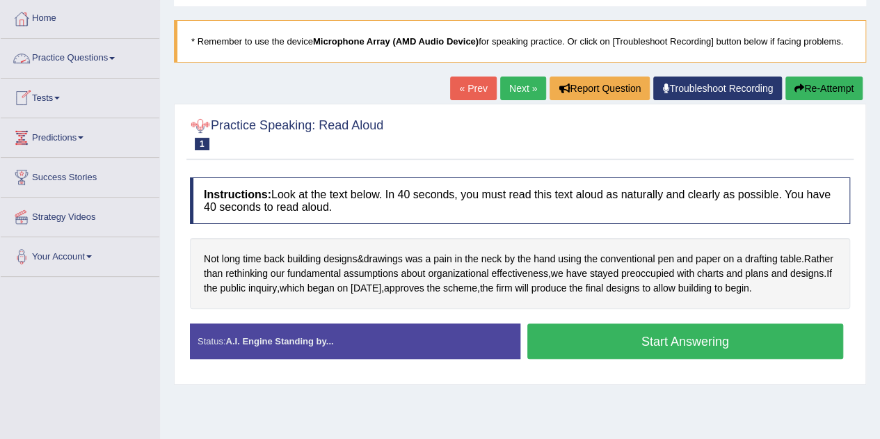
click at [42, 58] on link "Practice Questions" at bounding box center [80, 56] width 159 height 35
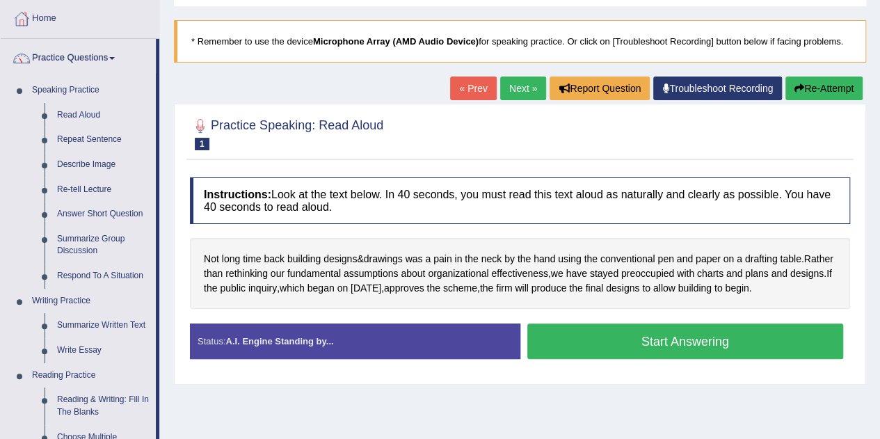
click at [72, 113] on link "Read Aloud" at bounding box center [103, 115] width 105 height 25
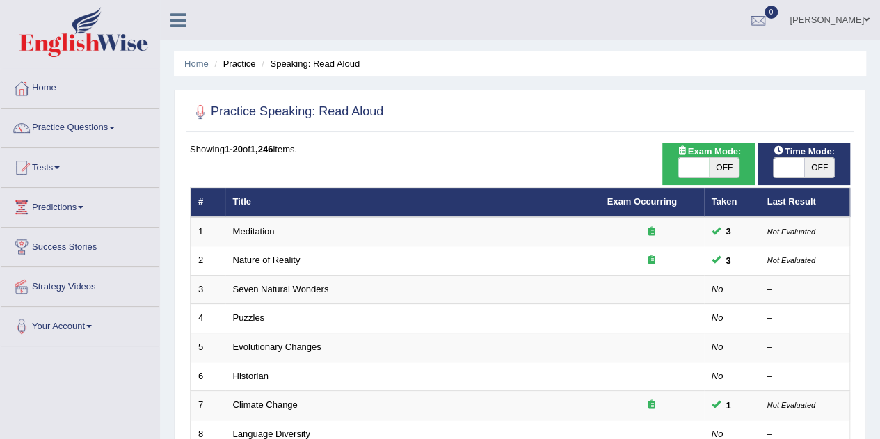
click at [734, 169] on span "OFF" at bounding box center [724, 167] width 31 height 19
checkbox input "true"
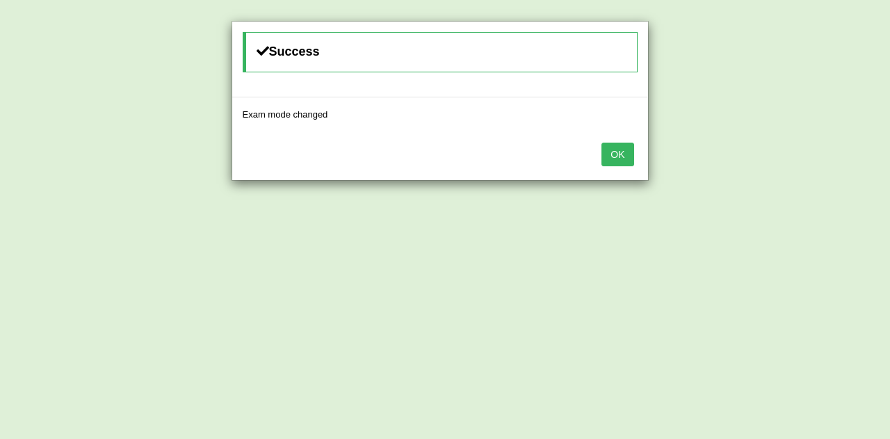
click at [622, 157] on button "OK" at bounding box center [618, 155] width 32 height 24
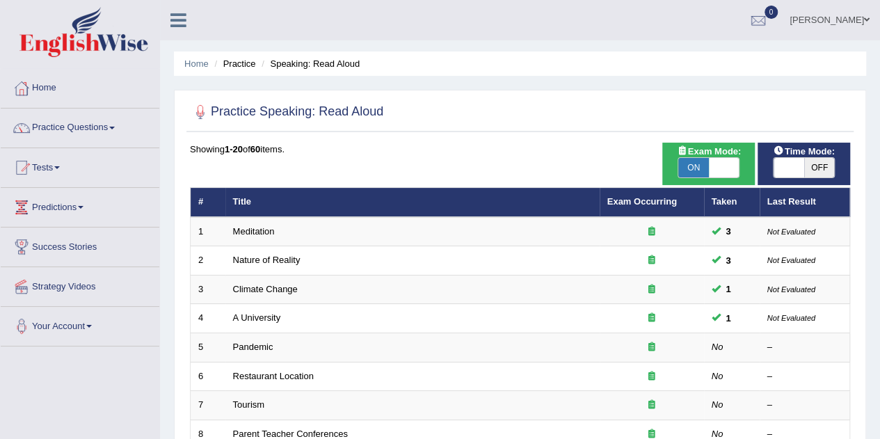
click at [806, 170] on span "OFF" at bounding box center [819, 167] width 31 height 19
checkbox input "true"
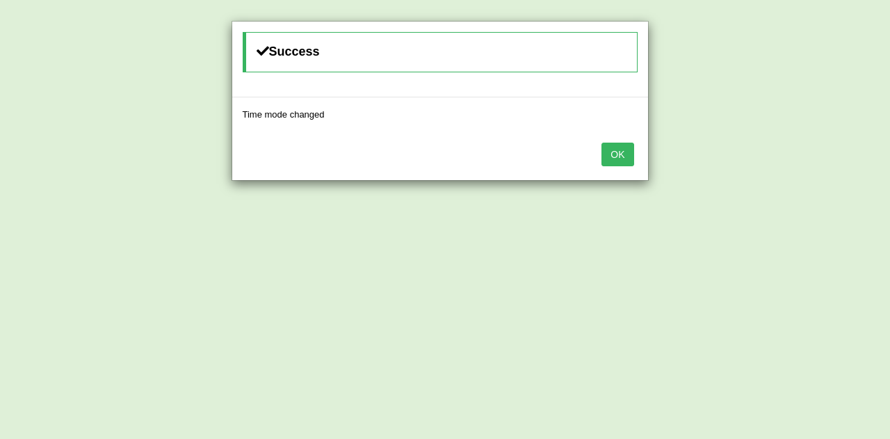
click at [614, 154] on button "OK" at bounding box center [618, 155] width 32 height 24
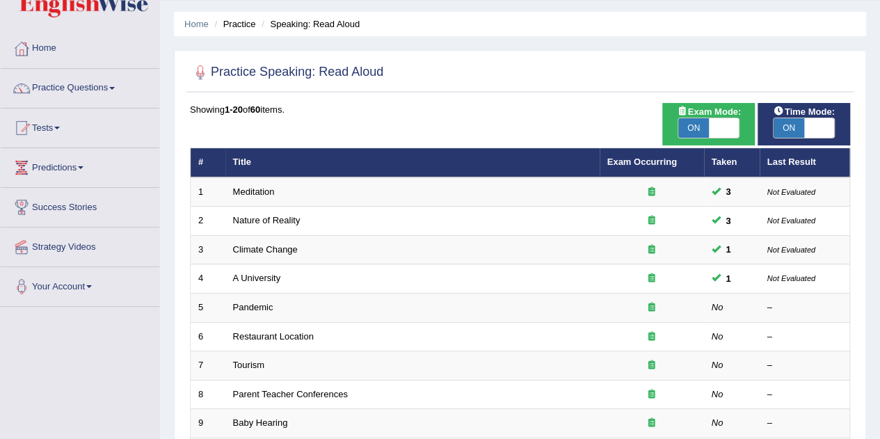
scroll to position [70, 0]
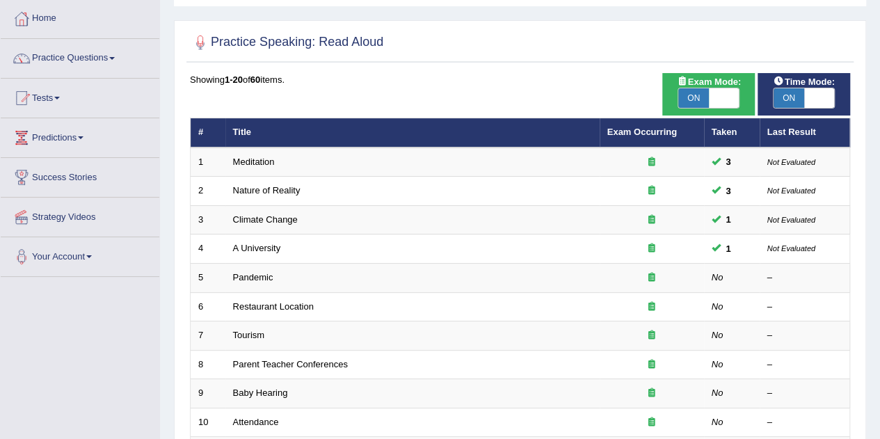
click at [803, 247] on small "Not Evaluated" at bounding box center [791, 248] width 48 height 8
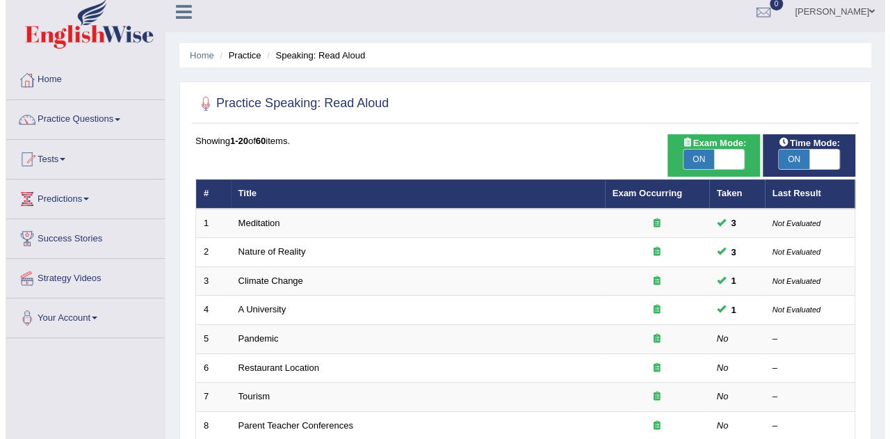
scroll to position [0, 0]
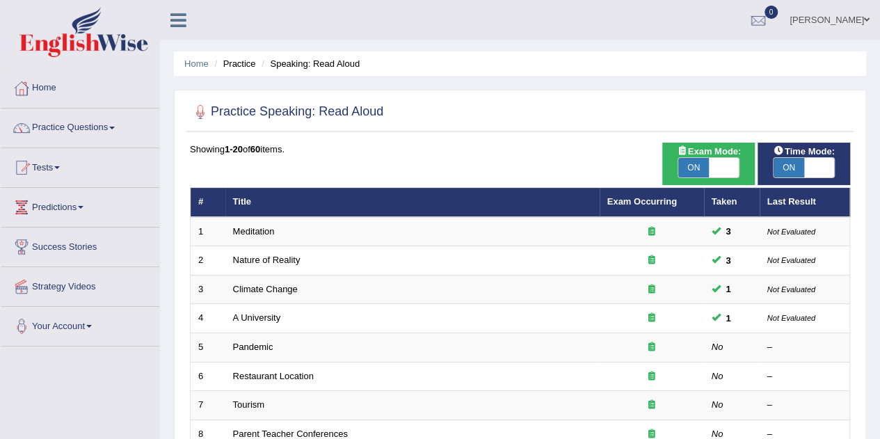
click at [702, 166] on span "ON" at bounding box center [693, 167] width 31 height 19
checkbox input "false"
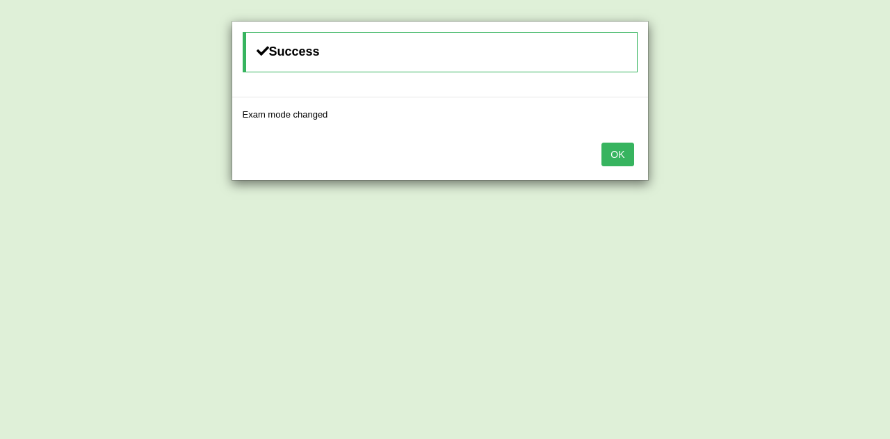
click at [632, 162] on button "OK" at bounding box center [618, 155] width 32 height 24
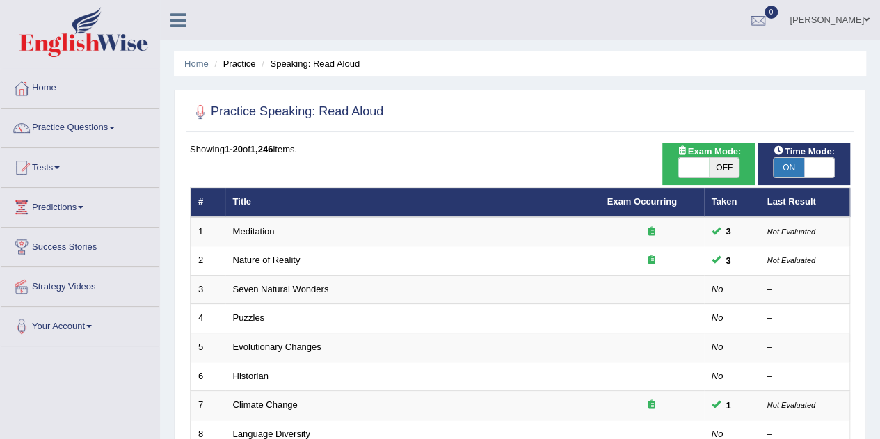
click at [270, 284] on link "Seven Natural Wonders" at bounding box center [281, 289] width 96 height 10
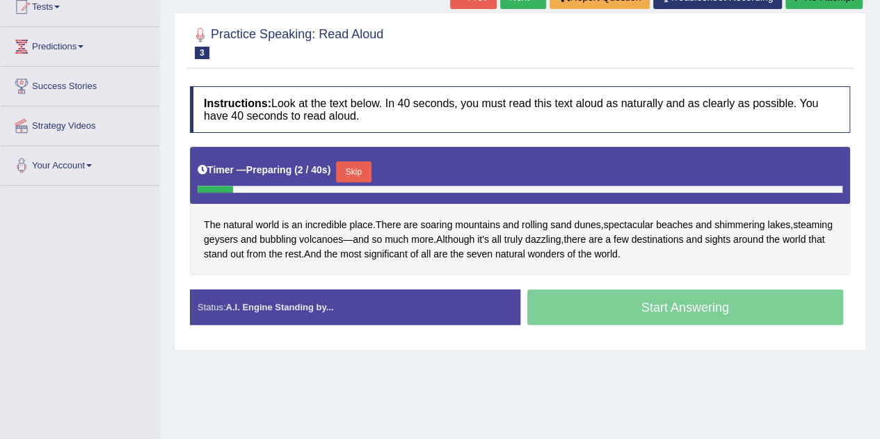
scroll to position [139, 0]
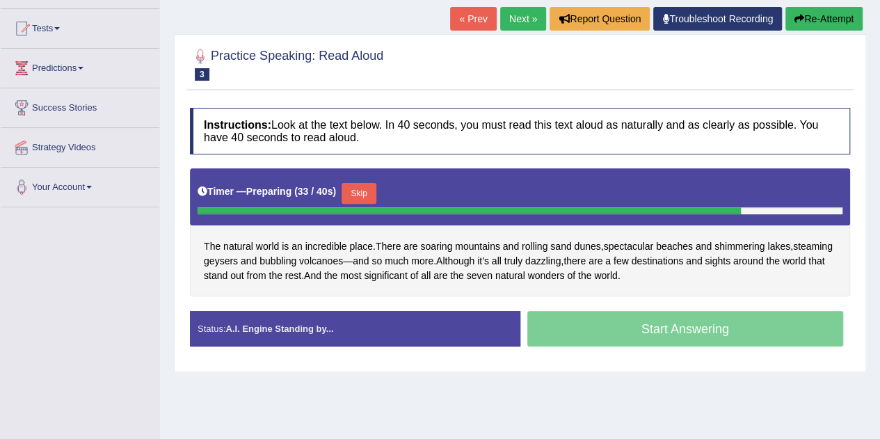
click at [361, 193] on button "Skip" at bounding box center [359, 193] width 35 height 21
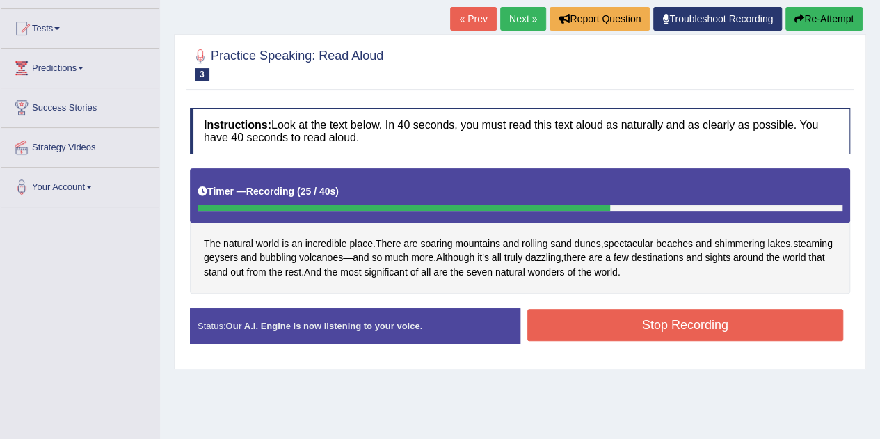
click at [703, 329] on button "Stop Recording" at bounding box center [685, 325] width 316 height 32
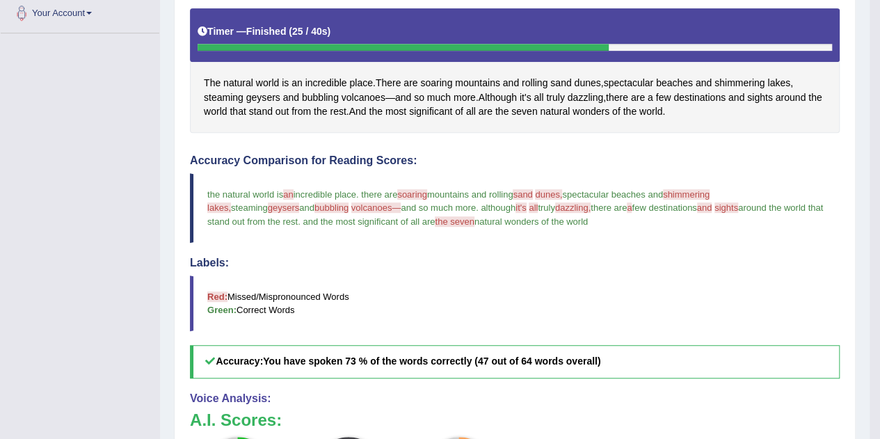
scroll to position [143, 0]
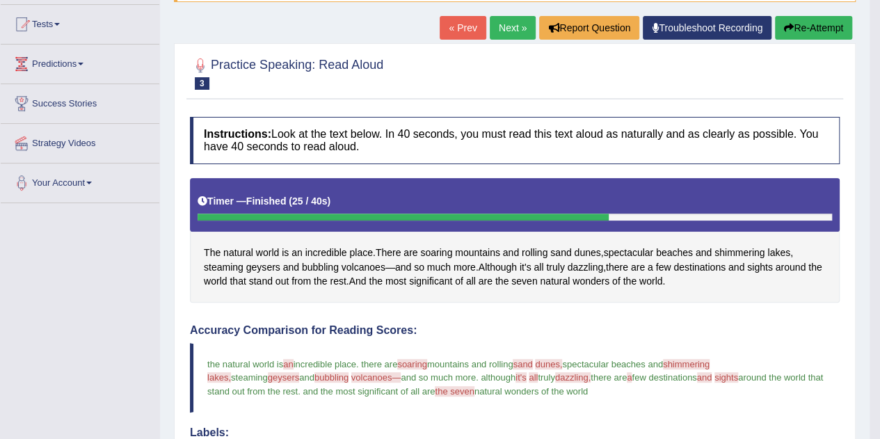
click at [803, 23] on button "Re-Attempt" at bounding box center [813, 28] width 77 height 24
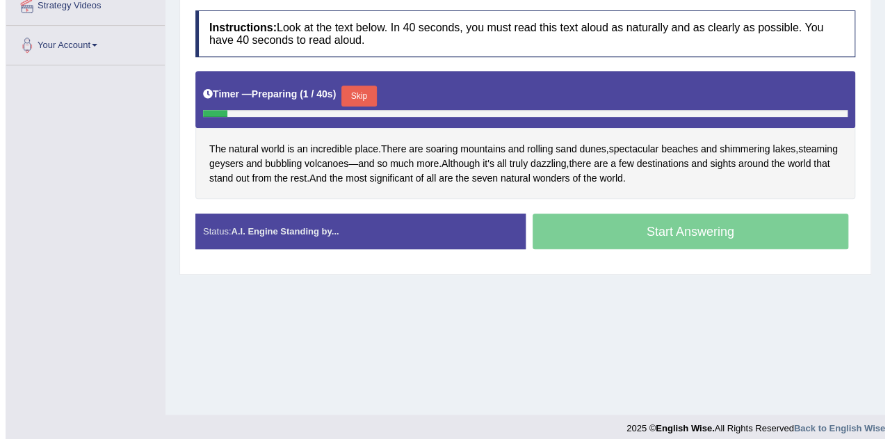
scroll to position [221, 0]
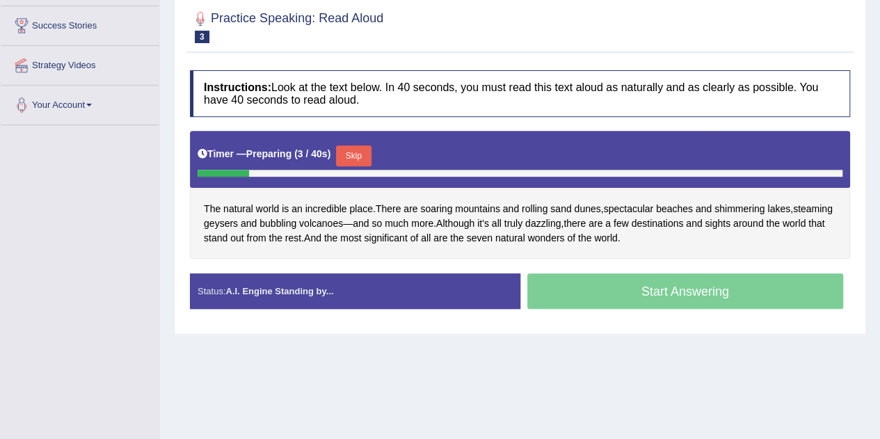
click at [349, 157] on button "Skip" at bounding box center [353, 155] width 35 height 21
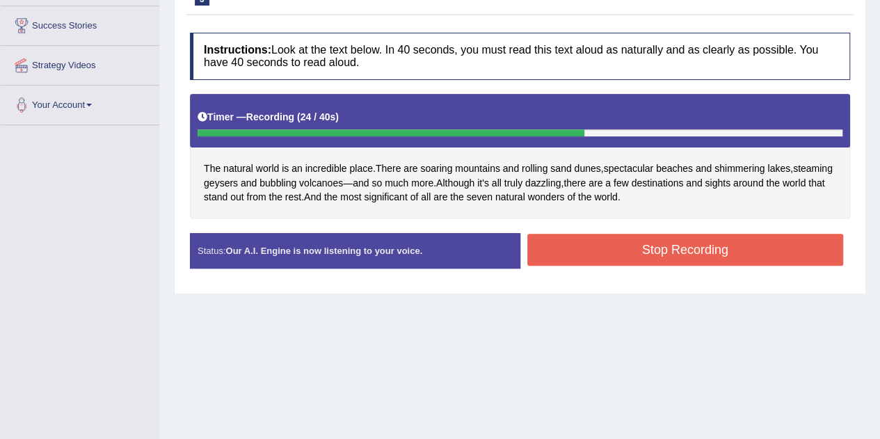
click at [641, 250] on button "Stop Recording" at bounding box center [685, 250] width 316 height 32
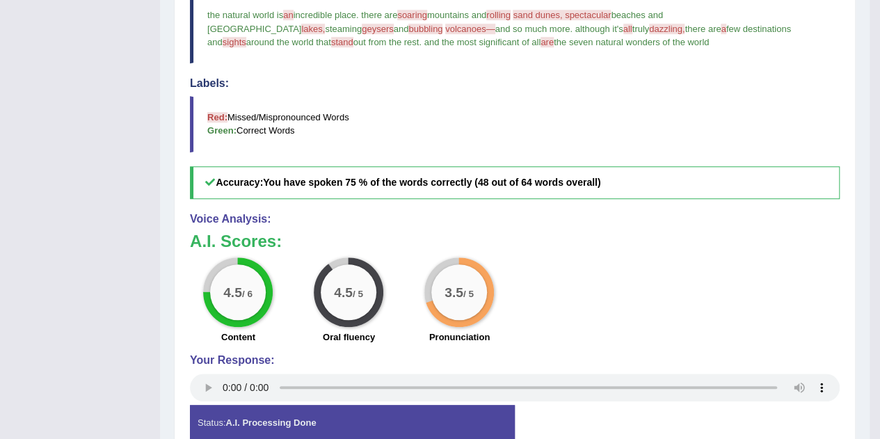
scroll to position [568, 0]
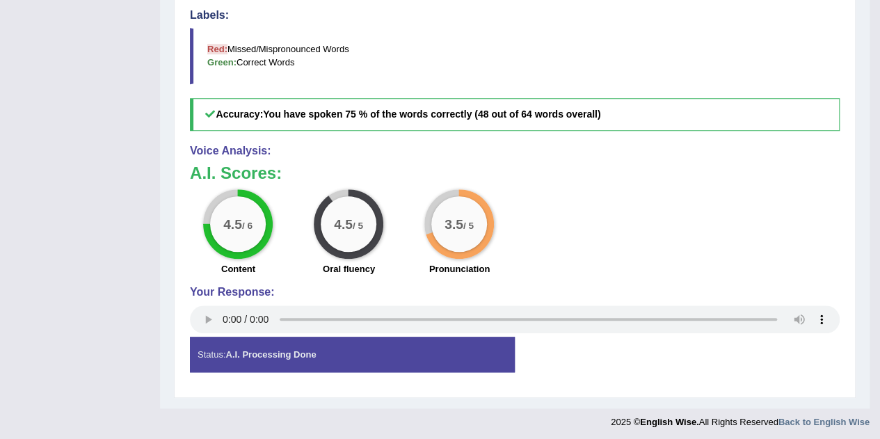
click at [304, 353] on strong "A.I. Processing Done" at bounding box center [270, 354] width 90 height 10
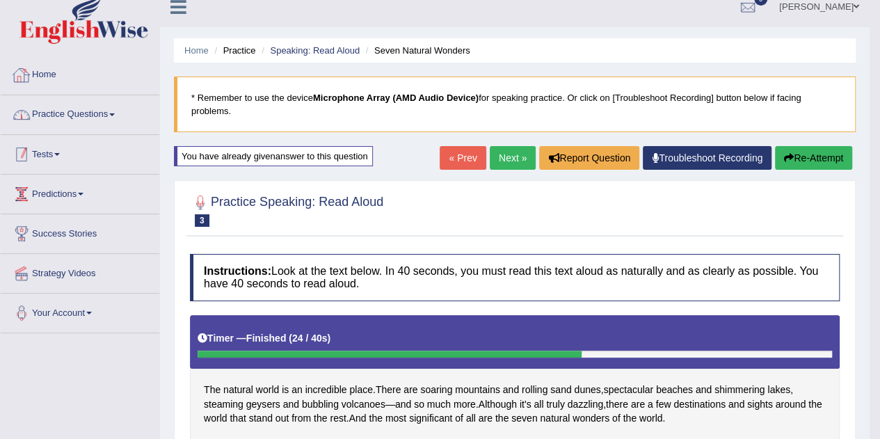
scroll to position [11, 0]
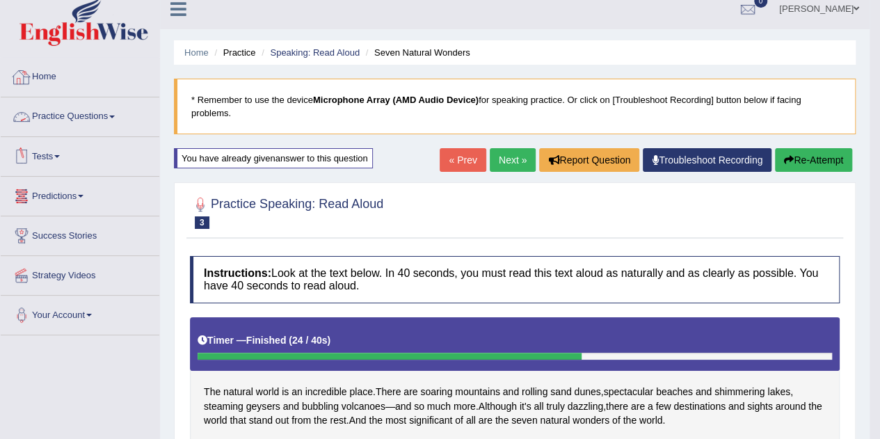
click at [59, 112] on link "Practice Questions" at bounding box center [80, 114] width 159 height 35
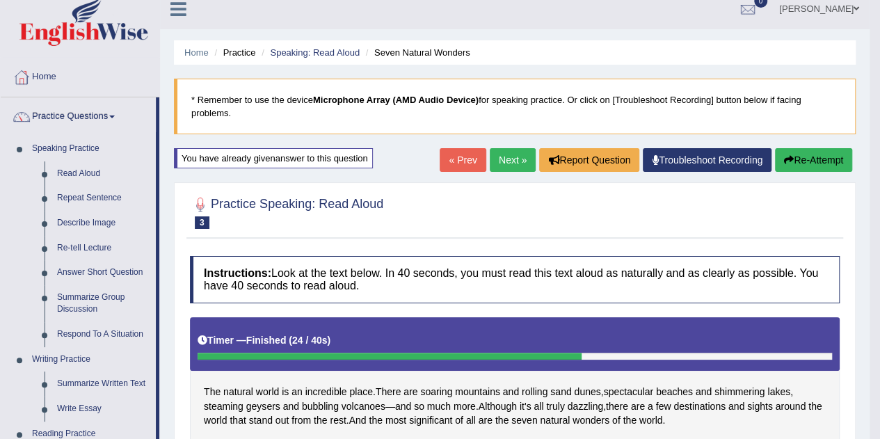
click at [81, 172] on link "Read Aloud" at bounding box center [103, 173] width 105 height 25
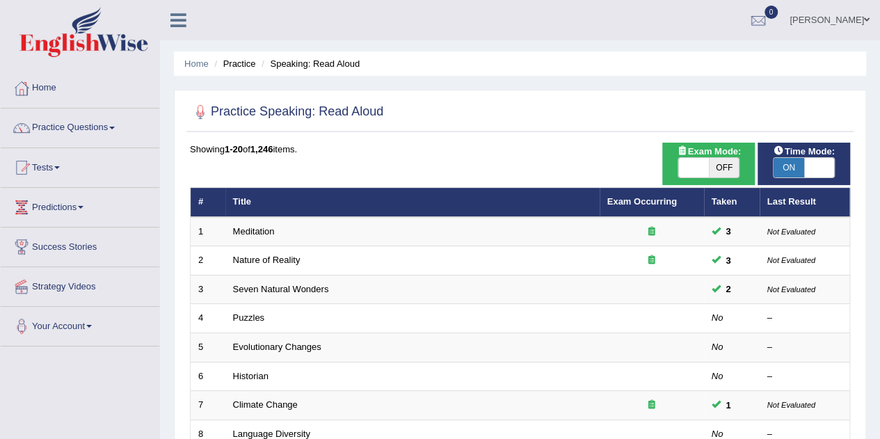
click at [801, 233] on small "Not Evaluated" at bounding box center [791, 231] width 48 height 8
click at [788, 230] on small "Not Evaluated" at bounding box center [791, 231] width 48 height 8
click at [652, 229] on icon at bounding box center [651, 231] width 7 height 9
click at [250, 312] on link "Puzzles" at bounding box center [249, 317] width 32 height 10
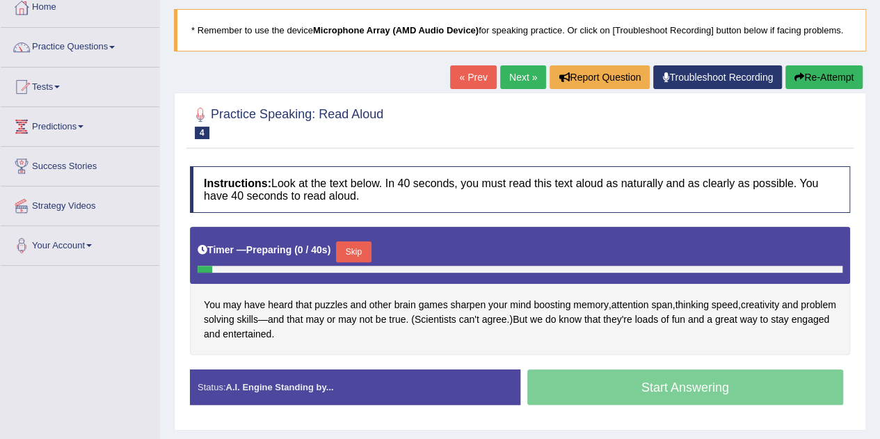
scroll to position [139, 0]
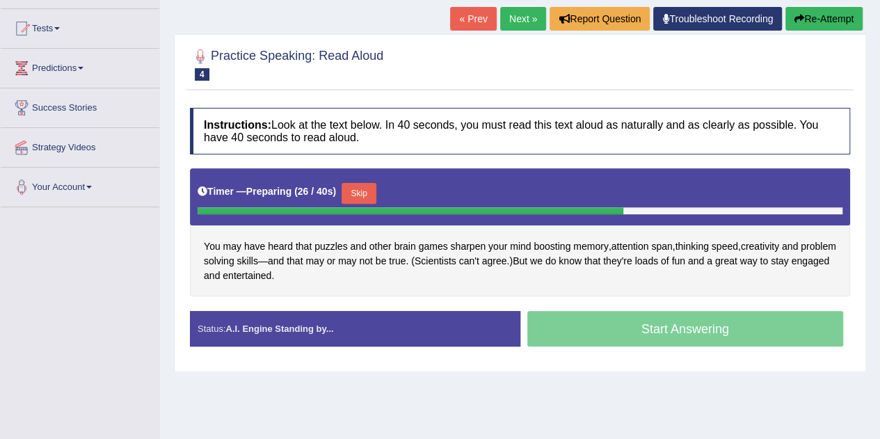
click at [367, 187] on button "Skip" at bounding box center [359, 193] width 35 height 21
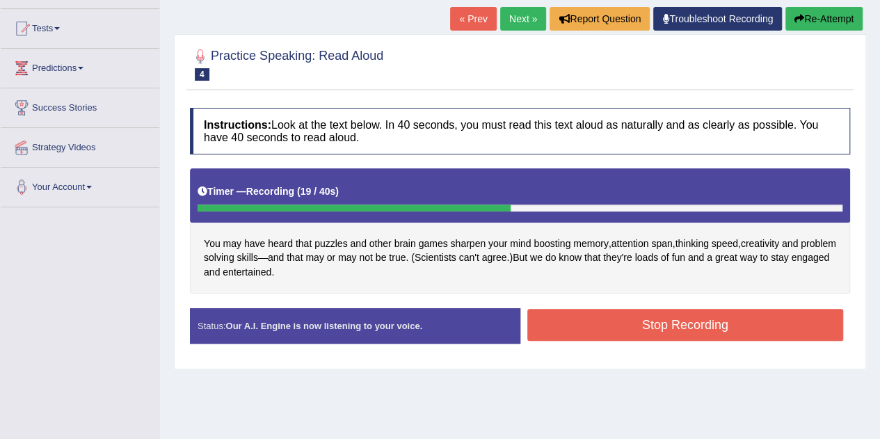
click at [584, 325] on button "Stop Recording" at bounding box center [685, 325] width 316 height 32
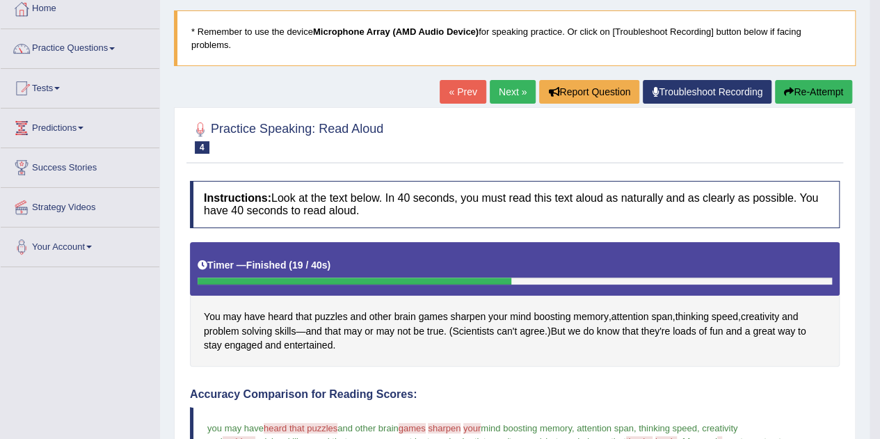
scroll to position [4, 0]
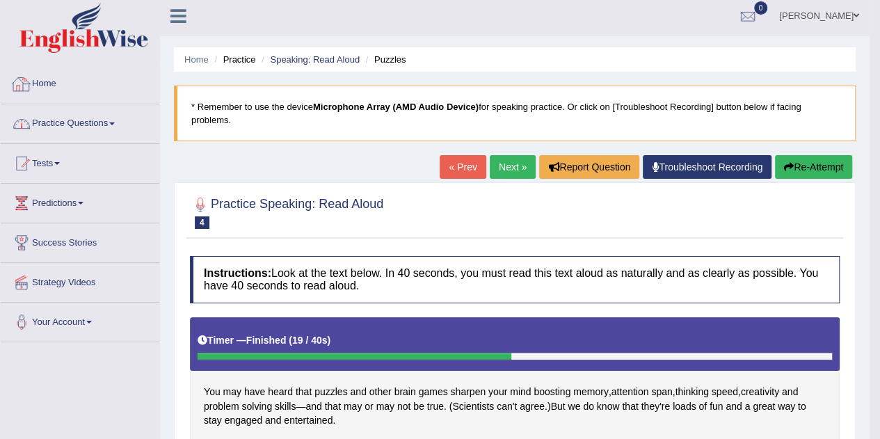
click at [118, 118] on link "Practice Questions" at bounding box center [80, 121] width 159 height 35
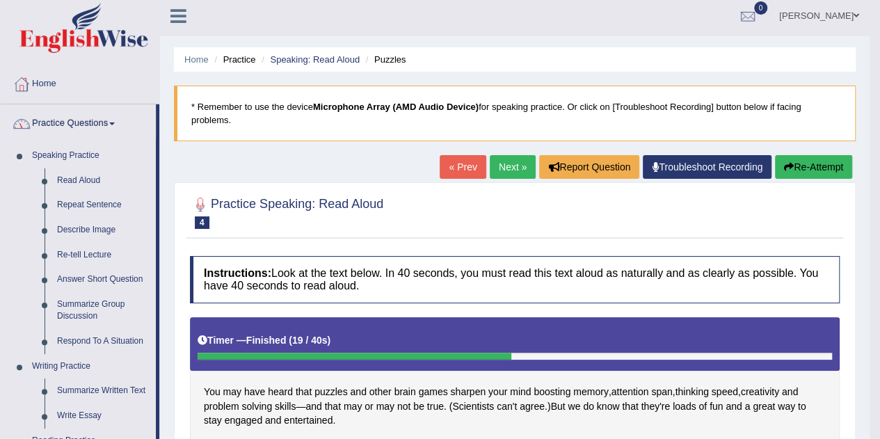
click at [522, 119] on blockquote "* Remember to use the device Microphone Array (AMD Audio Device) for speaking p…" at bounding box center [515, 114] width 682 height 56
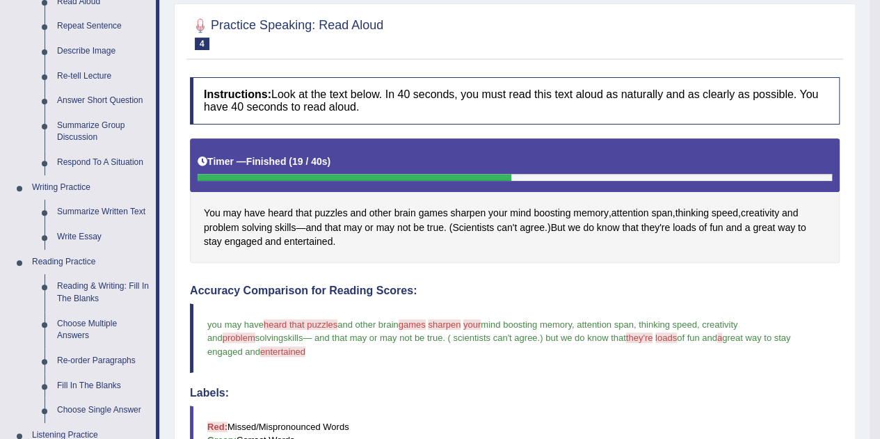
scroll to position [213, 0]
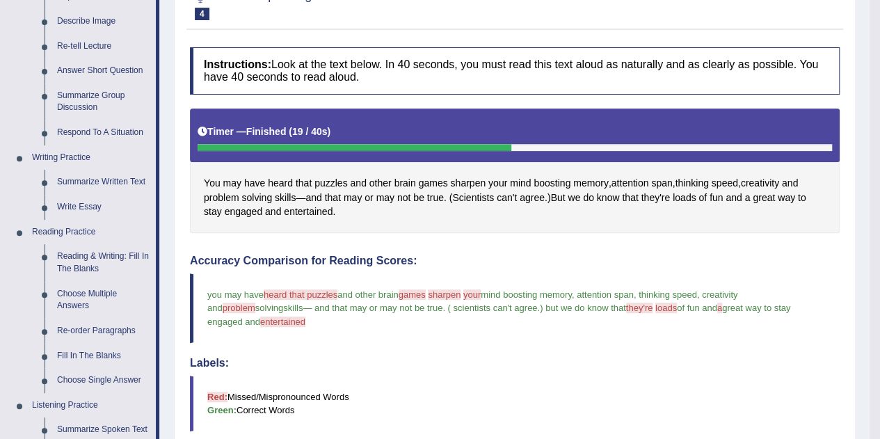
click at [287, 181] on span "heard" at bounding box center [280, 183] width 25 height 15
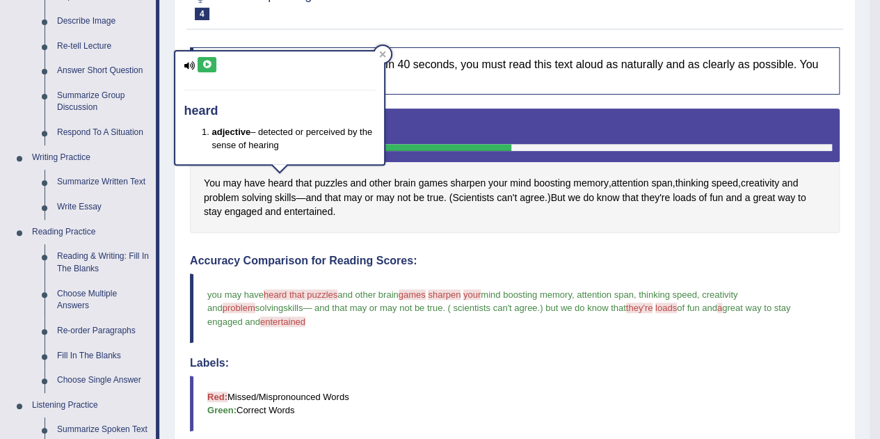
drag, startPoint x: 211, startPoint y: 62, endPoint x: 217, endPoint y: 65, distance: 7.2
click at [211, 62] on icon at bounding box center [207, 65] width 10 height 8
click at [388, 51] on div at bounding box center [382, 54] width 17 height 17
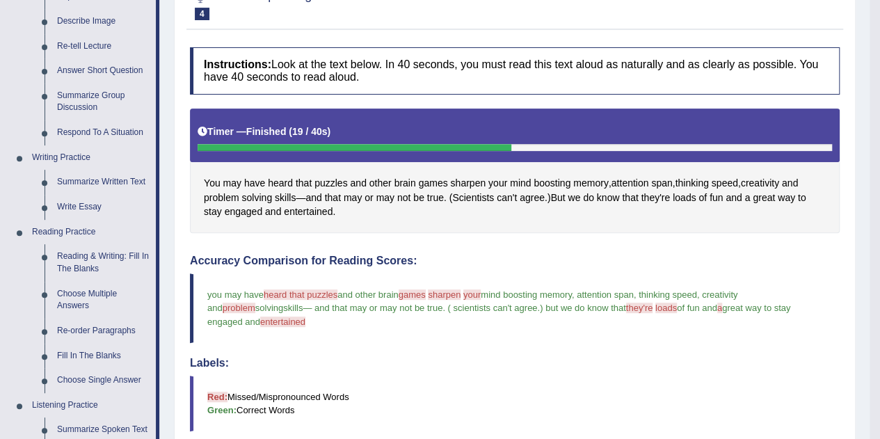
click at [320, 179] on span "puzzles" at bounding box center [330, 183] width 33 height 15
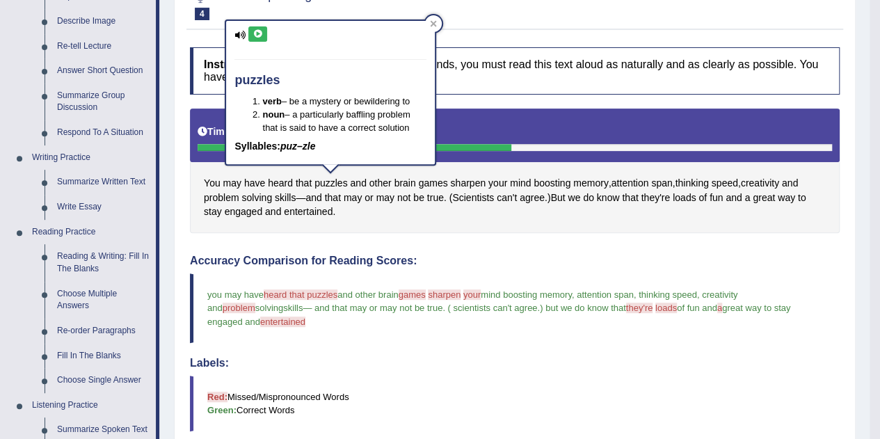
click at [255, 33] on icon at bounding box center [257, 34] width 10 height 8
click at [431, 21] on icon at bounding box center [434, 23] width 6 height 6
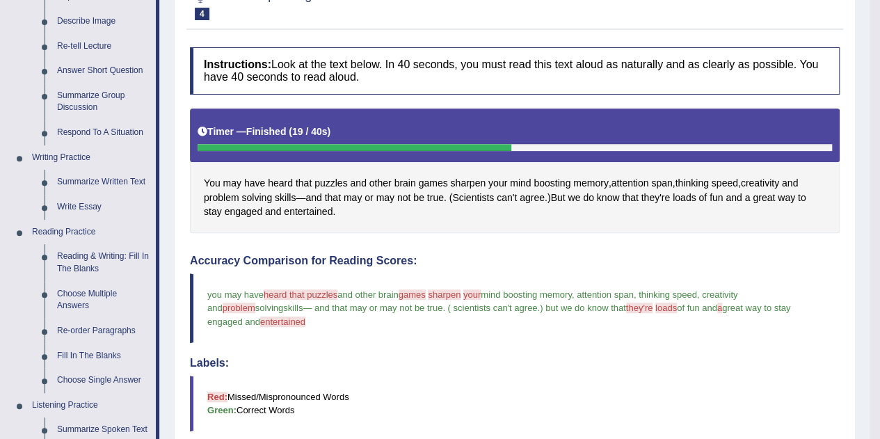
click at [310, 179] on span "that" at bounding box center [304, 183] width 16 height 15
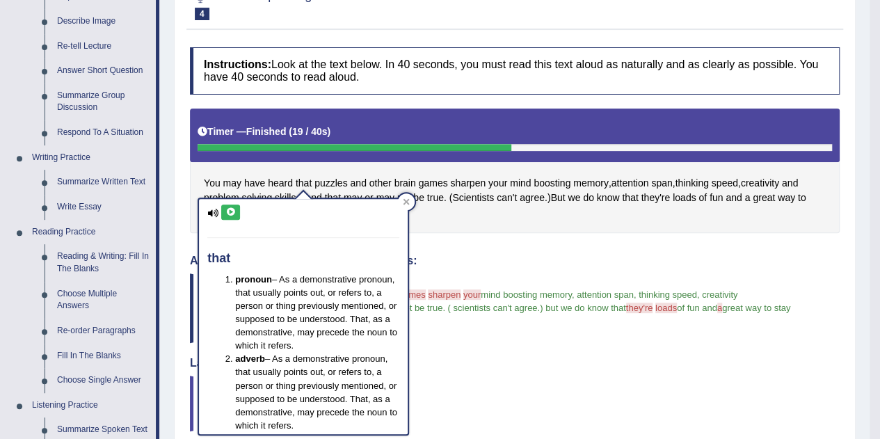
click at [234, 212] on icon at bounding box center [230, 212] width 10 height 8
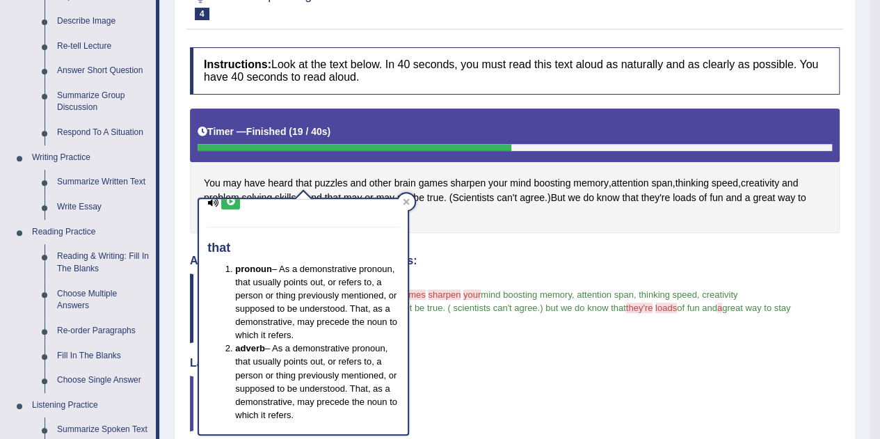
scroll to position [36, 0]
click at [411, 206] on div at bounding box center [406, 201] width 17 height 17
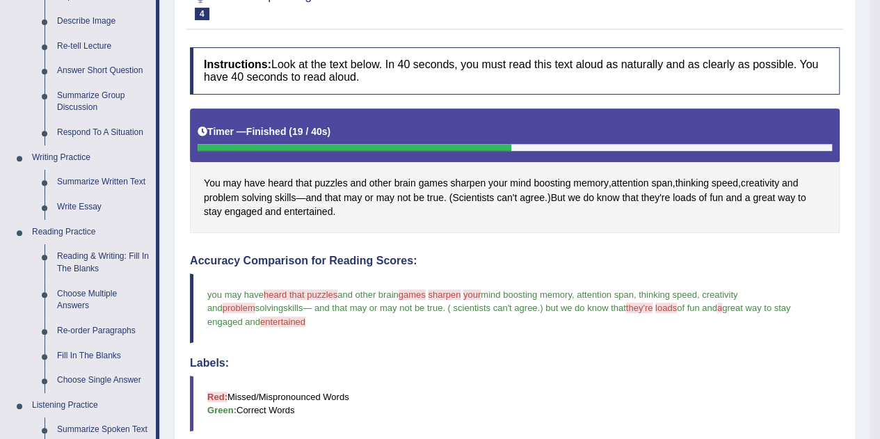
click at [430, 176] on span "games" at bounding box center [433, 183] width 29 height 15
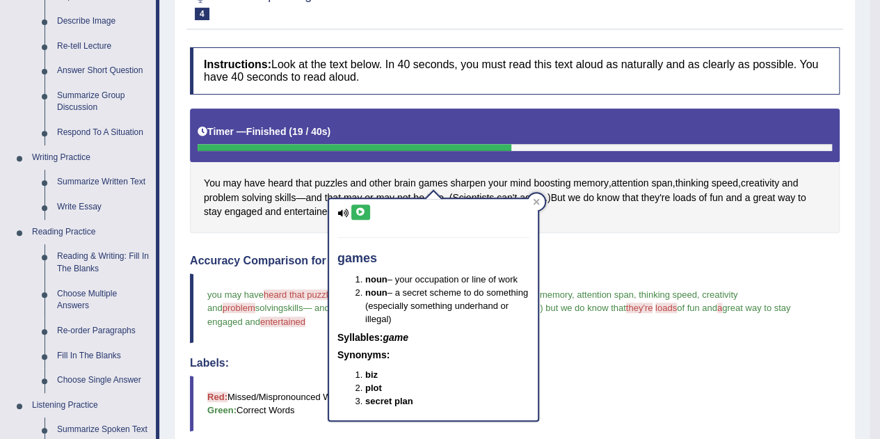
click at [456, 176] on span "sharpen" at bounding box center [467, 183] width 35 height 15
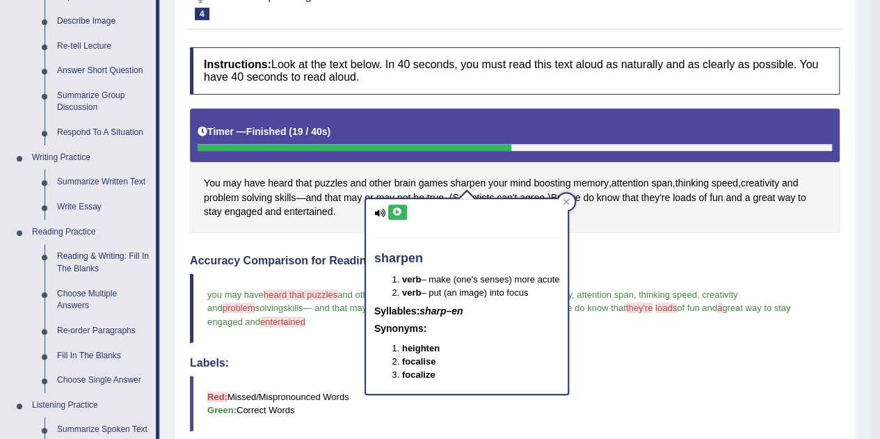
click at [403, 206] on button at bounding box center [397, 212] width 19 height 15
click at [567, 207] on div at bounding box center [566, 201] width 17 height 17
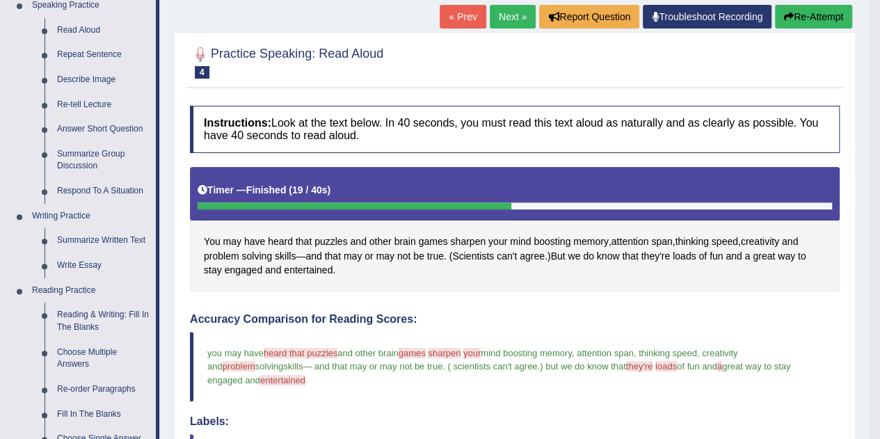
scroll to position [143, 0]
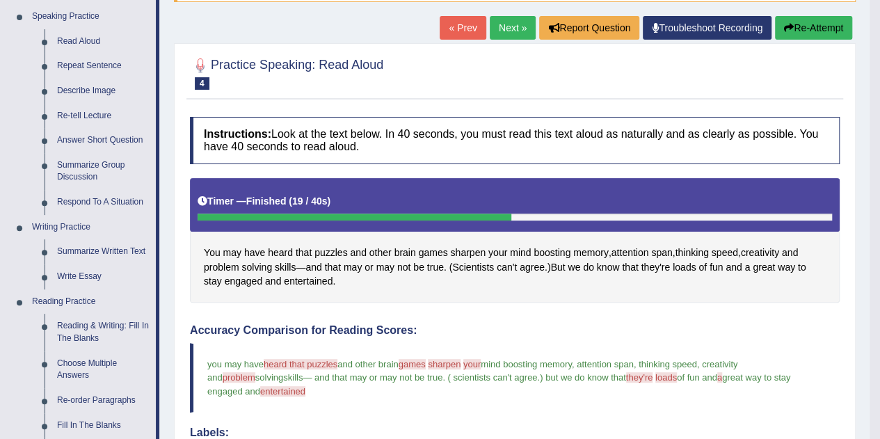
click at [799, 22] on button "Re-Attempt" at bounding box center [813, 28] width 77 height 24
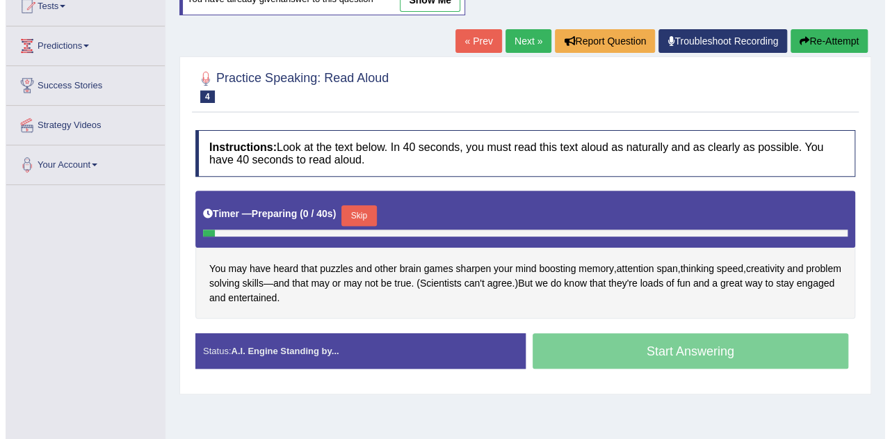
scroll to position [143, 0]
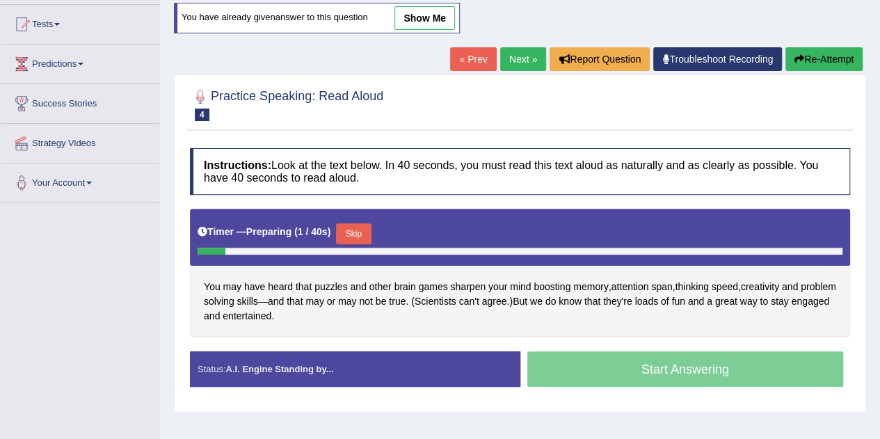
click at [361, 225] on button "Skip" at bounding box center [353, 233] width 35 height 21
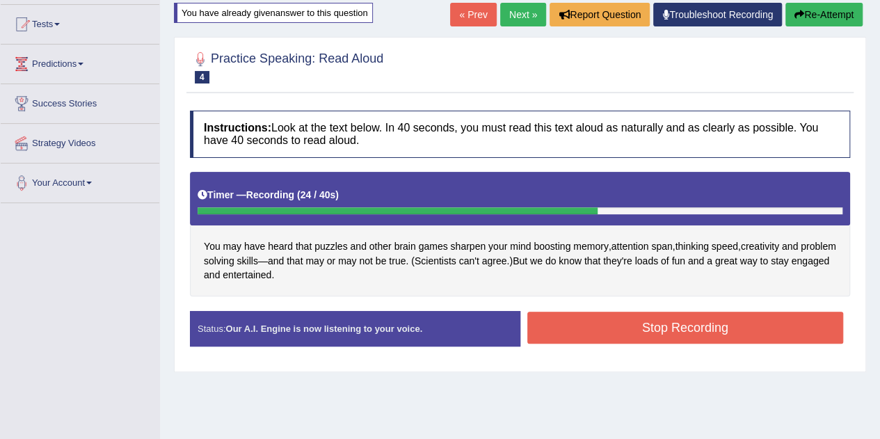
click at [590, 312] on button "Stop Recording" at bounding box center [685, 328] width 316 height 32
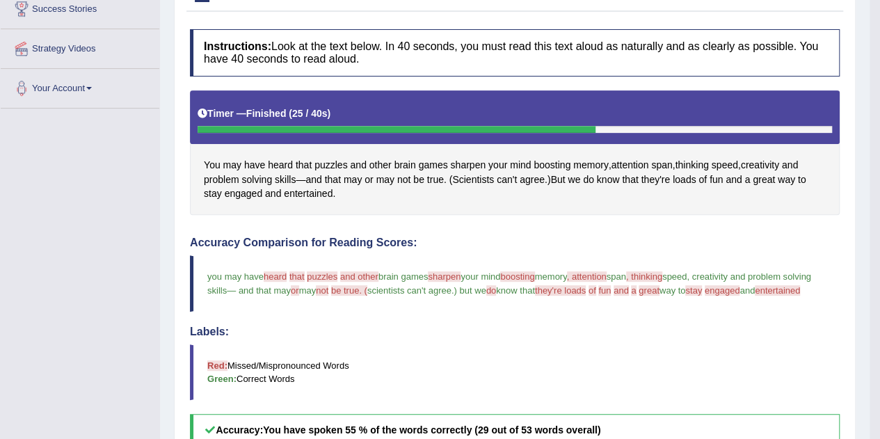
scroll to position [150, 0]
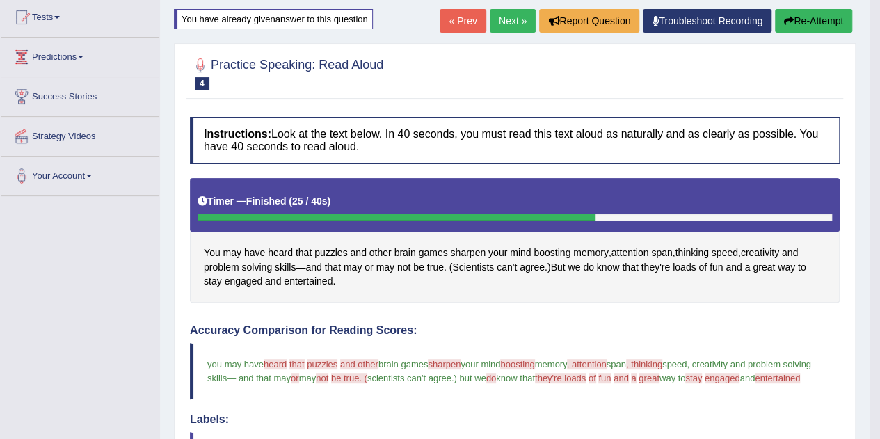
click at [833, 19] on button "Re-Attempt" at bounding box center [813, 21] width 77 height 24
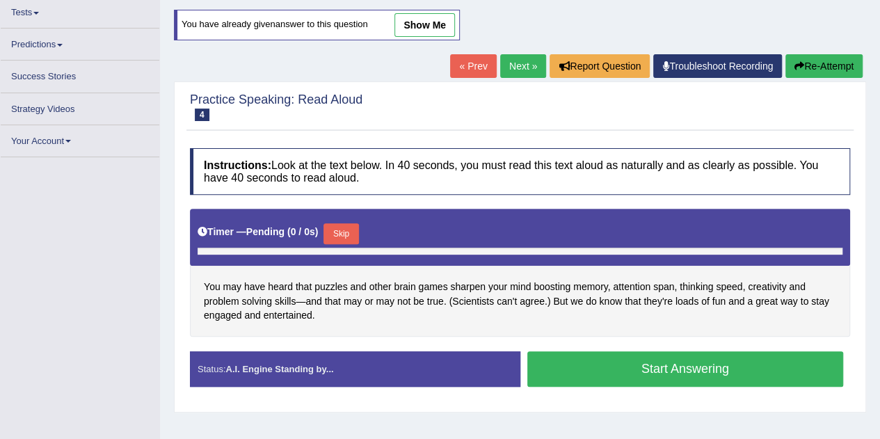
scroll to position [154, 0]
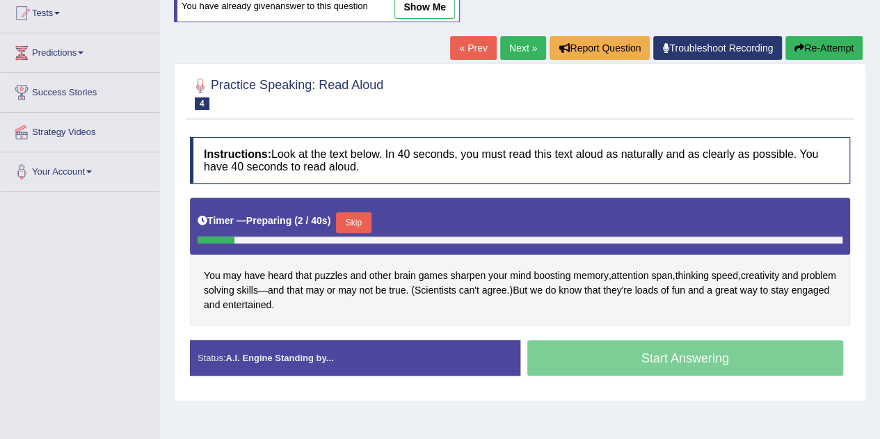
click at [362, 215] on button "Skip" at bounding box center [353, 222] width 35 height 21
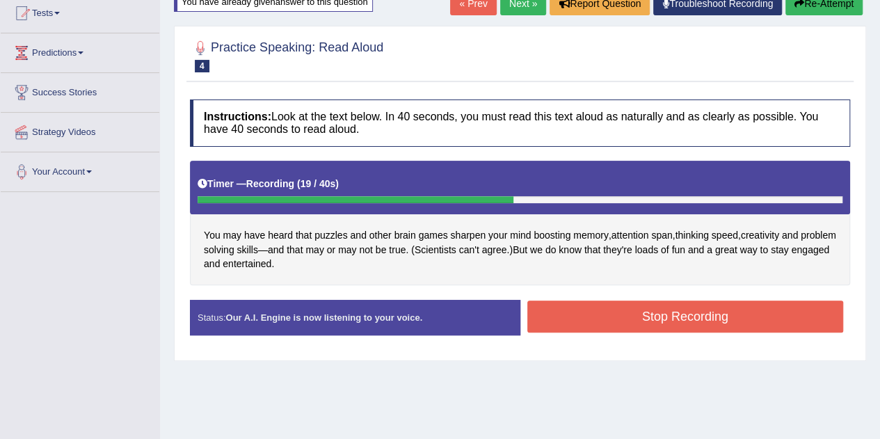
click at [619, 322] on button "Stop Recording" at bounding box center [685, 316] width 316 height 32
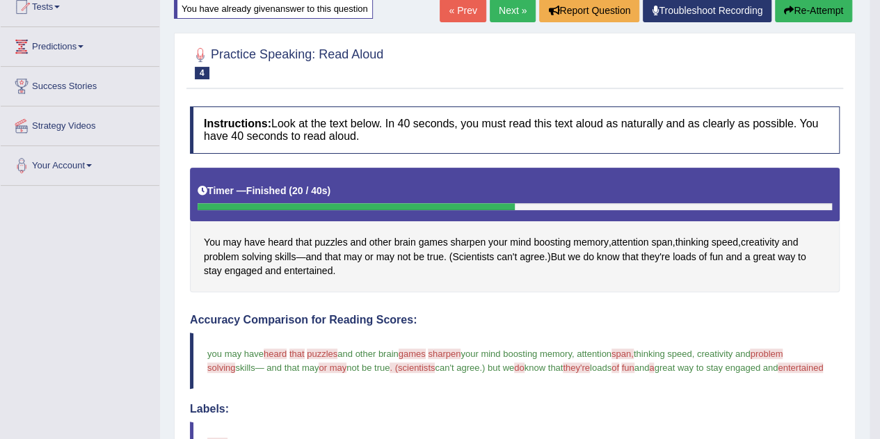
scroll to position [11, 0]
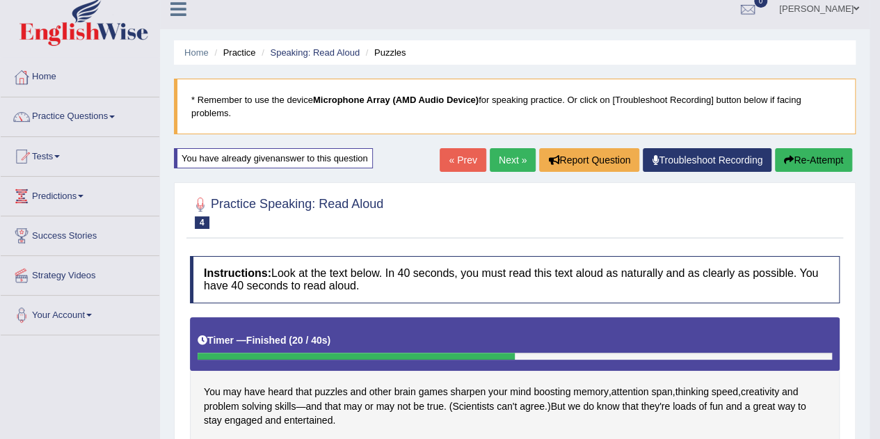
click at [490, 155] on link "Next »" at bounding box center [513, 160] width 46 height 24
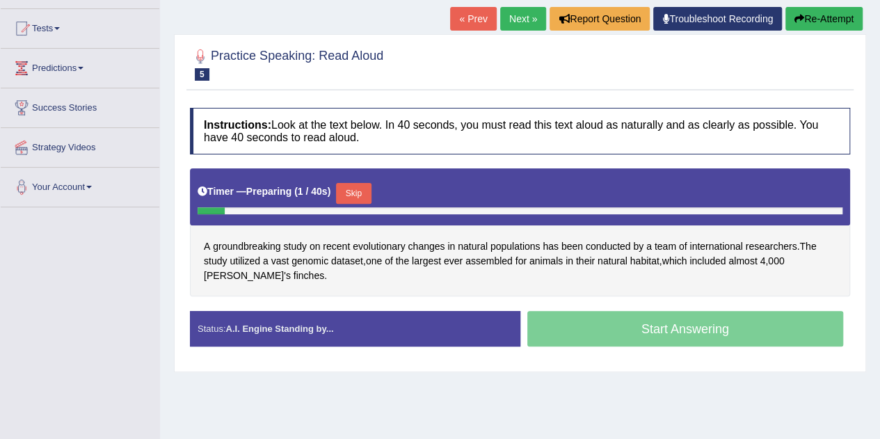
scroll to position [209, 0]
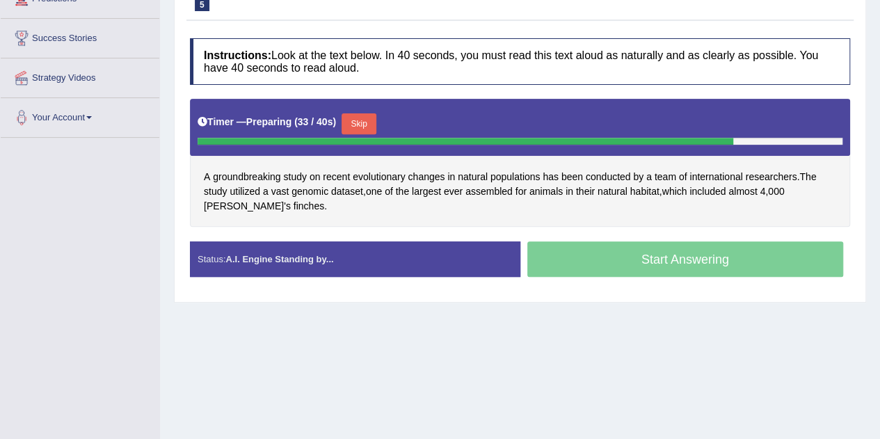
click at [367, 120] on button "Skip" at bounding box center [359, 123] width 35 height 21
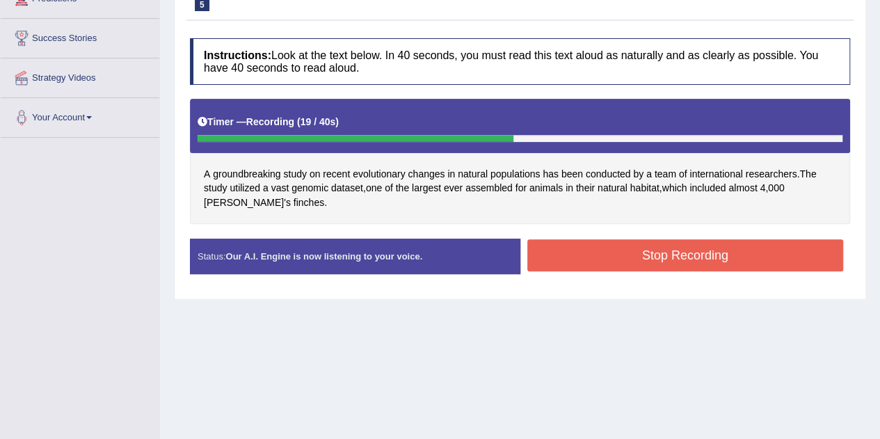
click at [597, 246] on button "Stop Recording" at bounding box center [685, 255] width 316 height 32
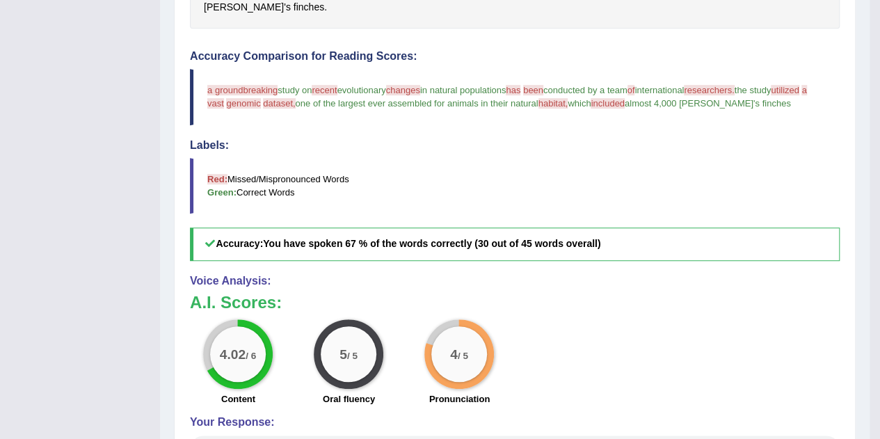
scroll to position [139, 0]
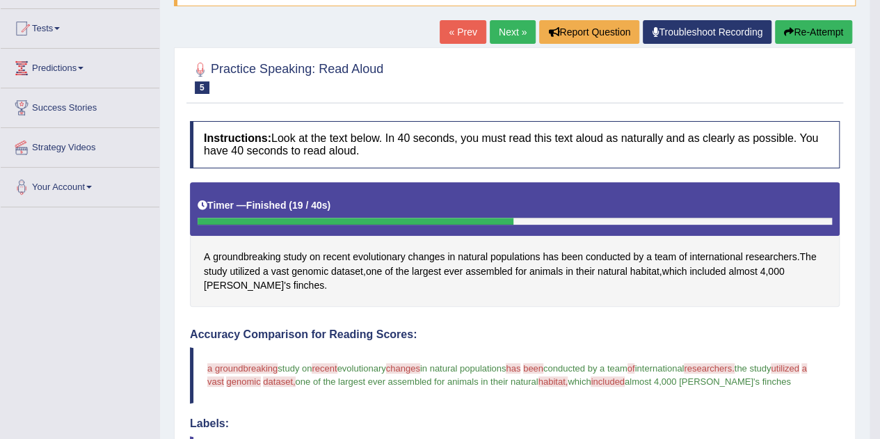
click at [761, 252] on span "researchers" at bounding box center [770, 257] width 51 height 15
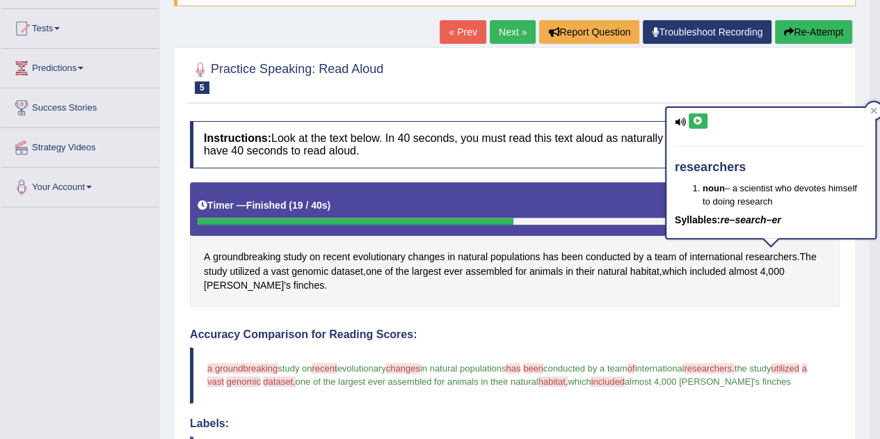
click at [697, 120] on icon at bounding box center [698, 121] width 10 height 8
click at [869, 103] on div at bounding box center [873, 110] width 17 height 17
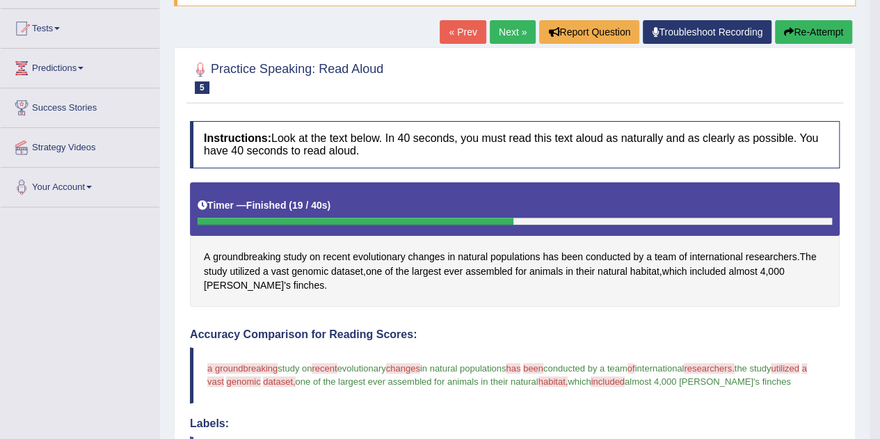
click at [302, 266] on span "genomic" at bounding box center [309, 271] width 37 height 15
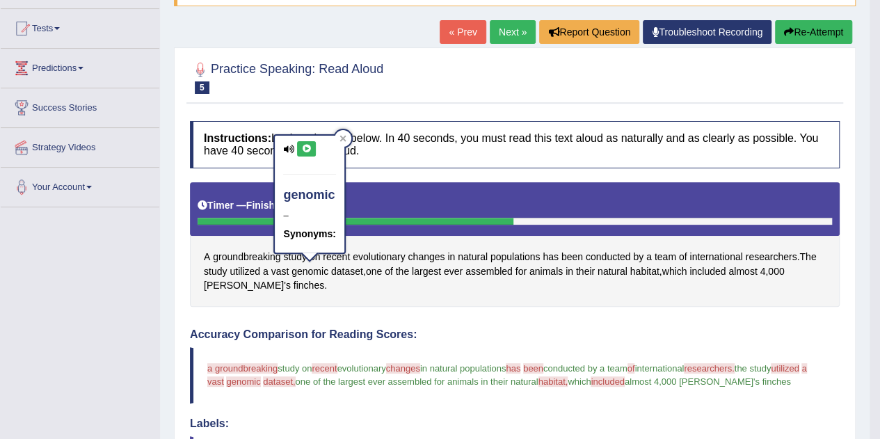
click at [313, 150] on button at bounding box center [306, 148] width 19 height 15
click at [348, 136] on div at bounding box center [343, 138] width 17 height 17
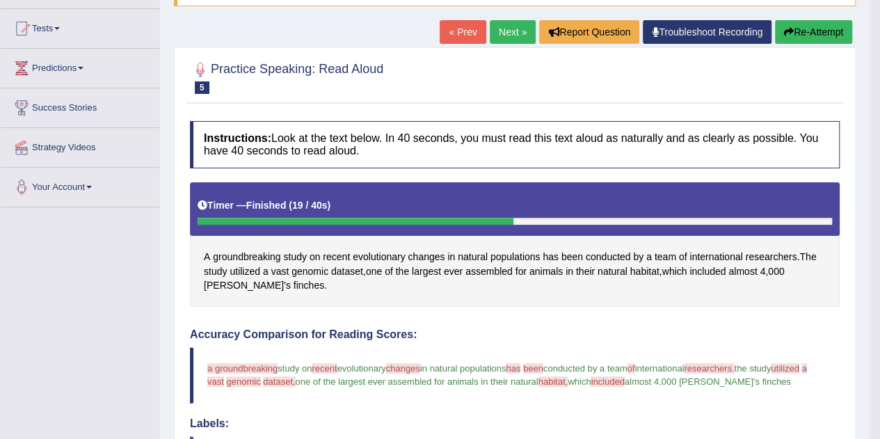
click at [512, 33] on link "Next »" at bounding box center [513, 32] width 46 height 24
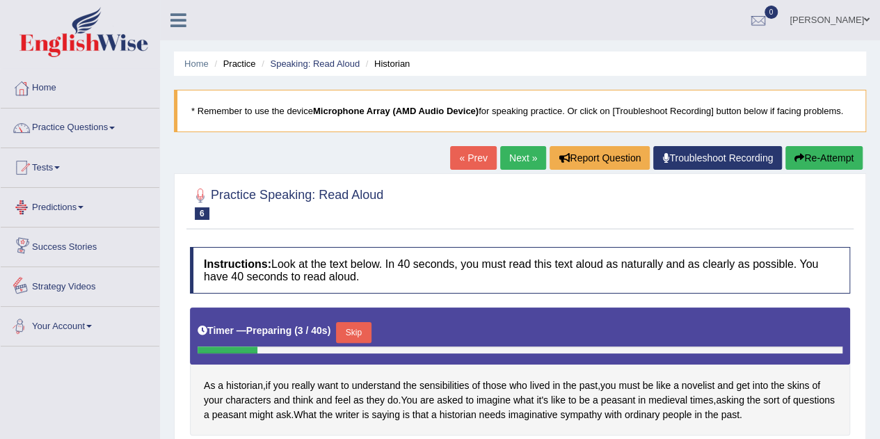
scroll to position [139, 0]
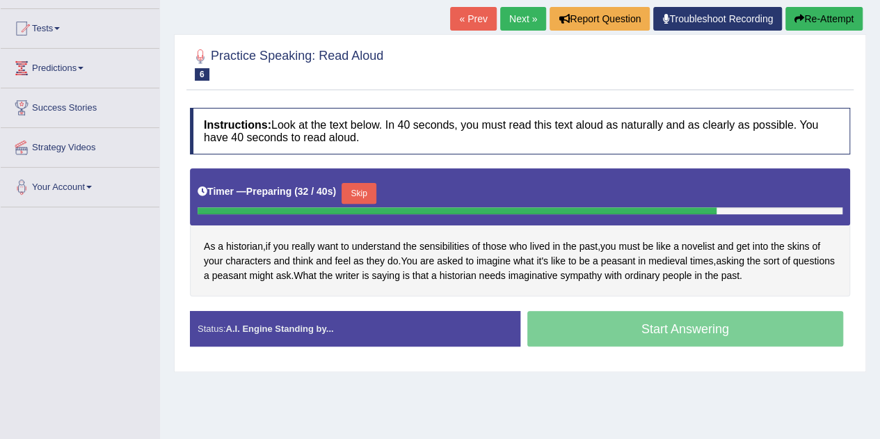
click at [375, 196] on button "Skip" at bounding box center [359, 193] width 35 height 21
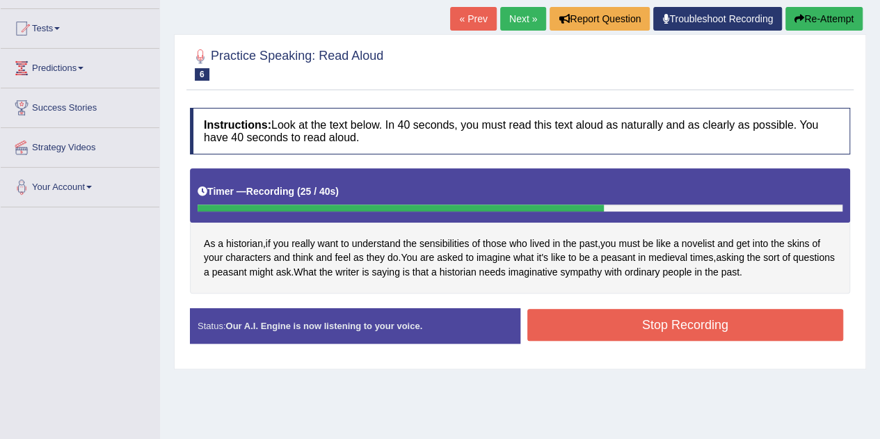
click at [670, 319] on button "Stop Recording" at bounding box center [685, 325] width 316 height 32
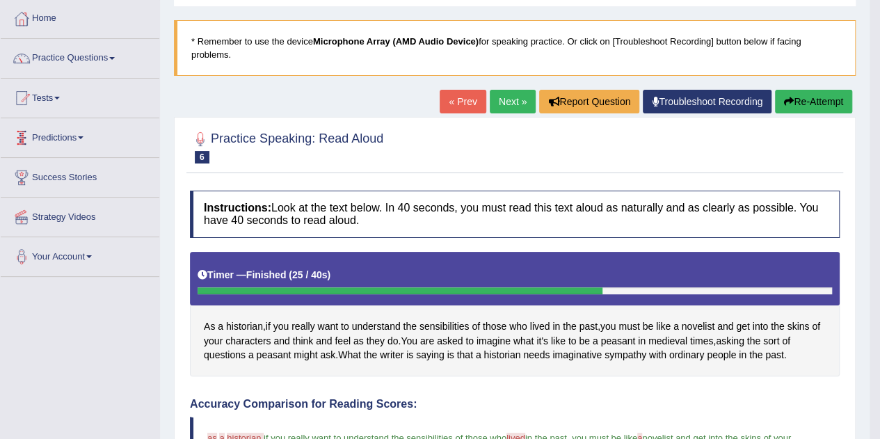
scroll to position [0, 0]
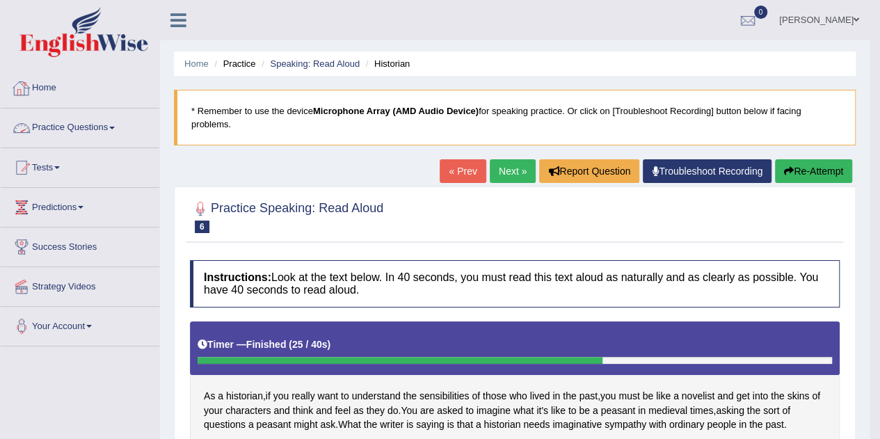
click at [44, 94] on link "Home" at bounding box center [80, 86] width 159 height 35
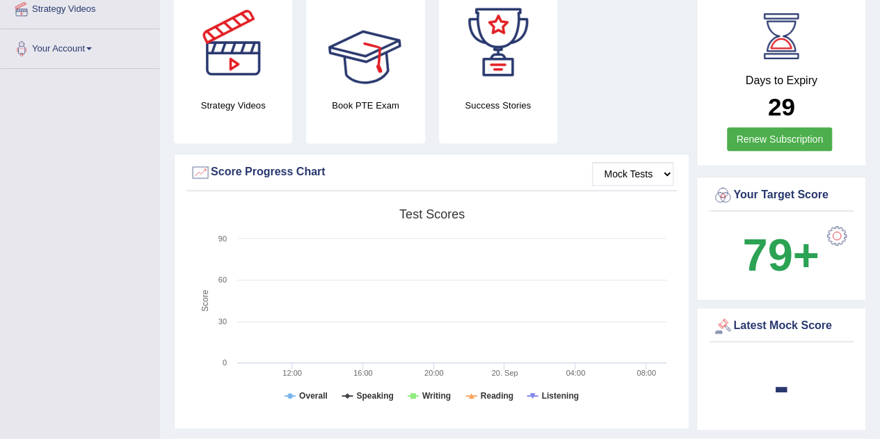
scroll to position [278, 0]
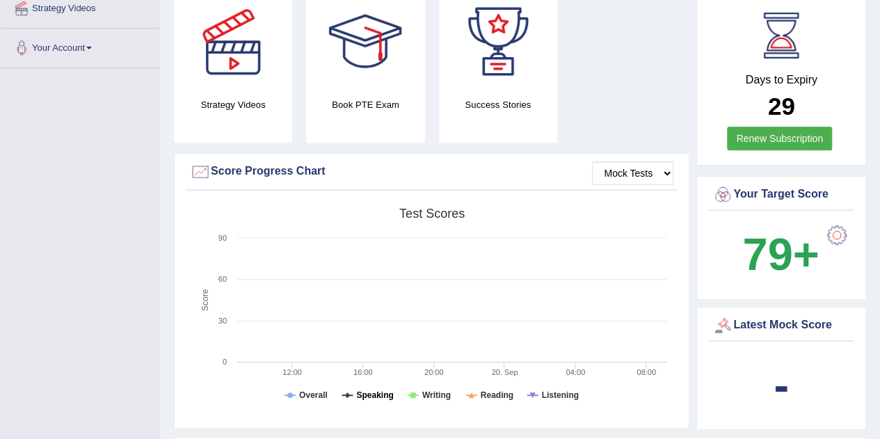
click at [382, 390] on tspan "Speaking" at bounding box center [374, 395] width 37 height 10
click at [618, 166] on select "Mock Tests" at bounding box center [632, 173] width 81 height 24
click at [619, 164] on select "Mock Tests" at bounding box center [632, 173] width 81 height 24
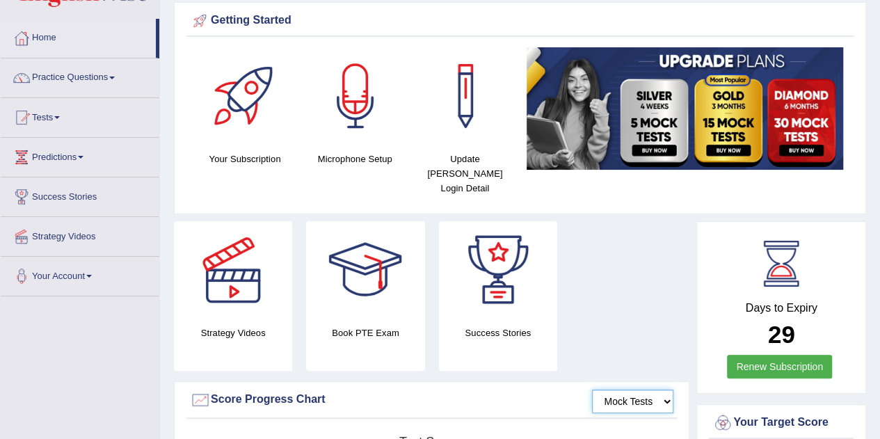
scroll to position [0, 0]
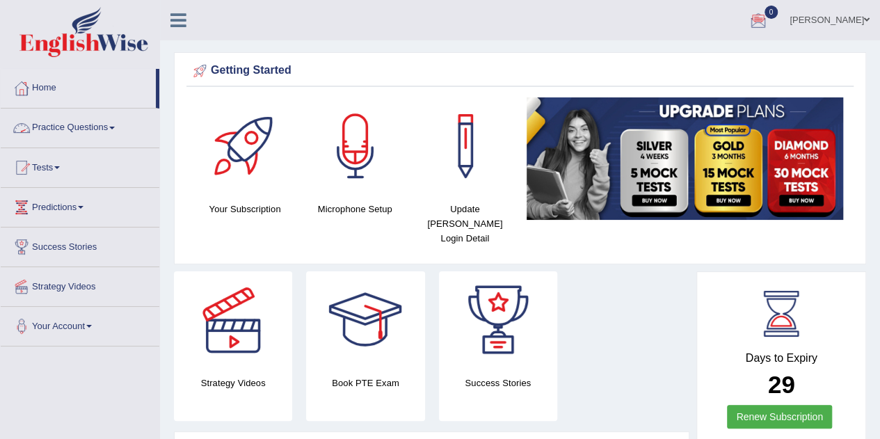
click at [65, 131] on link "Practice Questions" at bounding box center [80, 126] width 159 height 35
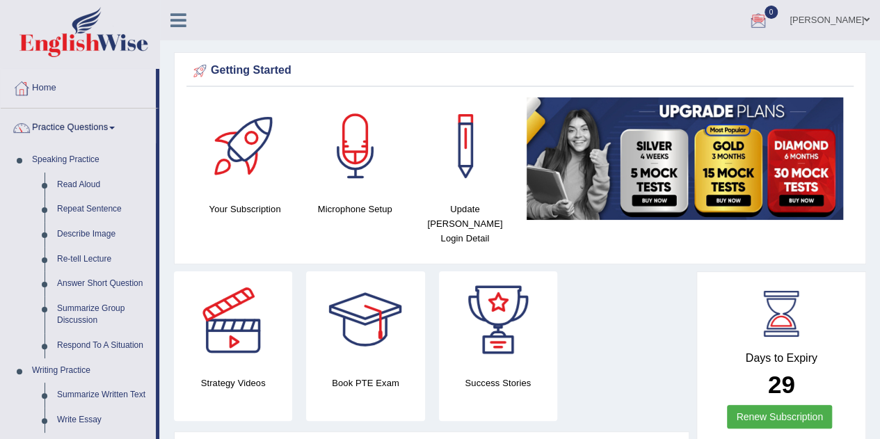
click at [77, 179] on link "Read Aloud" at bounding box center [103, 185] width 105 height 25
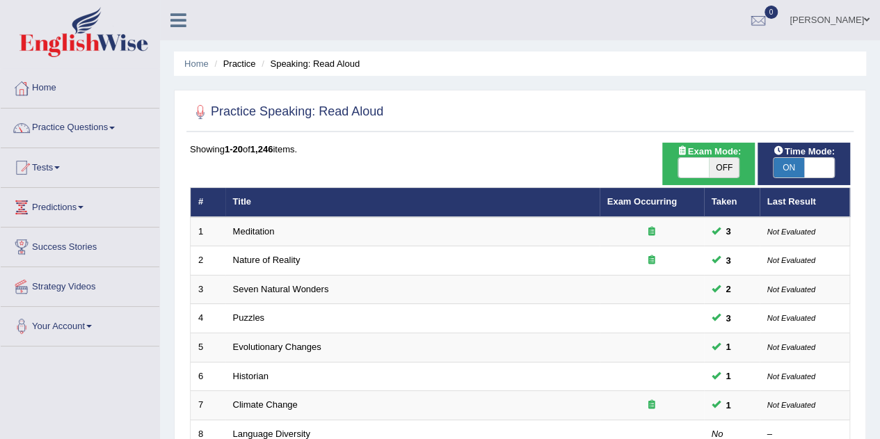
click at [726, 195] on th "Taken" at bounding box center [732, 202] width 56 height 29
click at [636, 207] on th "Exam Occurring" at bounding box center [652, 202] width 104 height 29
click at [634, 201] on link "Exam Occurring" at bounding box center [642, 201] width 70 height 10
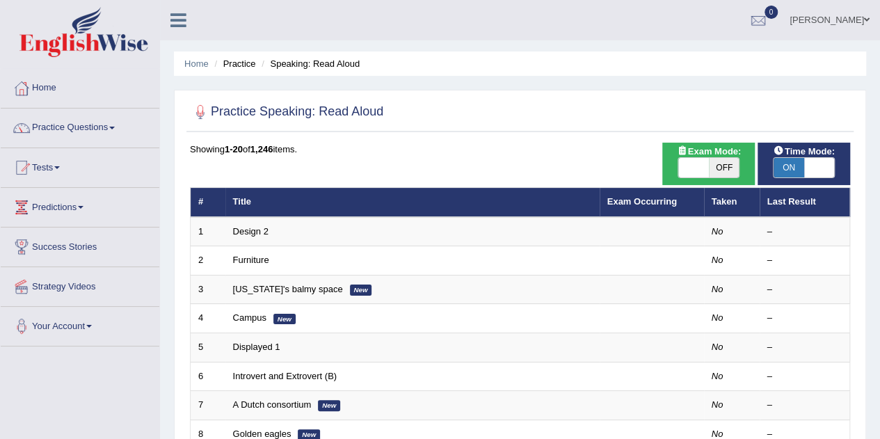
click at [643, 203] on link "Exam Occurring" at bounding box center [642, 201] width 70 height 10
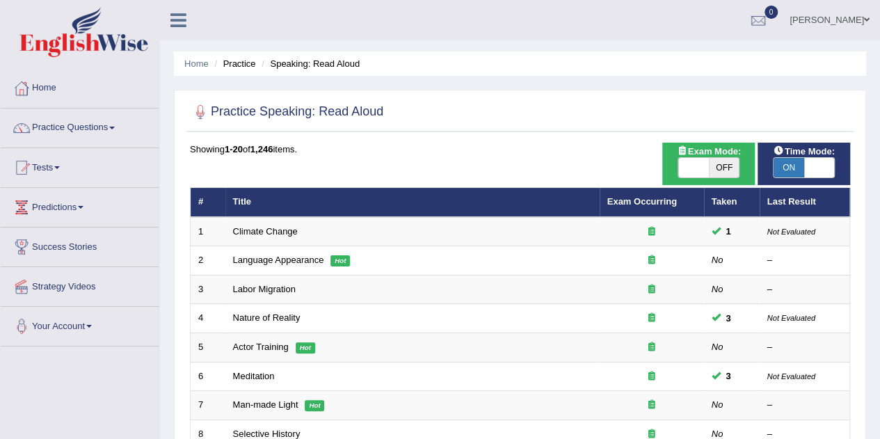
click at [797, 205] on th "Last Result" at bounding box center [805, 202] width 90 height 29
click at [268, 257] on link "Language Appearance" at bounding box center [278, 260] width 91 height 10
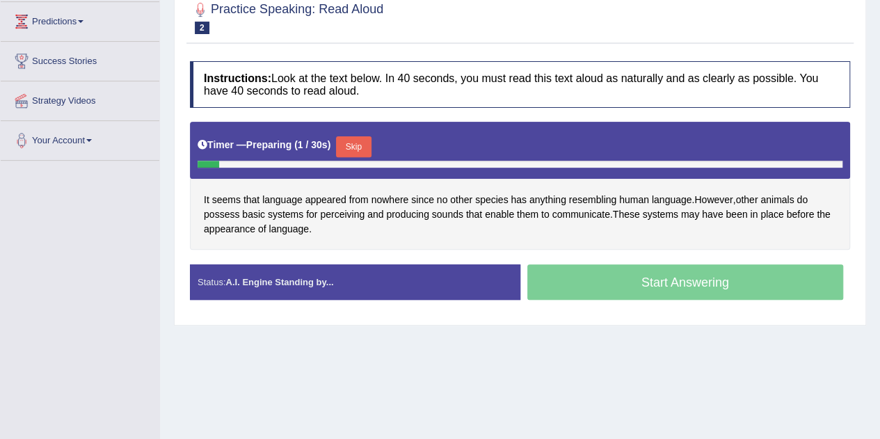
scroll to position [209, 0]
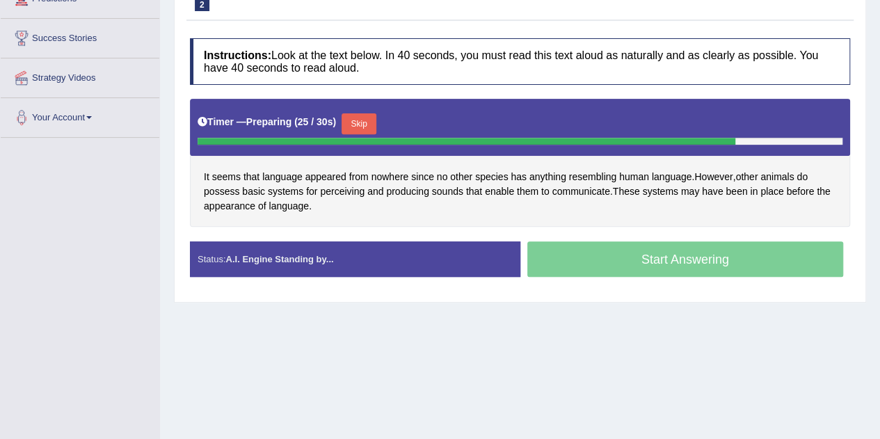
click at [373, 113] on button "Skip" at bounding box center [359, 123] width 35 height 21
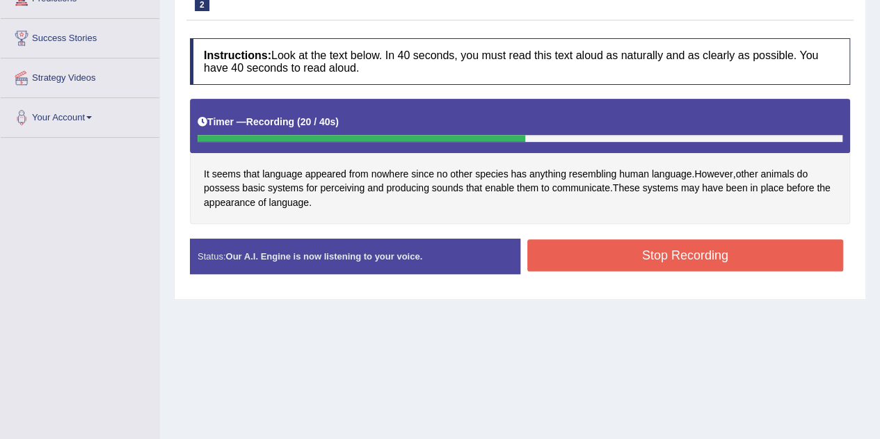
click at [621, 246] on button "Stop Recording" at bounding box center [685, 255] width 316 height 32
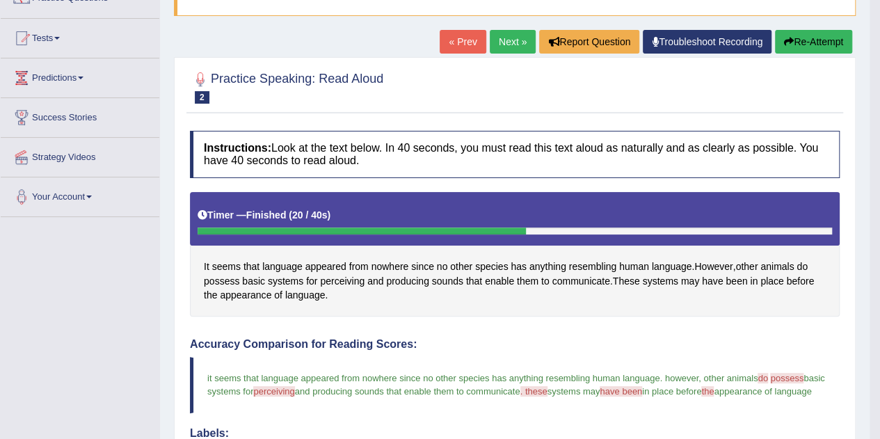
scroll to position [121, 0]
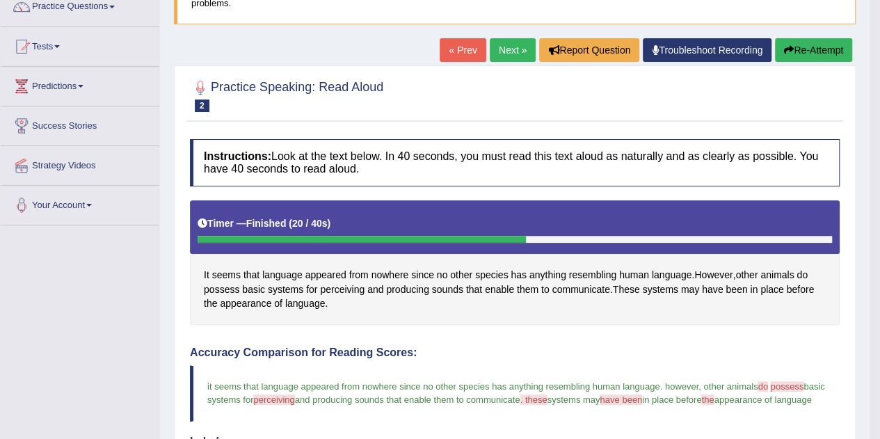
click at [512, 52] on link "Next »" at bounding box center [513, 50] width 46 height 24
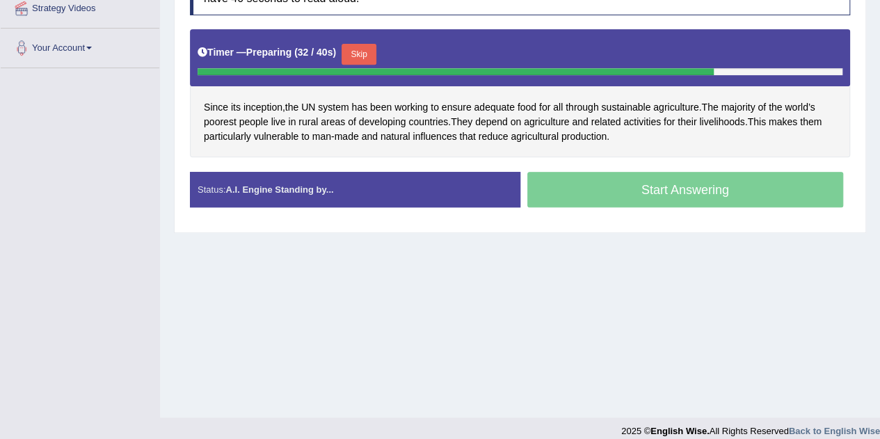
click at [367, 47] on button "Skip" at bounding box center [359, 54] width 35 height 21
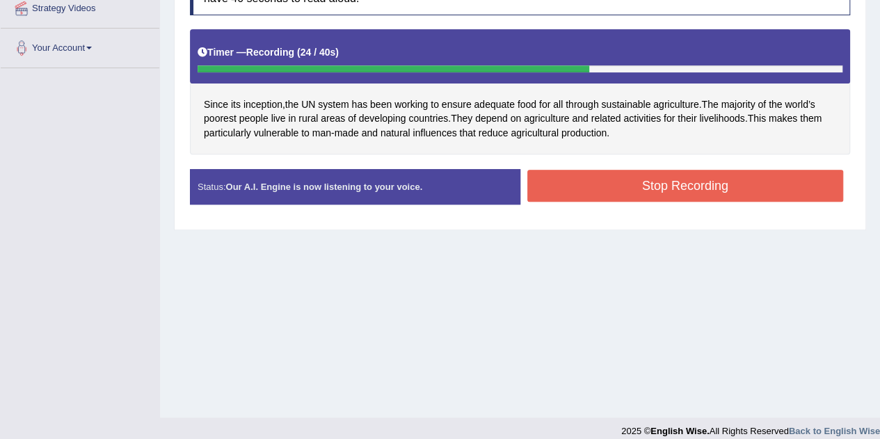
click at [630, 195] on button "Stop Recording" at bounding box center [685, 186] width 316 height 32
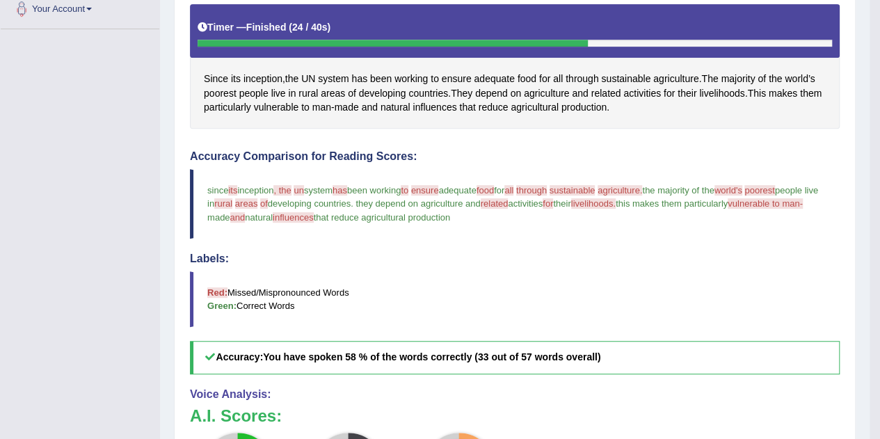
scroll to position [51, 0]
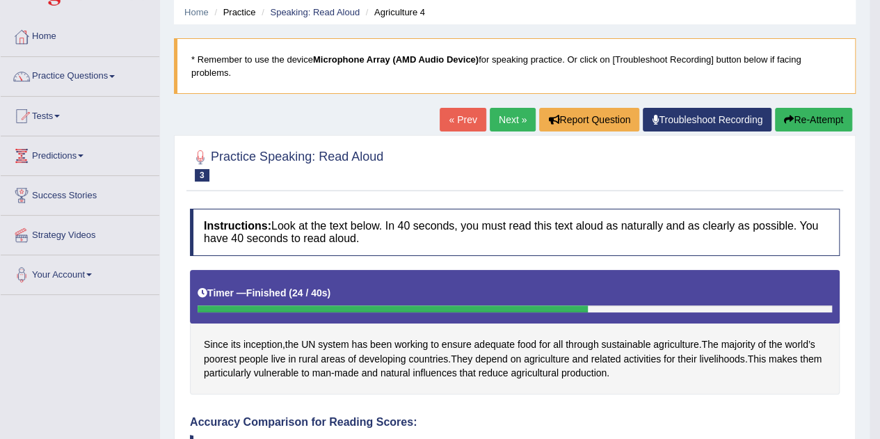
click at [793, 121] on button "Re-Attempt" at bounding box center [813, 120] width 77 height 24
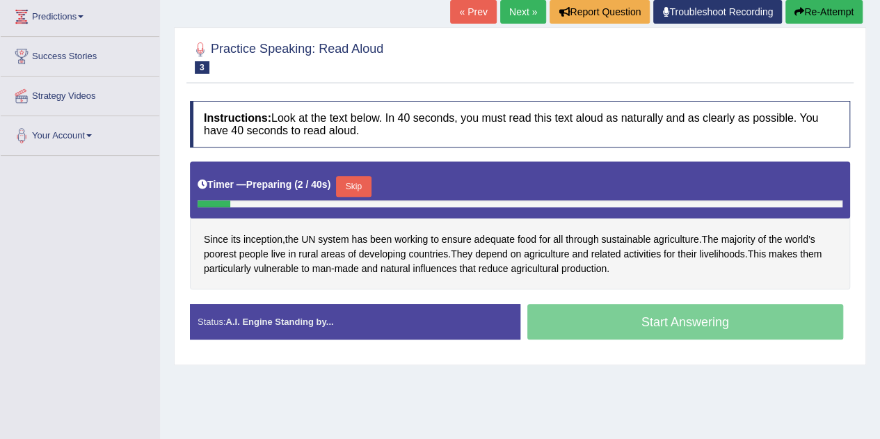
click at [358, 178] on button "Skip" at bounding box center [353, 186] width 35 height 21
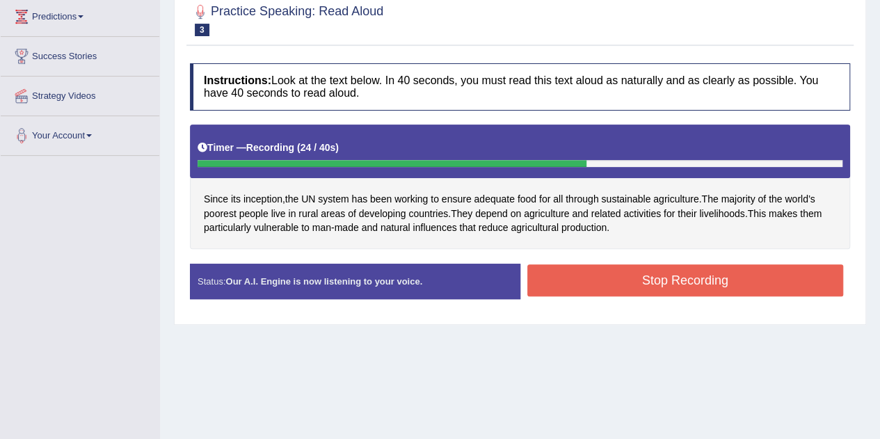
click at [614, 268] on button "Stop Recording" at bounding box center [685, 280] width 316 height 32
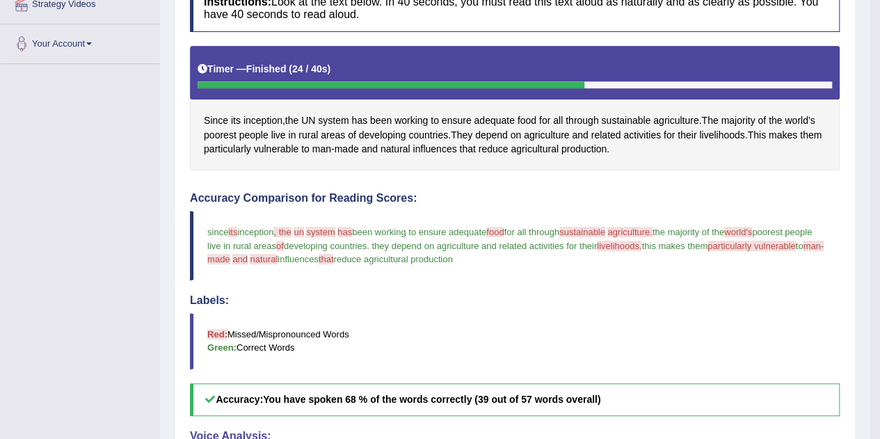
scroll to position [121, 0]
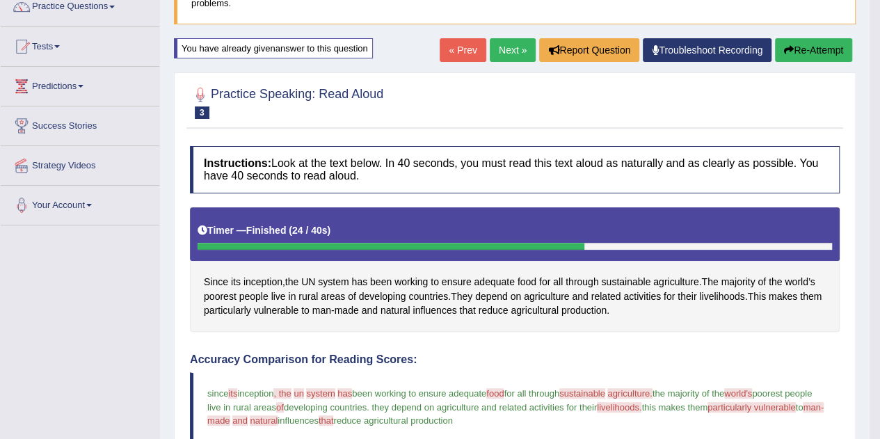
click at [809, 49] on button "Re-Attempt" at bounding box center [813, 50] width 77 height 24
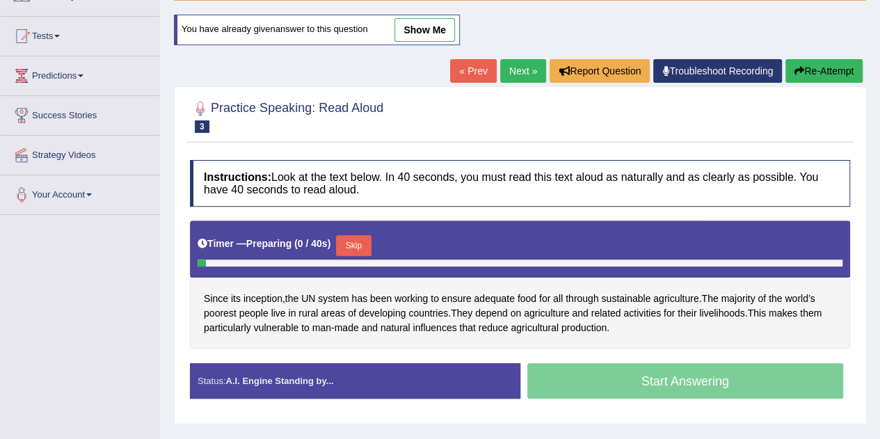
scroll to position [121, 0]
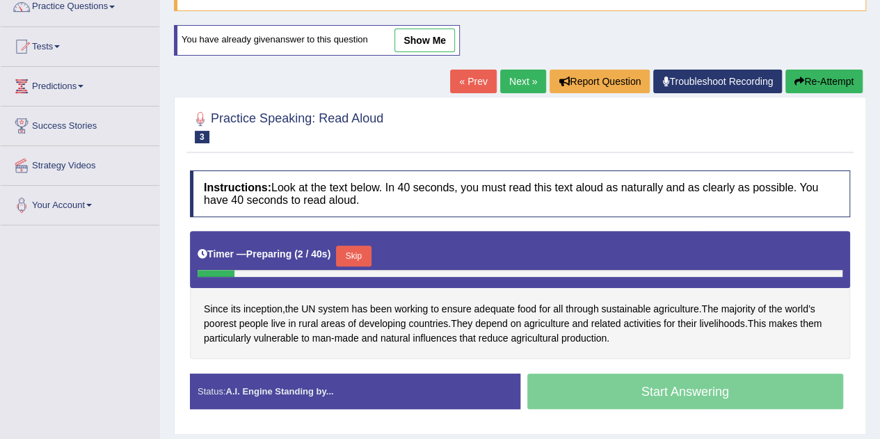
click at [364, 250] on button "Skip" at bounding box center [353, 256] width 35 height 21
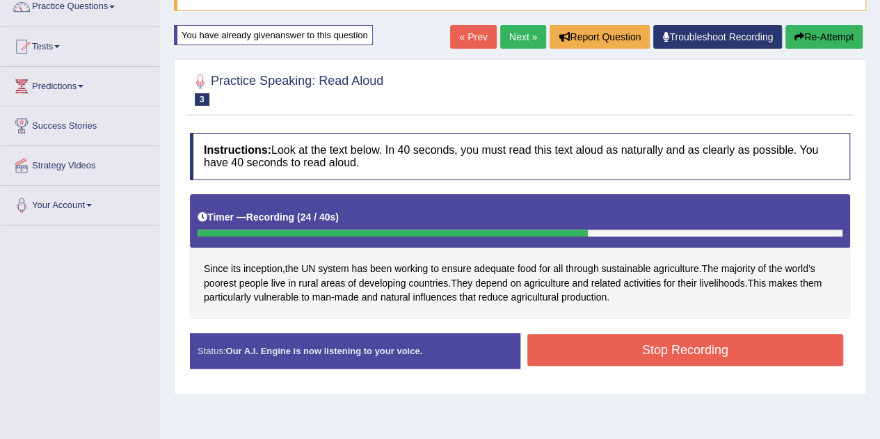
click at [616, 346] on button "Stop Recording" at bounding box center [685, 350] width 316 height 32
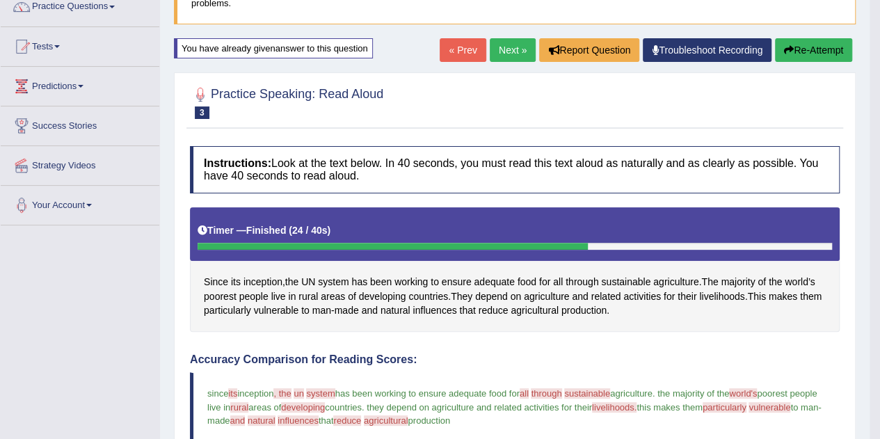
click at [515, 47] on link "Next »" at bounding box center [513, 50] width 46 height 24
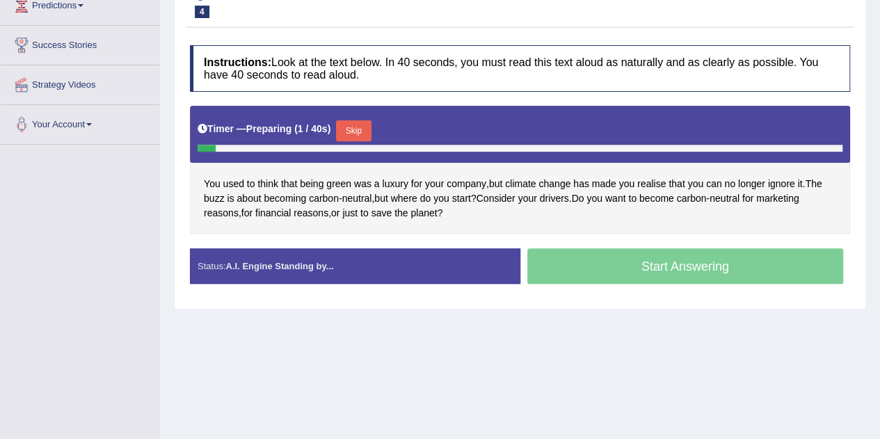
scroll to position [209, 0]
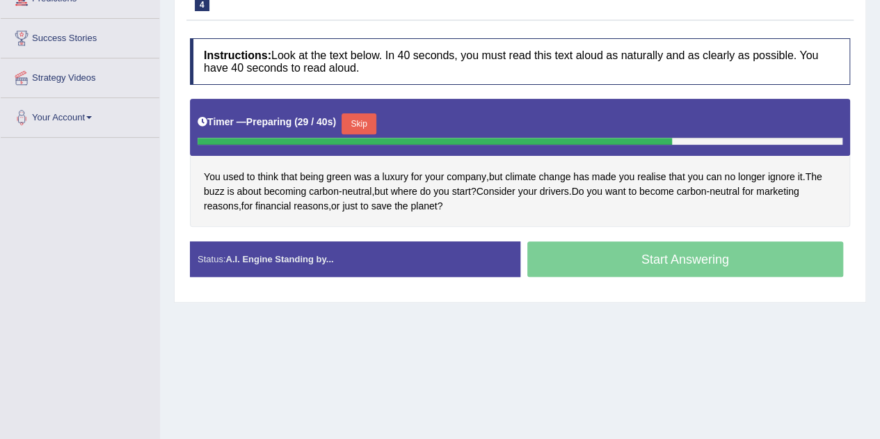
click at [373, 126] on button "Skip" at bounding box center [359, 123] width 35 height 21
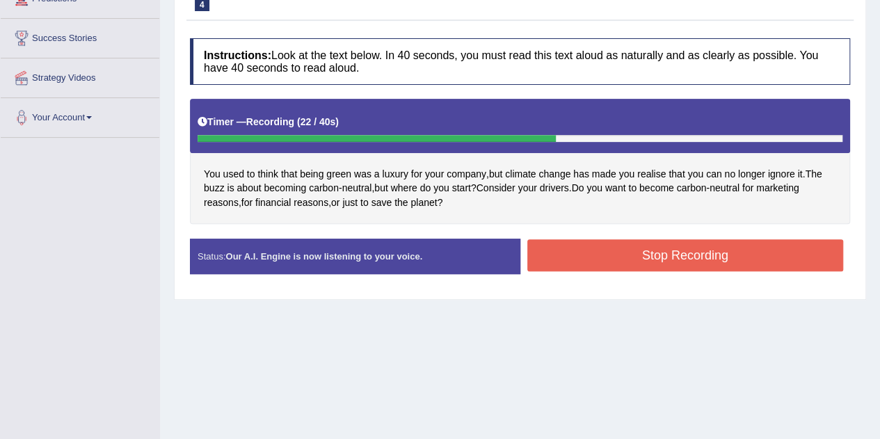
click at [588, 248] on button "Stop Recording" at bounding box center [685, 255] width 316 height 32
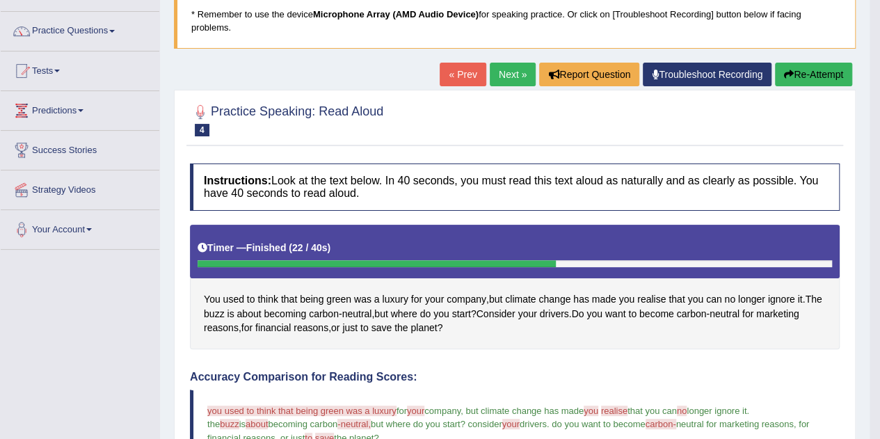
scroll to position [0, 0]
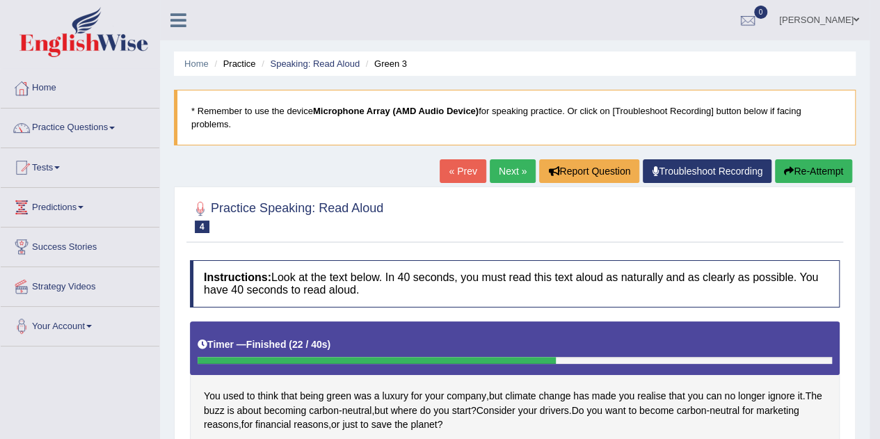
click at [507, 175] on link "Next »" at bounding box center [513, 171] width 46 height 24
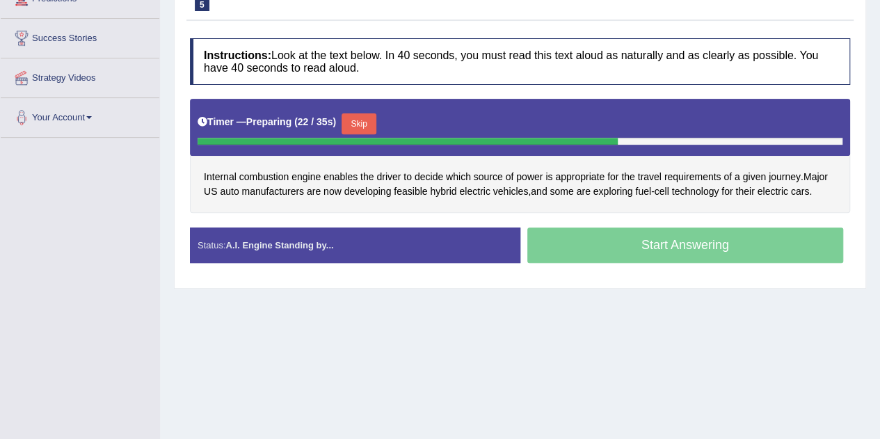
click at [359, 119] on button "Skip" at bounding box center [359, 123] width 35 height 21
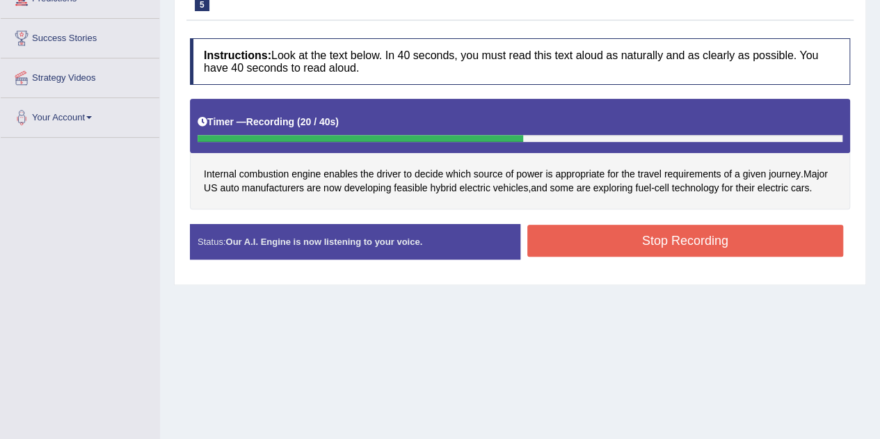
click at [611, 239] on button "Stop Recording" at bounding box center [685, 241] width 316 height 32
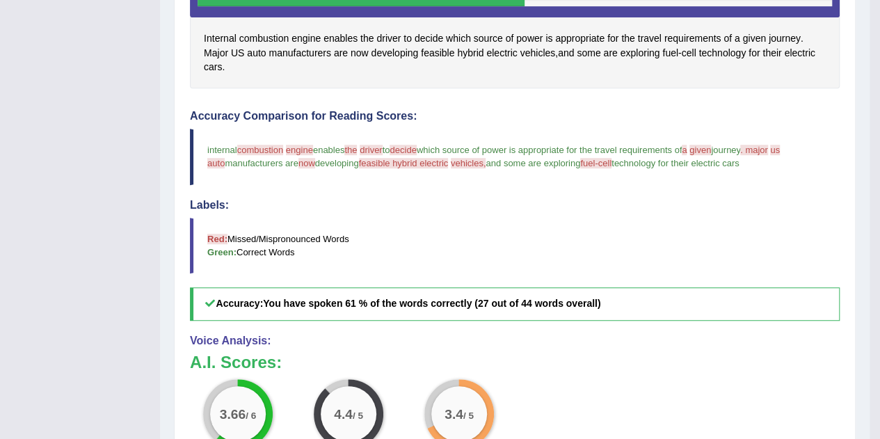
scroll to position [348, 0]
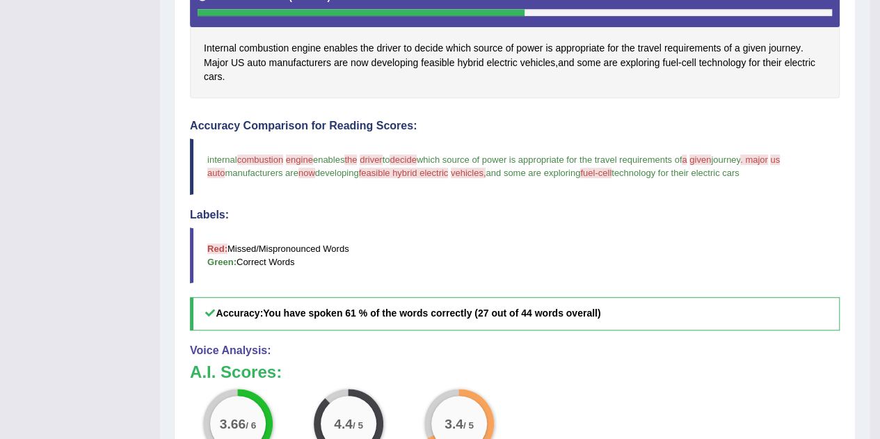
click at [448, 66] on span "feasible" at bounding box center [437, 63] width 33 height 15
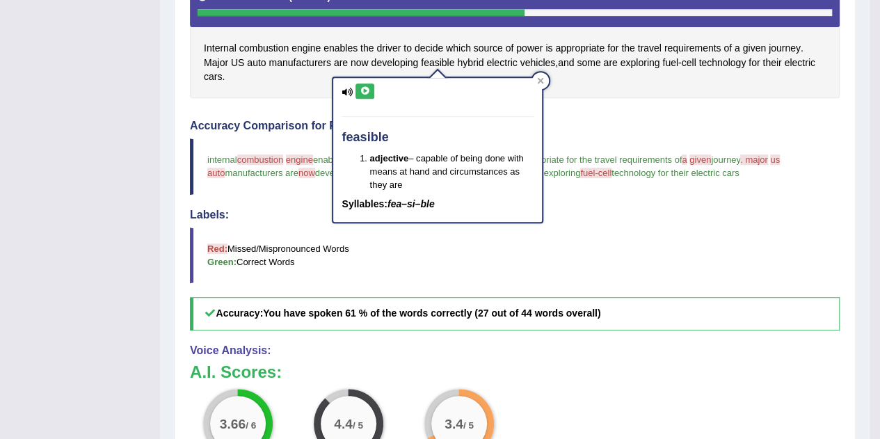
click at [368, 87] on icon at bounding box center [365, 91] width 10 height 8
click at [536, 77] on div at bounding box center [540, 80] width 17 height 17
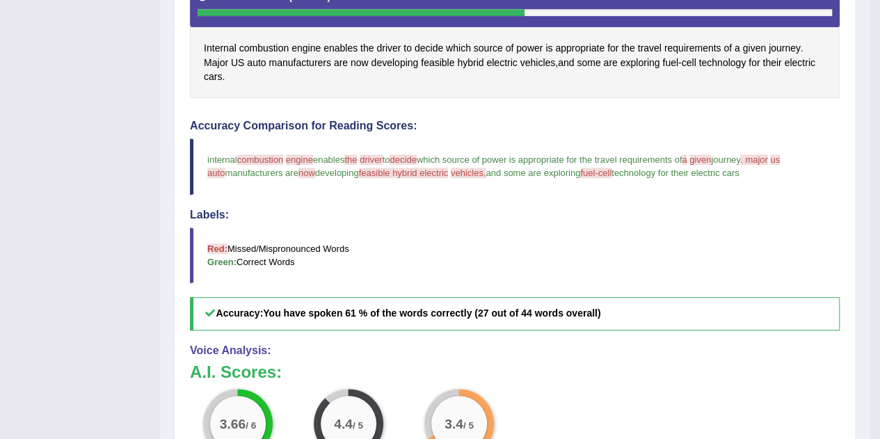
click at [267, 44] on span "combustion" at bounding box center [264, 48] width 50 height 15
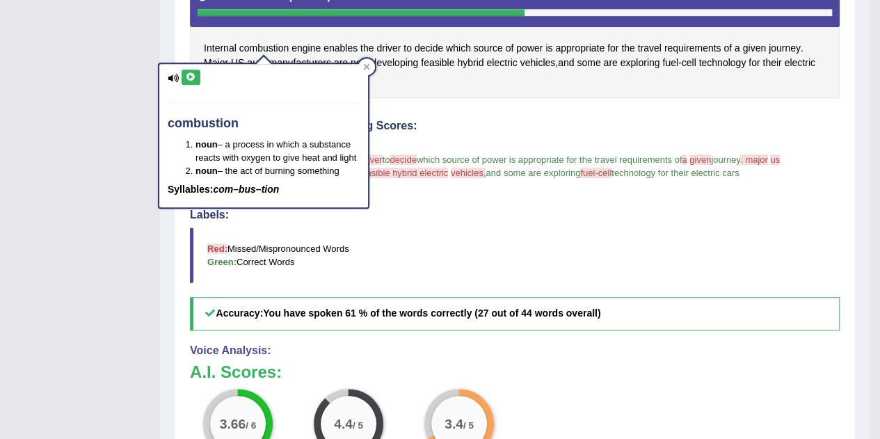
click at [191, 75] on icon at bounding box center [191, 77] width 10 height 8
click at [362, 71] on div at bounding box center [366, 66] width 17 height 17
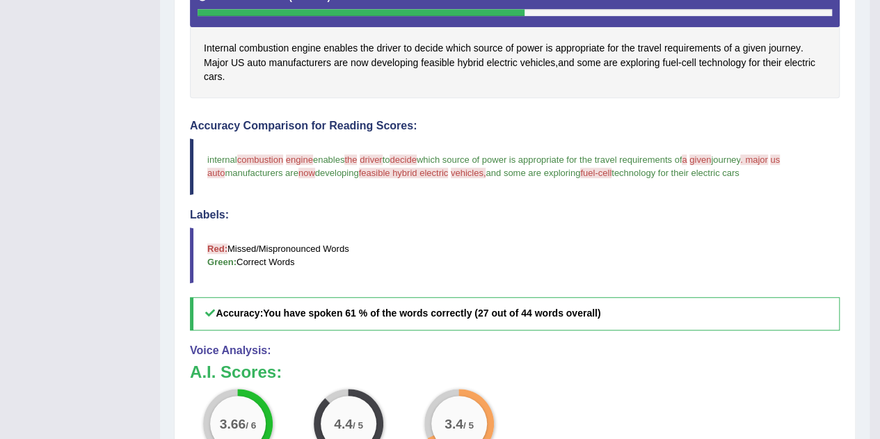
click at [300, 48] on span "engine" at bounding box center [305, 48] width 29 height 15
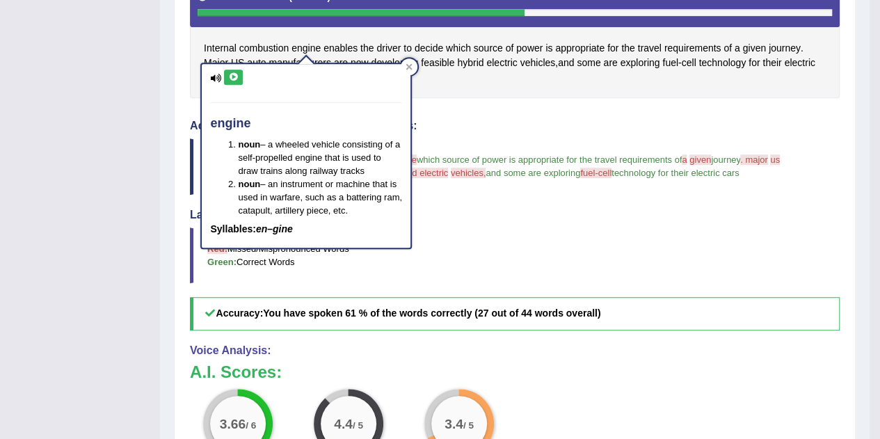
click at [237, 81] on button at bounding box center [233, 77] width 19 height 15
click at [408, 63] on icon at bounding box center [409, 66] width 7 height 7
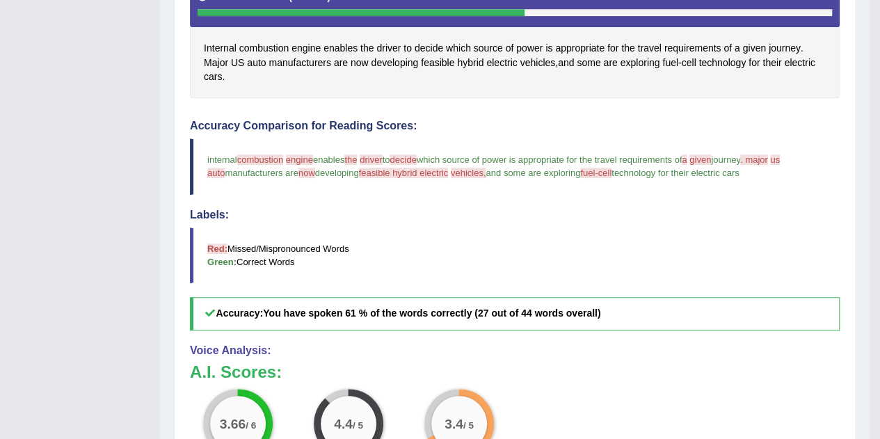
click at [423, 48] on span "decide" at bounding box center [429, 48] width 29 height 15
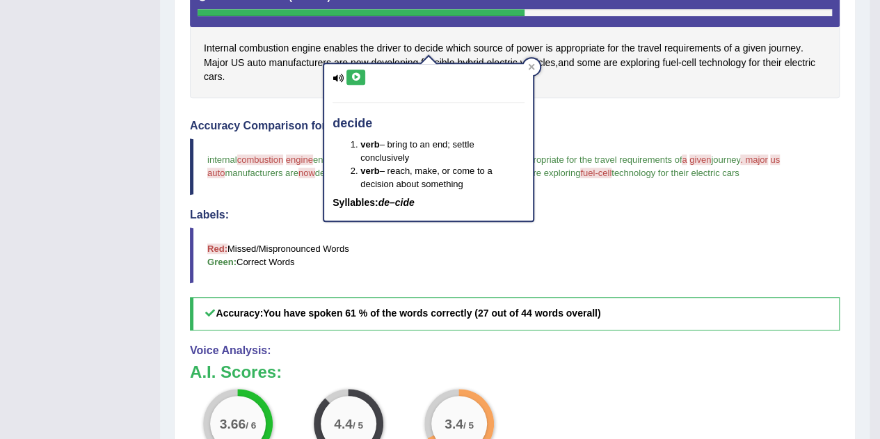
click at [360, 80] on button at bounding box center [355, 77] width 19 height 15
click at [531, 69] on icon at bounding box center [531, 66] width 7 height 7
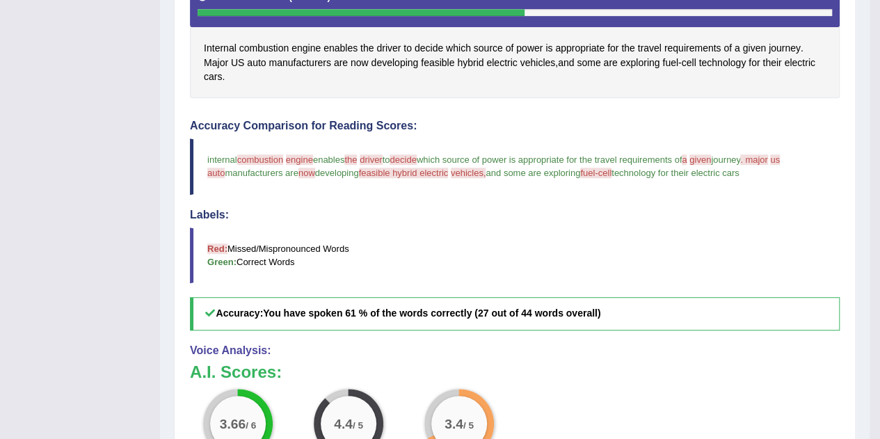
click at [749, 49] on span "given" at bounding box center [753, 48] width 23 height 15
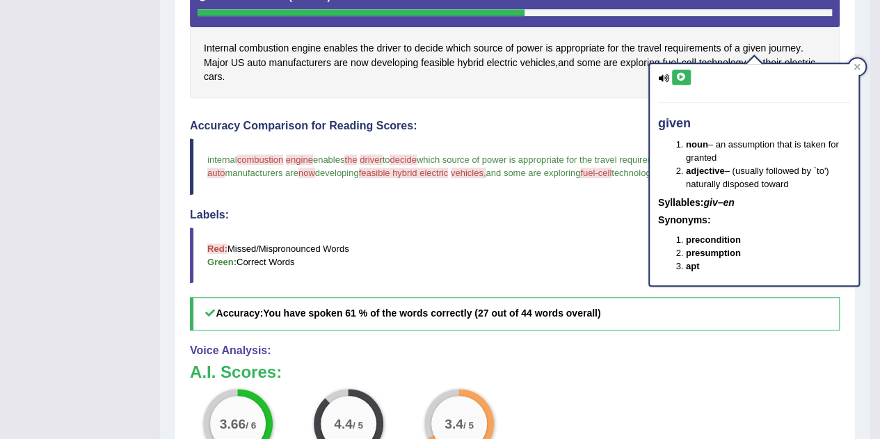
click at [680, 77] on icon at bounding box center [681, 77] width 10 height 8
click at [859, 65] on icon at bounding box center [856, 66] width 6 height 6
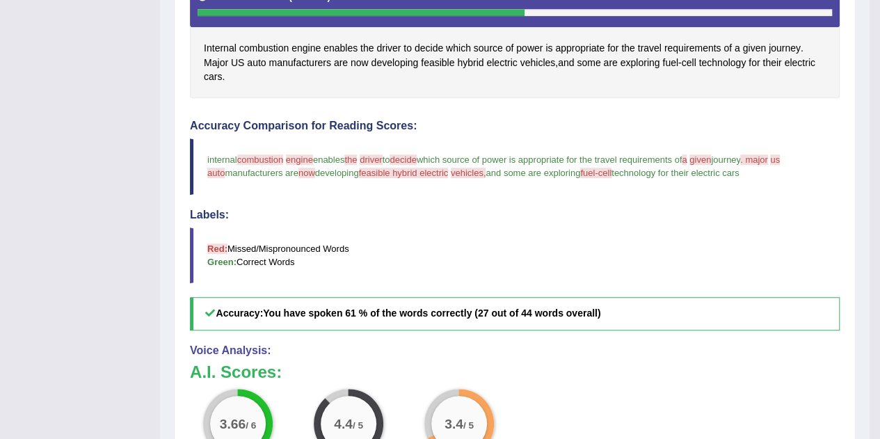
click at [214, 59] on span "Major" at bounding box center [216, 63] width 24 height 15
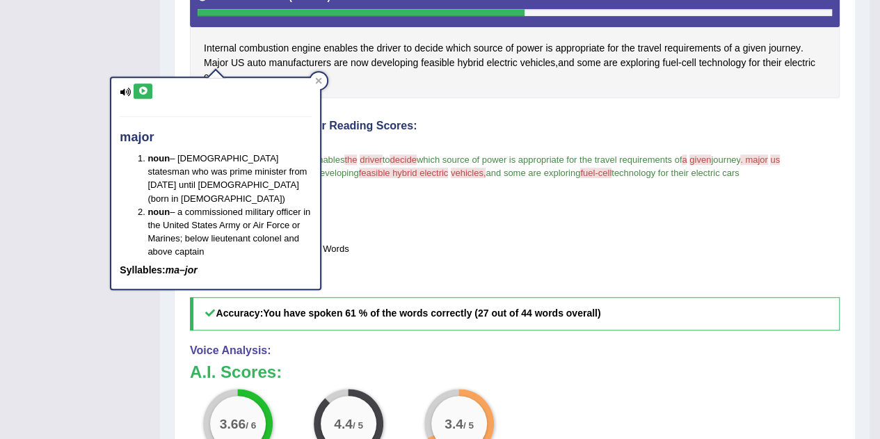
click at [150, 93] on button at bounding box center [143, 90] width 19 height 15
click at [317, 77] on div at bounding box center [318, 80] width 17 height 17
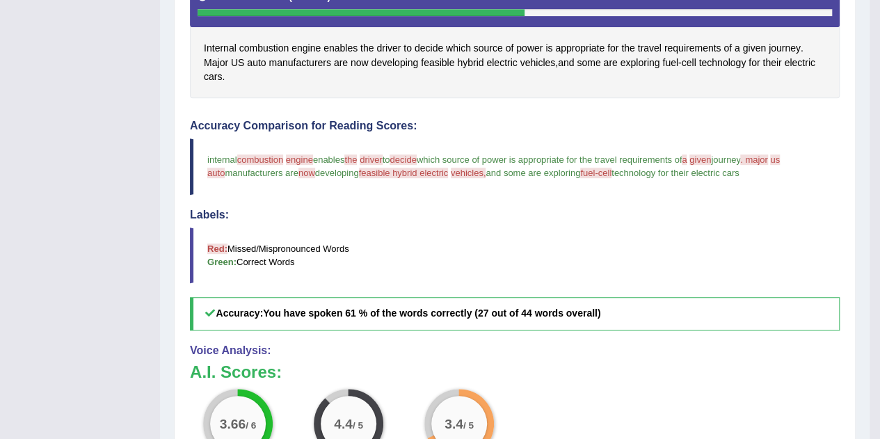
click at [241, 61] on span "US" at bounding box center [237, 63] width 13 height 15
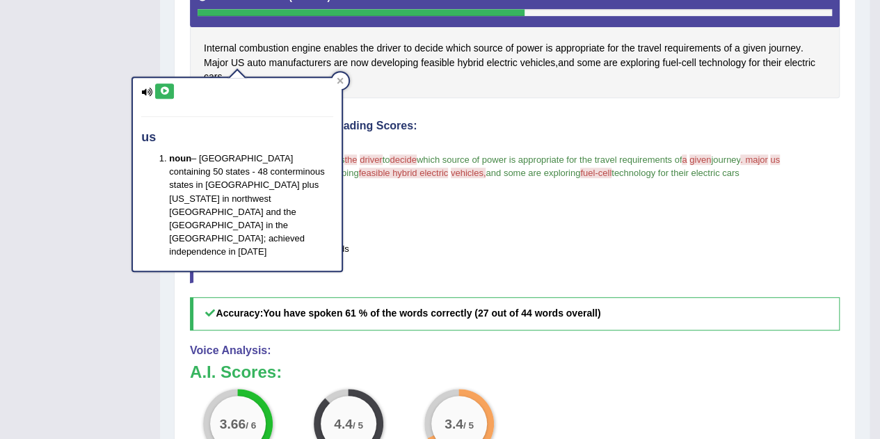
click at [162, 88] on icon at bounding box center [164, 91] width 10 height 8
click at [334, 82] on div at bounding box center [340, 80] width 17 height 17
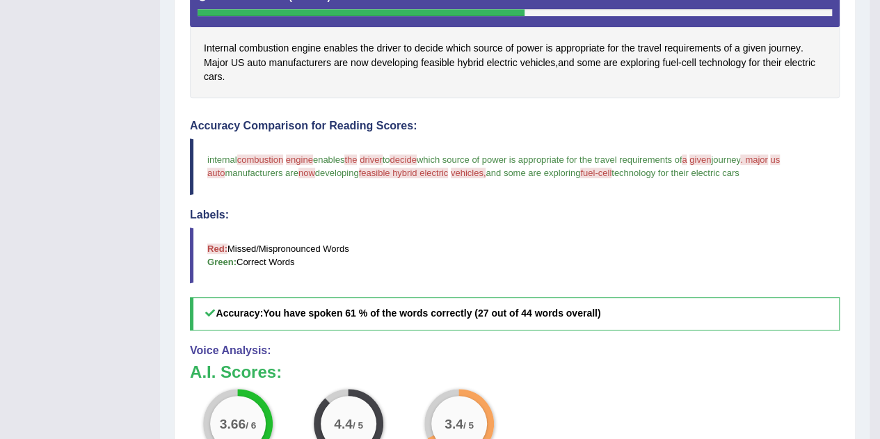
click at [257, 61] on span "auto" at bounding box center [256, 63] width 19 height 15
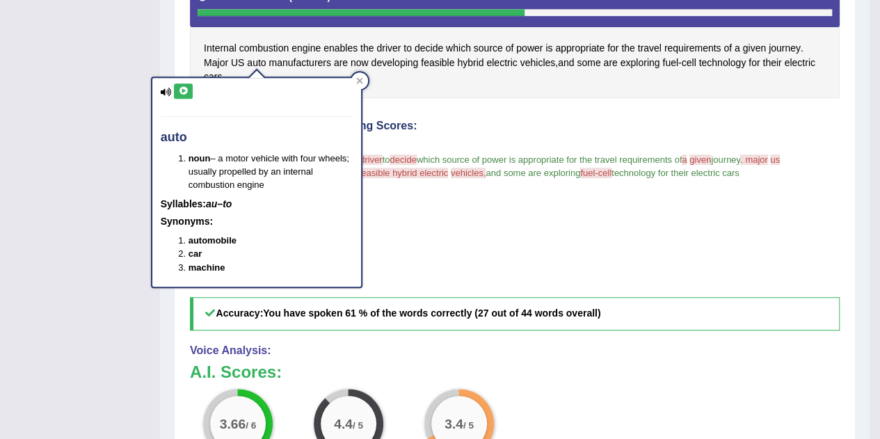
click at [188, 87] on icon at bounding box center [183, 91] width 10 height 8
click at [364, 81] on div at bounding box center [359, 80] width 17 height 17
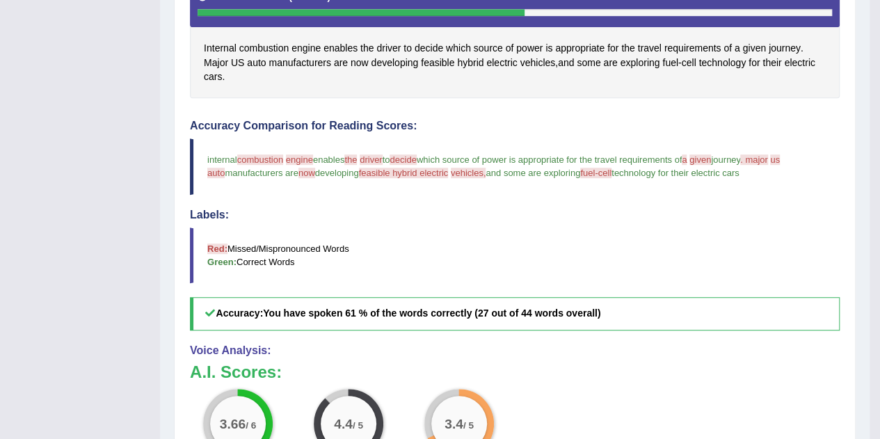
click at [442, 63] on span "feasible" at bounding box center [437, 63] width 33 height 15
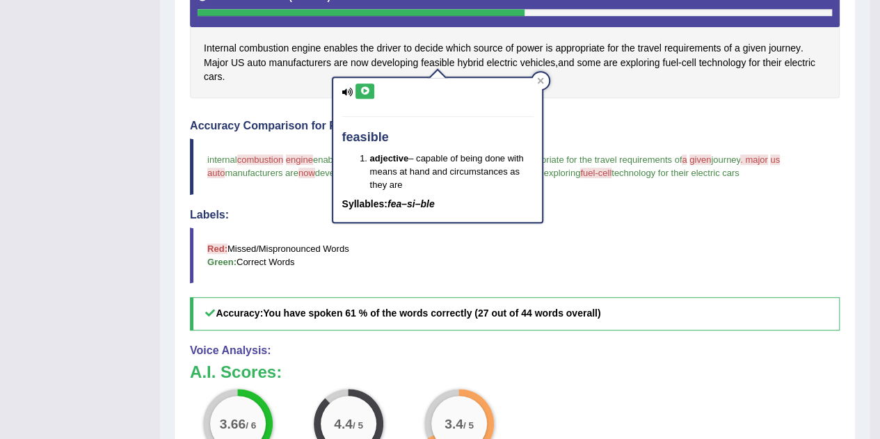
click at [536, 81] on div at bounding box center [540, 80] width 17 height 17
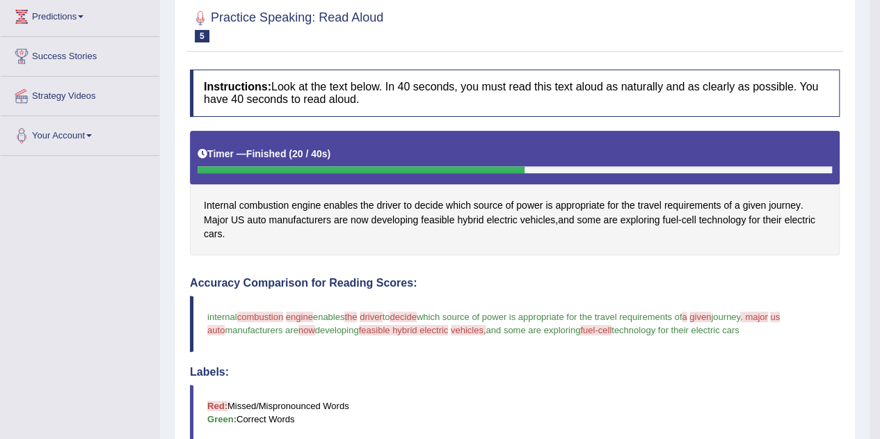
scroll to position [139, 0]
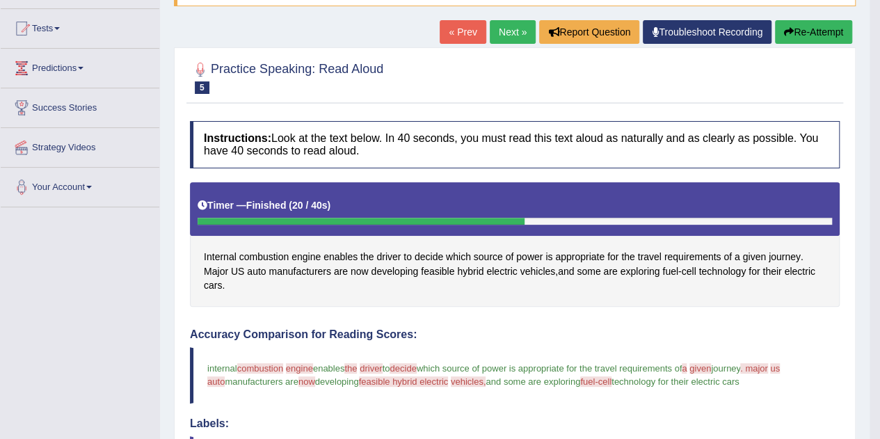
click at [805, 25] on button "Re-Attempt" at bounding box center [813, 32] width 77 height 24
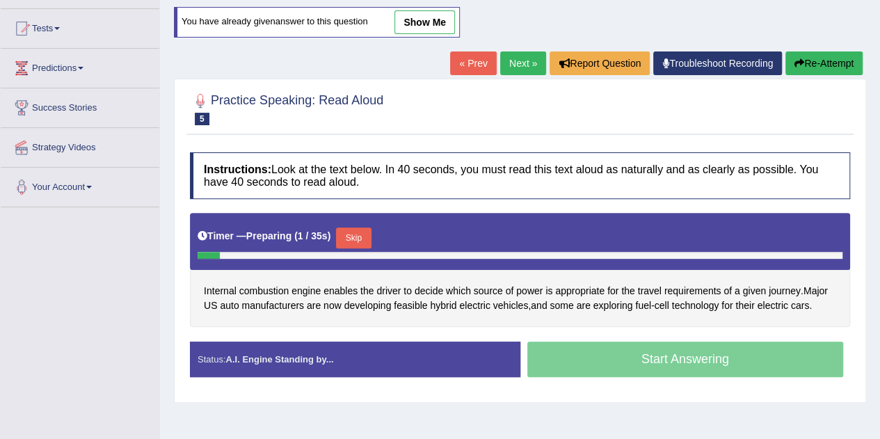
click at [358, 232] on button "Skip" at bounding box center [353, 237] width 35 height 21
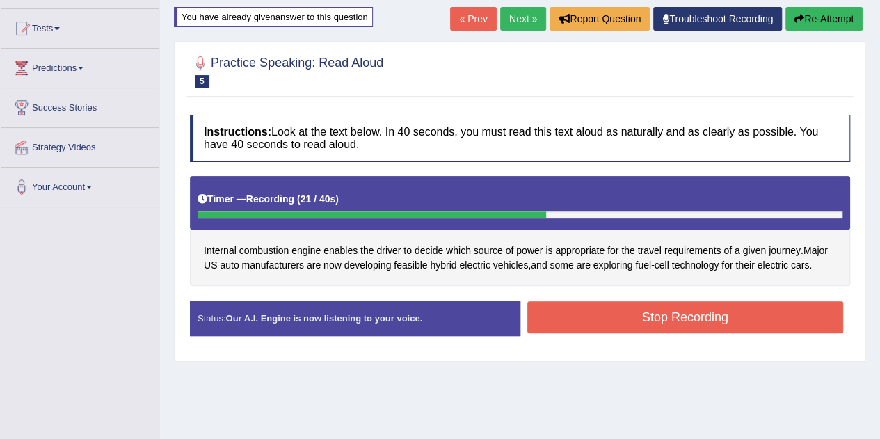
click at [629, 304] on button "Stop Recording" at bounding box center [685, 317] width 316 height 32
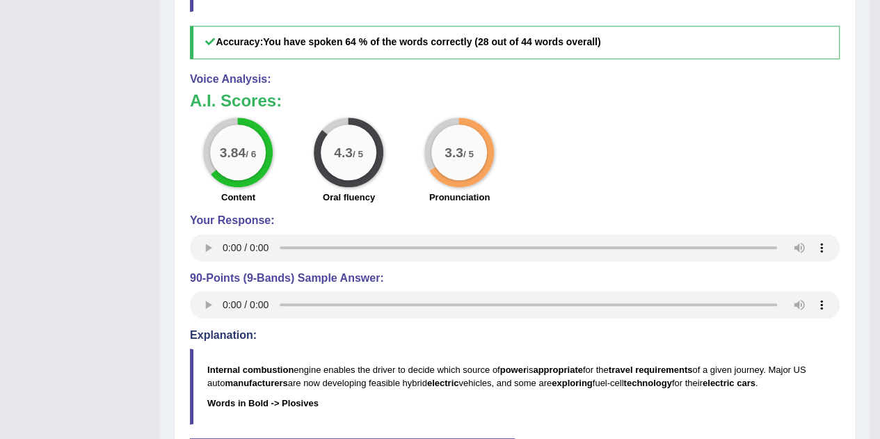
scroll to position [139, 0]
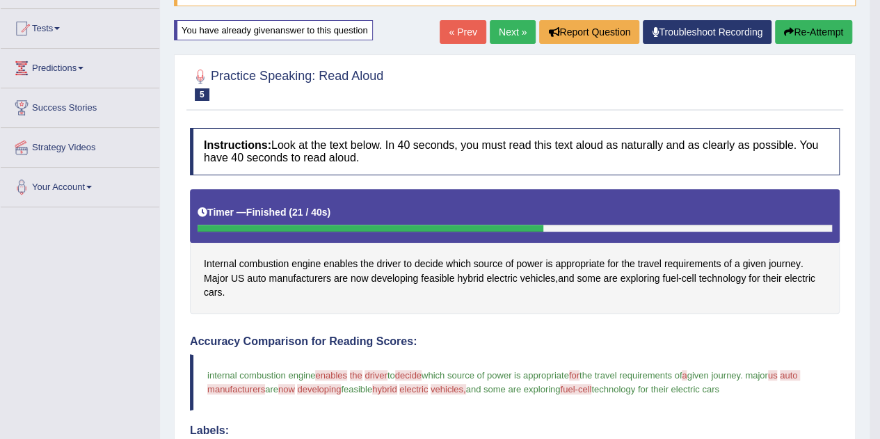
click at [513, 37] on link "Next »" at bounding box center [513, 32] width 46 height 24
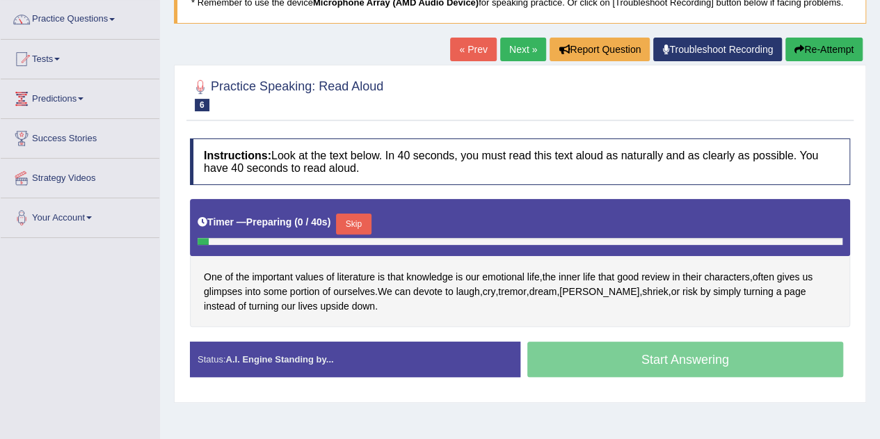
scroll to position [139, 0]
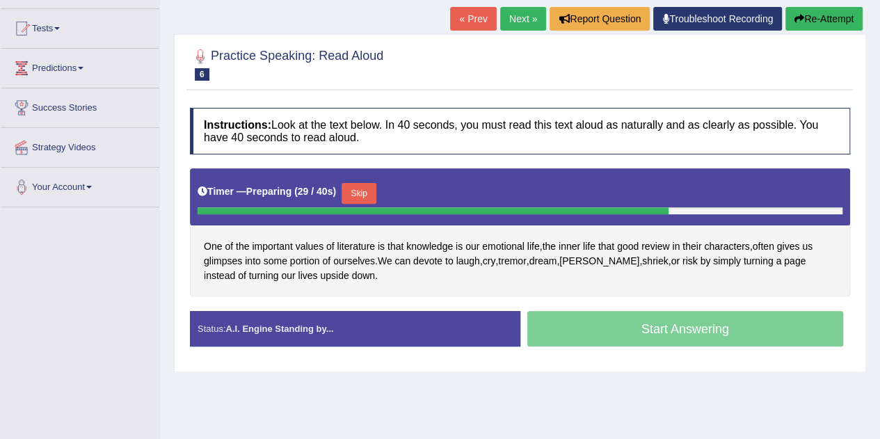
drag, startPoint x: 353, startPoint y: 193, endPoint x: 355, endPoint y: 176, distance: 16.8
click at [353, 193] on button "Skip" at bounding box center [359, 193] width 35 height 21
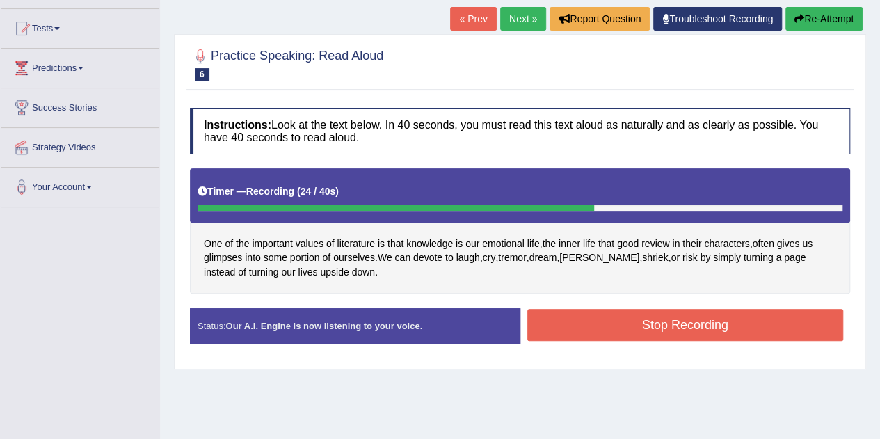
click at [572, 319] on button "Stop Recording" at bounding box center [685, 325] width 316 height 32
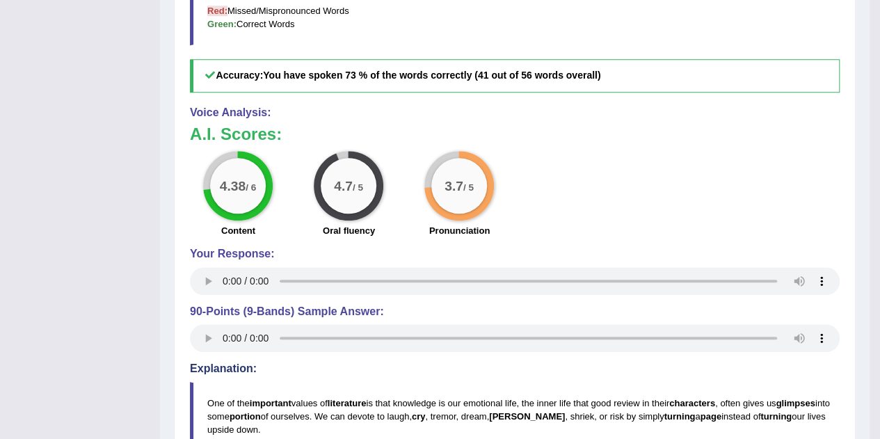
scroll to position [626, 0]
